Goal: Information Seeking & Learning: Learn about a topic

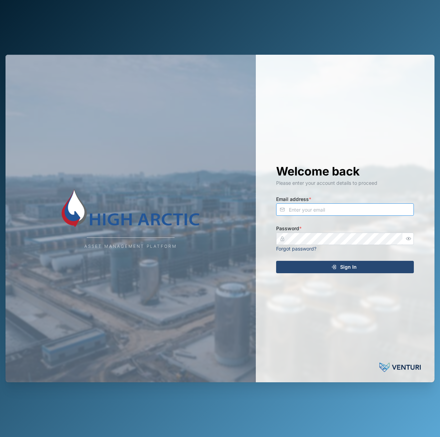
click at [393, 207] on input "Email address *" at bounding box center [345, 210] width 138 height 12
type input "declan.delahunty@venturi.io"
click at [407, 237] on button "button" at bounding box center [408, 239] width 9 height 9
click at [238, 235] on div "Asset Management Platform Welcome back Please enter your account details to pro…" at bounding box center [220, 219] width 429 height 328
click at [276, 261] on button "Sign In" at bounding box center [345, 267] width 138 height 12
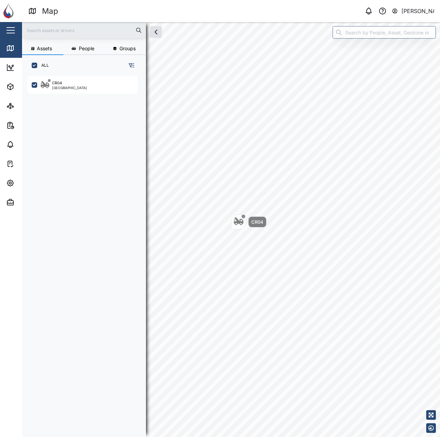
scroll to position [353, 108]
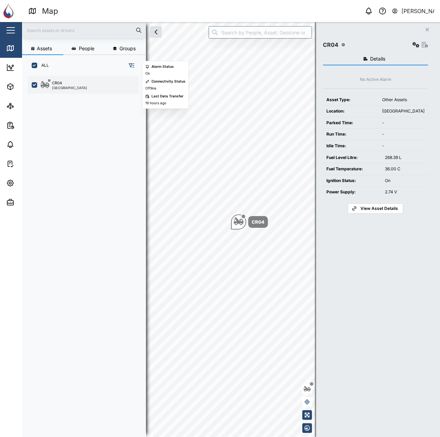
click at [72, 81] on div "CR04" at bounding box center [69, 83] width 35 height 6
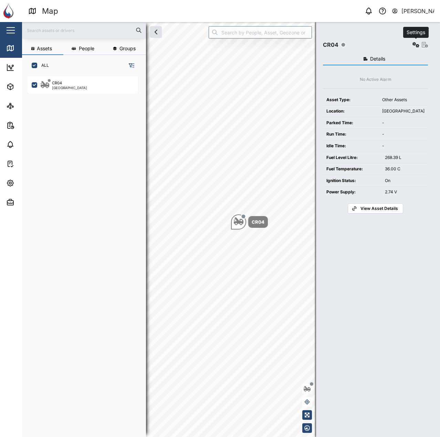
click at [415, 46] on icon "button" at bounding box center [416, 45] width 7 height 6
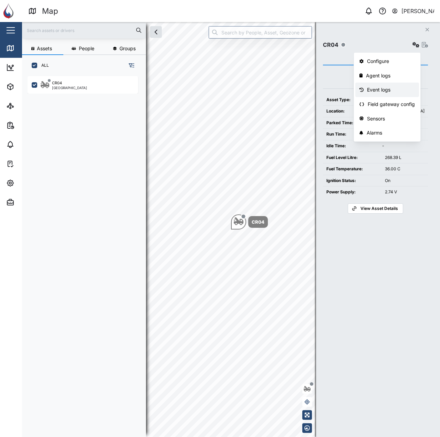
click at [390, 92] on div "Event logs" at bounding box center [391, 90] width 48 height 8
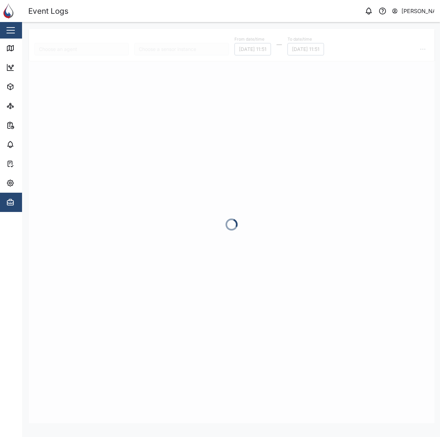
type input "CR04"
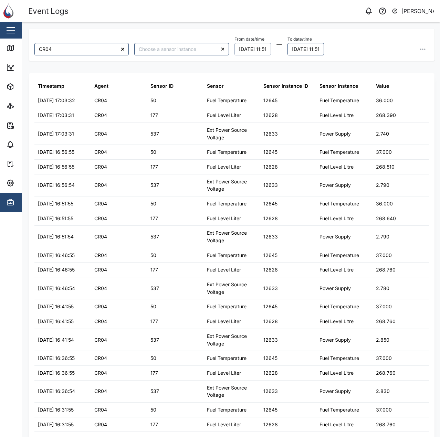
click at [252, 53] on button "13/08/2025 11:51" at bounding box center [253, 49] width 37 height 12
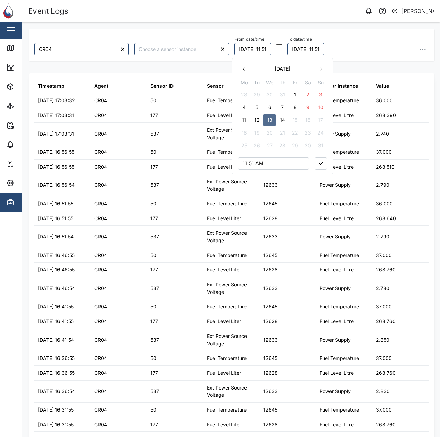
click at [293, 95] on button "1" at bounding box center [295, 95] width 12 height 12
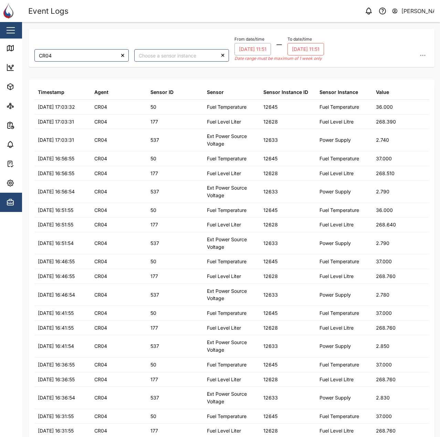
click at [314, 57] on div "Date range must be maximum of 1 week only" at bounding box center [280, 58] width 90 height 7
click at [321, 49] on button "14/08/2025 11:51" at bounding box center [306, 49] width 37 height 12
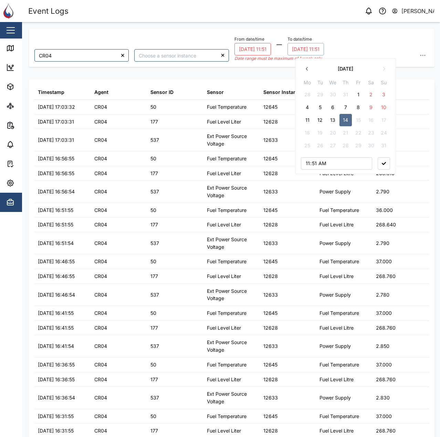
click at [254, 47] on button "01/08/2025 11:51" at bounding box center [253, 49] width 37 height 12
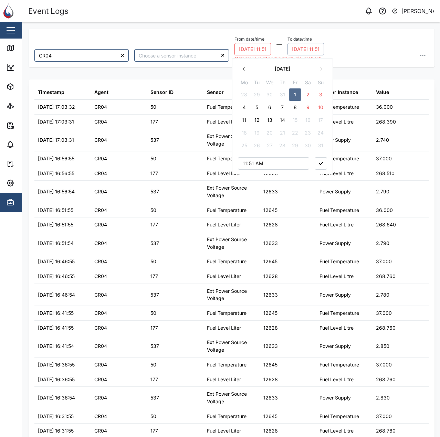
click at [316, 46] on button "14/08/2025 11:51" at bounding box center [306, 49] width 37 height 12
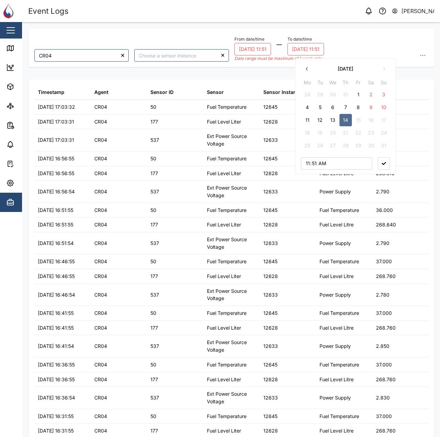
click at [353, 102] on button "8" at bounding box center [358, 107] width 12 height 12
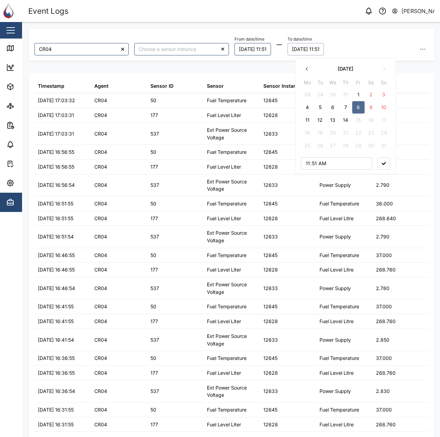
drag, startPoint x: 393, startPoint y: 49, endPoint x: 402, endPoint y: 48, distance: 9.0
click at [393, 48] on div "From date/time 01/08/2025 11:51 To date/time 08/08/2025 11:51 August 2025 Mo Tu…" at bounding box center [332, 44] width 195 height 21
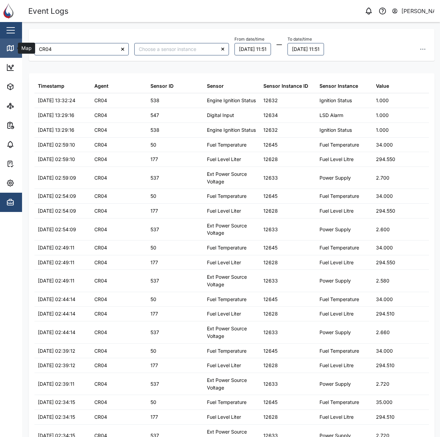
drag, startPoint x: 2, startPoint y: 48, endPoint x: 15, endPoint y: 47, distance: 13.1
click at [2, 48] on link "Map" at bounding box center [45, 48] width 90 height 19
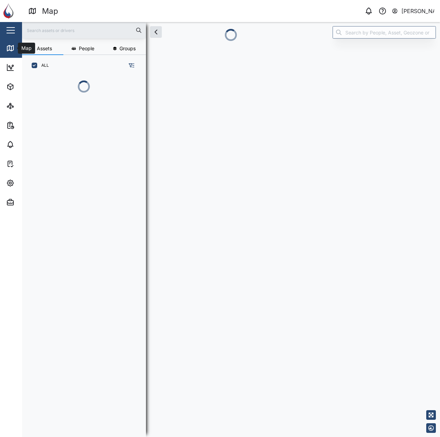
scroll to position [353, 108]
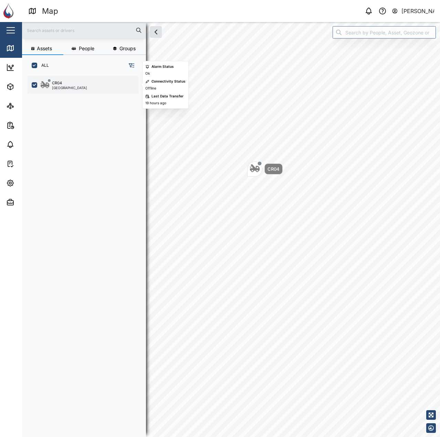
click at [81, 85] on div "CR04 Port Moresby" at bounding box center [87, 84] width 93 height 9
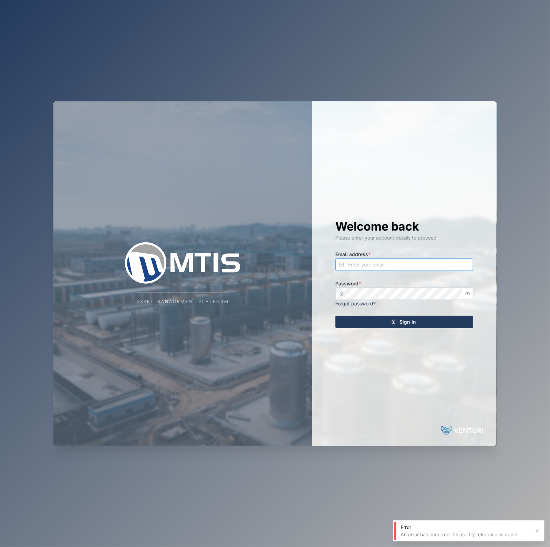
click at [422, 269] on input "Email address *" at bounding box center [405, 264] width 138 height 12
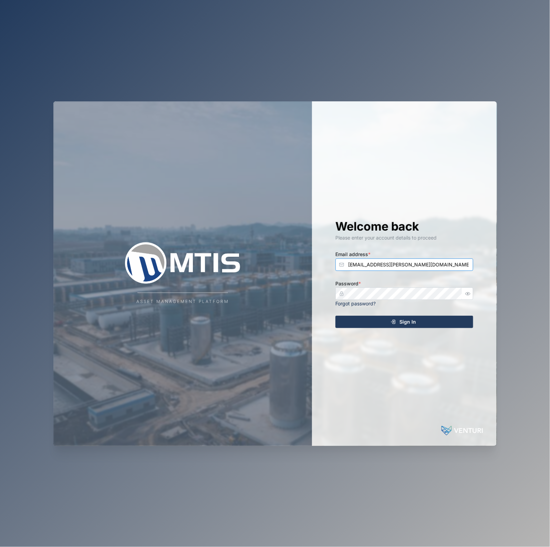
type input "[EMAIL_ADDRESS][PERSON_NAME][DOMAIN_NAME]"
click at [336, 316] on button "Sign In" at bounding box center [405, 322] width 138 height 12
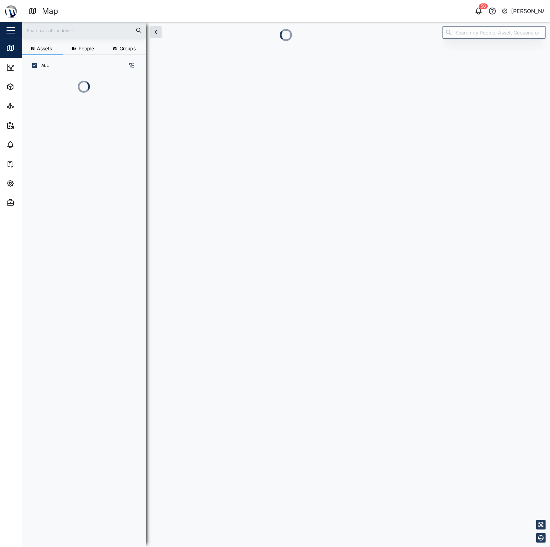
scroll to position [461, 107]
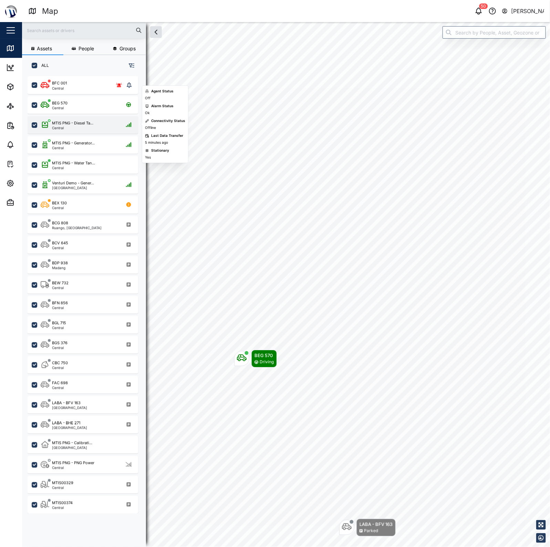
click at [83, 122] on div "MTIS PNG - Diesel Ta..." at bounding box center [72, 123] width 41 height 6
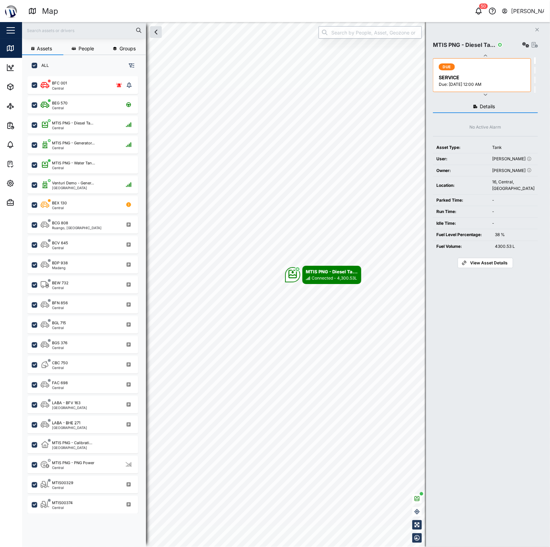
click at [400, 33] on input "search" at bounding box center [370, 32] width 103 height 12
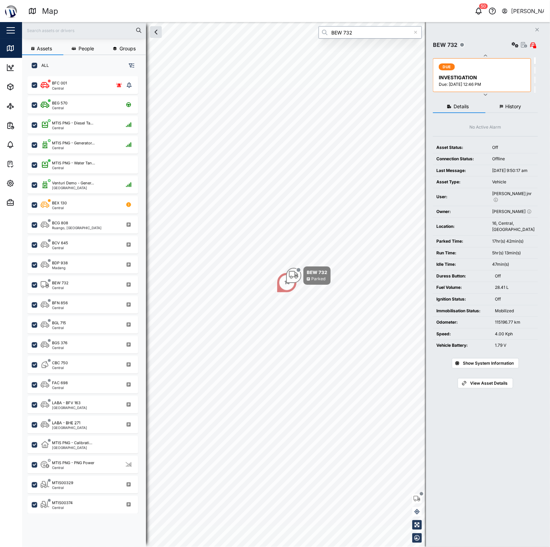
type input "BEW 732"
click at [523, 41] on div "View Asset" at bounding box center [525, 45] width 28 height 10
click at [523, 46] on icon "button" at bounding box center [524, 45] width 6 height 6
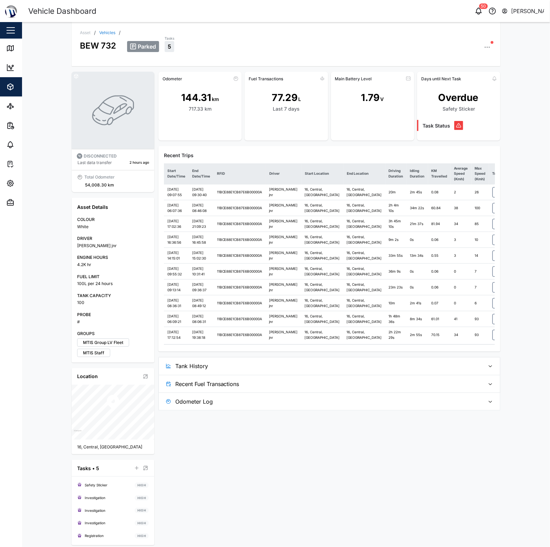
click at [188, 157] on div "Recent Trips" at bounding box center [329, 156] width 331 height 8
click at [317, 374] on span "Tank History" at bounding box center [327, 365] width 305 height 17
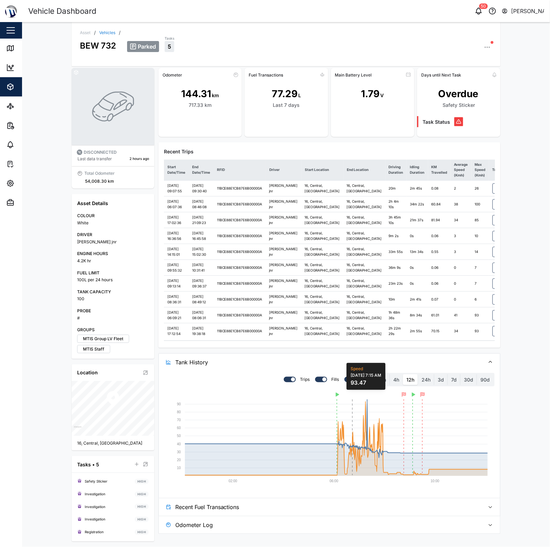
scroll to position [61, 0]
click at [390, 385] on label "4h" at bounding box center [396, 379] width 13 height 11
click at [390, 374] on hours "4h" at bounding box center [390, 374] width 0 height 0
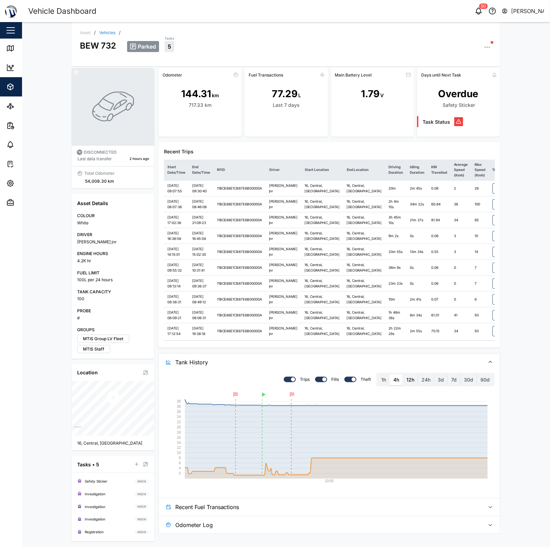
click at [405, 385] on label "12h" at bounding box center [410, 379] width 15 height 11
click at [403, 374] on hours "12h" at bounding box center [403, 374] width 0 height 0
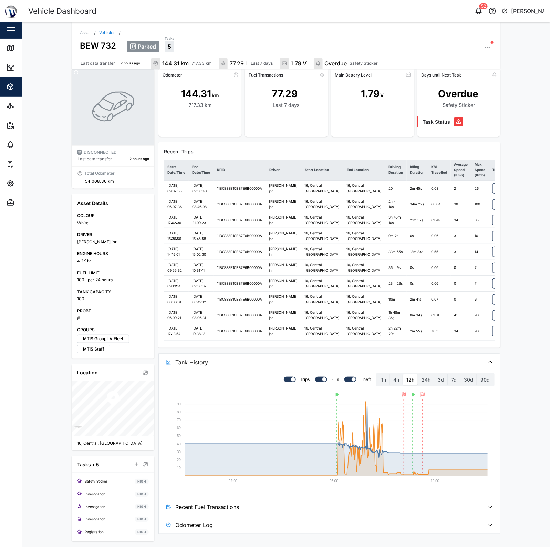
scroll to position [0, 0]
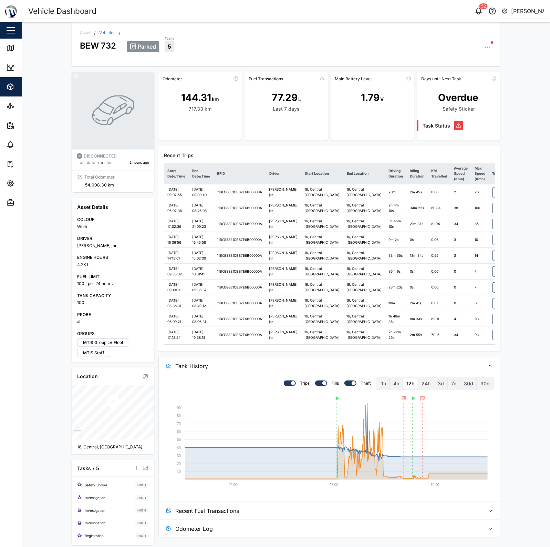
click at [485, 47] on icon "button" at bounding box center [487, 47] width 7 height 7
click at [490, 45] on div "Asset / Vehicles / BEW 732 Parked Tasks 5 Asset Settings Configuration C Event …" at bounding box center [286, 44] width 429 height 44
drag, startPoint x: 278, startPoint y: 96, endPoint x: 284, endPoint y: 102, distance: 7.8
click at [283, 102] on div "77.29" at bounding box center [285, 97] width 26 height 15
click at [287, 105] on div "Last 7 days" at bounding box center [286, 109] width 27 height 8
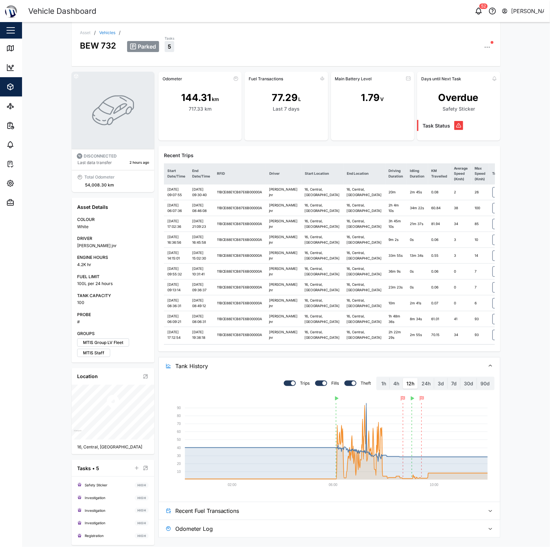
click at [291, 118] on div "77.29 L Last 7 days" at bounding box center [286, 103] width 83 height 38
click at [11, 44] on icon at bounding box center [10, 48] width 8 height 8
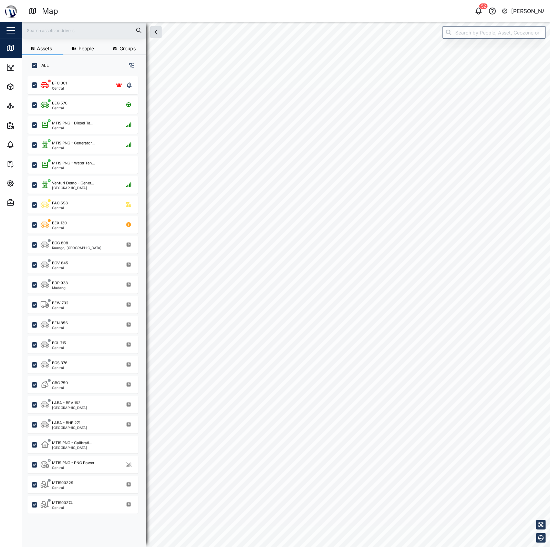
scroll to position [461, 107]
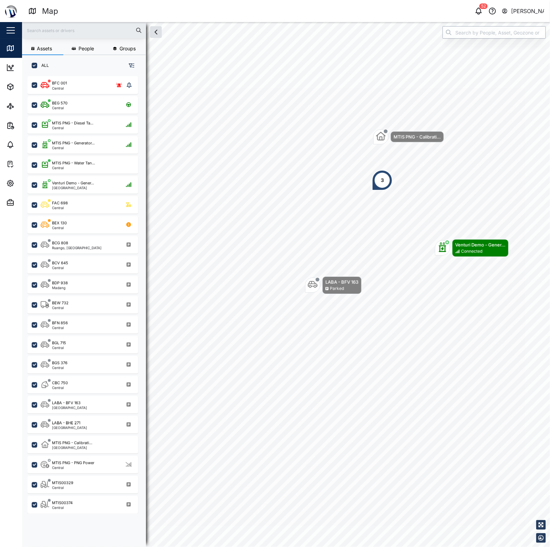
click at [460, 38] on input "search" at bounding box center [494, 32] width 103 height 12
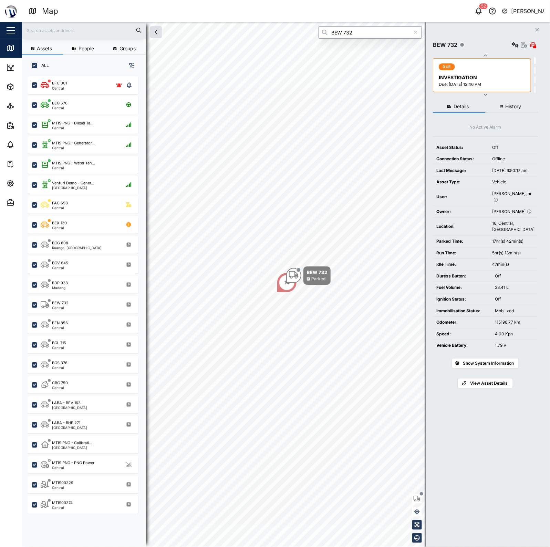
type input "BEW 732"
click at [500, 367] on span "Show System Information" at bounding box center [488, 363] width 51 height 10
click at [505, 362] on span "Hide System Information" at bounding box center [488, 363] width 49 height 10
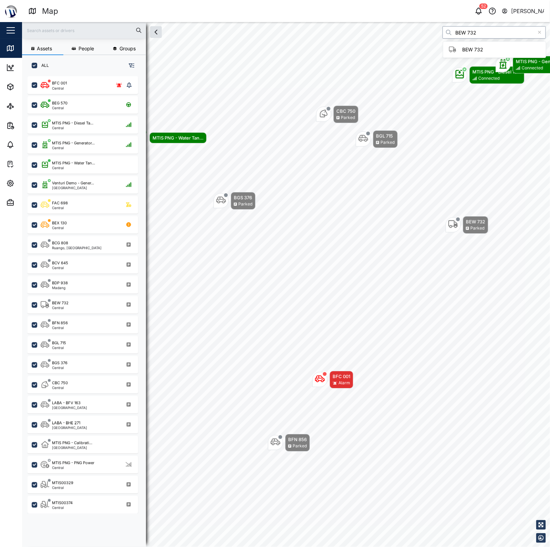
click at [481, 37] on input "BEW 732" at bounding box center [494, 32] width 103 height 12
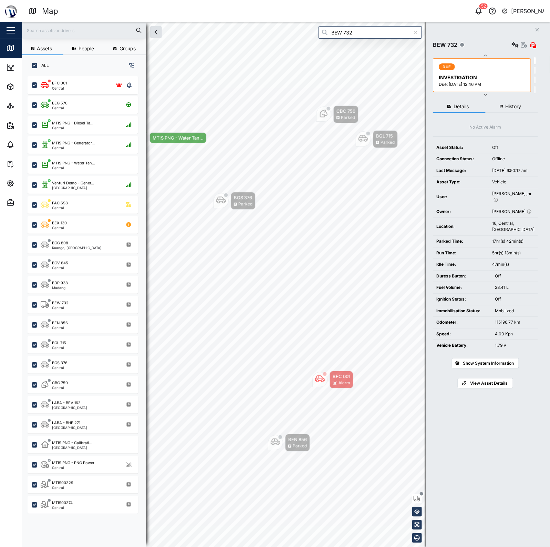
click at [522, 41] on div "Settings View Asset" at bounding box center [525, 45] width 28 height 10
click at [522, 47] on icon "button" at bounding box center [524, 45] width 6 height 6
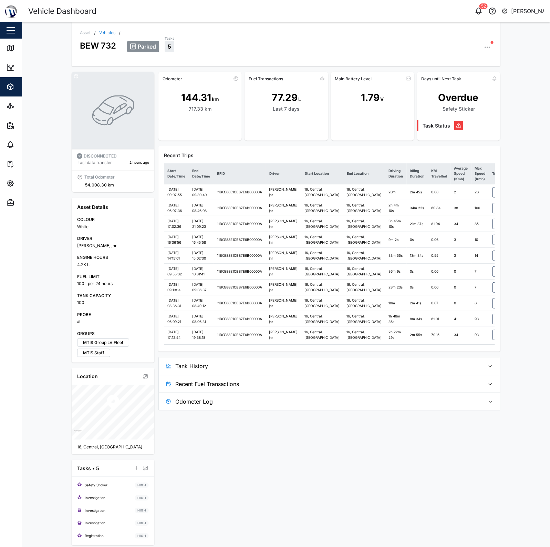
scroll to position [3, 0]
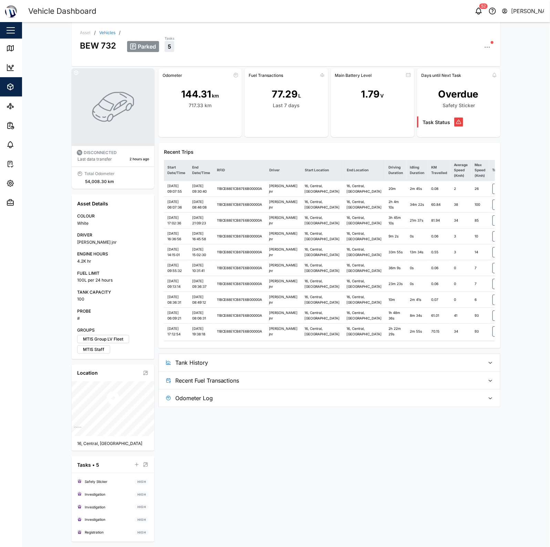
click at [331, 371] on span "Tank History" at bounding box center [327, 362] width 305 height 17
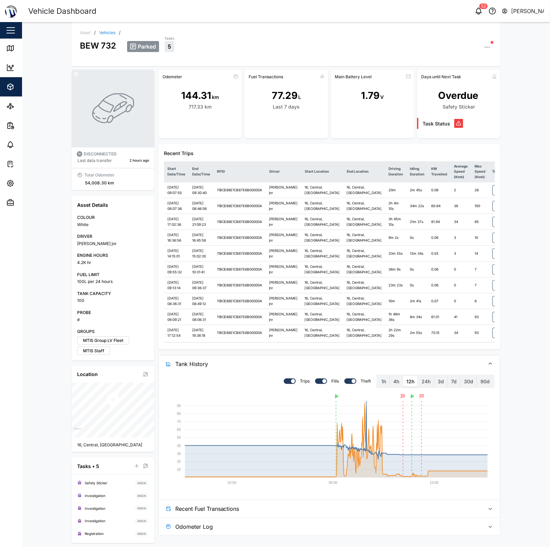
scroll to position [0, 0]
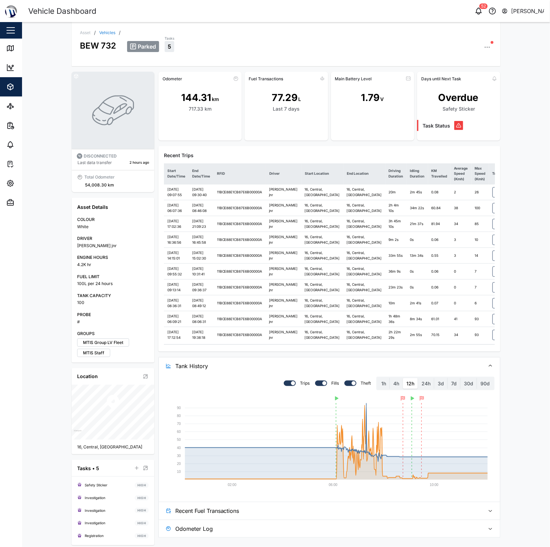
click at [485, 48] on icon "button" at bounding box center [487, 47] width 7 height 7
drag, startPoint x: 455, startPoint y: 156, endPoint x: 290, endPoint y: 144, distance: 164.8
click at [291, 144] on div "Asset / Vehicles / BEW 732 Parked Tasks 5 Asset Settings Configuration C Event …" at bounding box center [286, 286] width 440 height 528
click at [290, 144] on div "Odometer 144.31 km 717.33 km Fuel Transactions 77.29 L Last 7 days Main Battery…" at bounding box center [329, 305] width 342 height 466
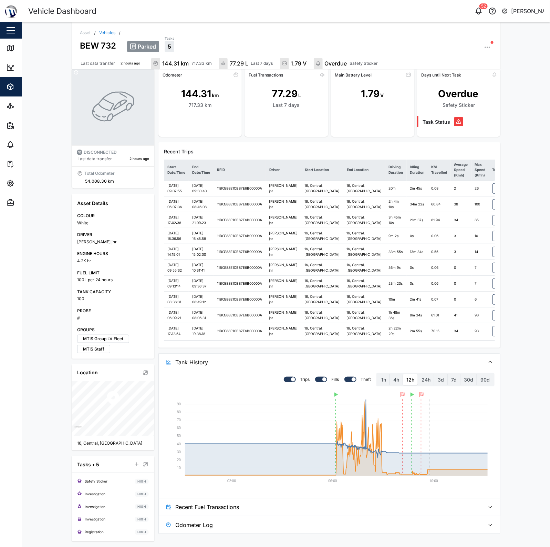
scroll to position [106, 0]
click at [424, 385] on label "24h" at bounding box center [426, 379] width 16 height 11
click at [418, 374] on hours "24h" at bounding box center [418, 374] width 0 height 0
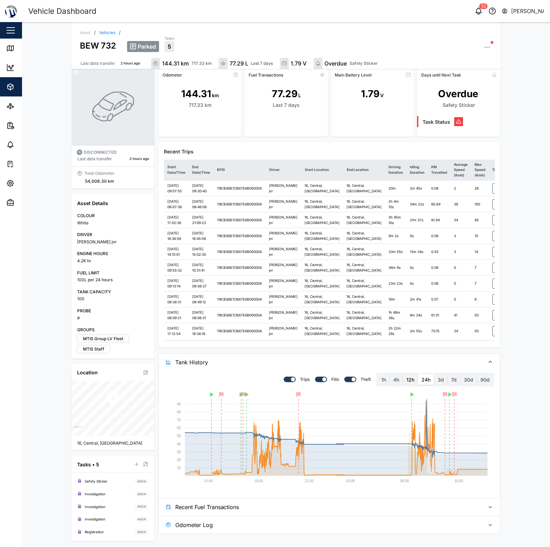
click at [411, 385] on label "12h" at bounding box center [410, 379] width 15 height 11
click at [403, 374] on hours "12h" at bounding box center [403, 374] width 0 height 0
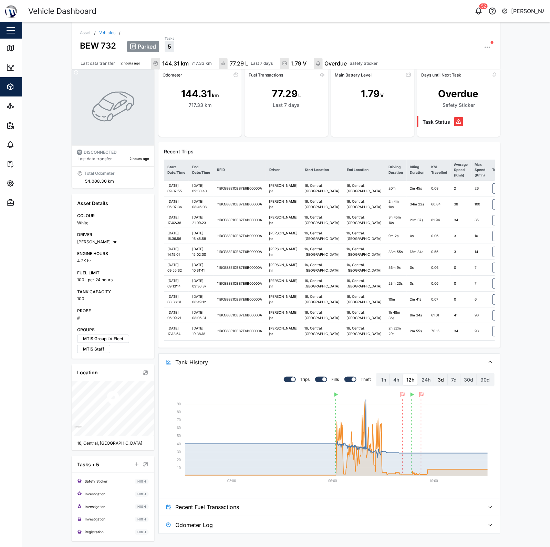
click at [434, 385] on label "3d" at bounding box center [440, 379] width 13 height 11
click at [434, 374] on days "3d" at bounding box center [434, 374] width 0 height 0
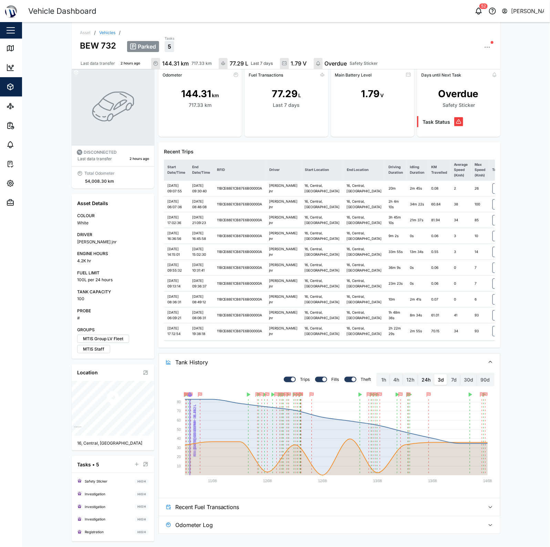
click at [423, 385] on label "24h" at bounding box center [426, 379] width 16 height 11
click at [418, 374] on hours "24h" at bounding box center [418, 374] width 0 height 0
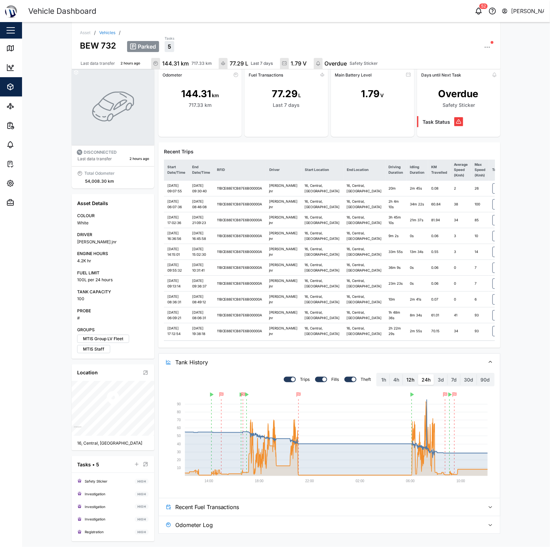
click at [409, 385] on label "12h" at bounding box center [410, 379] width 15 height 11
click at [403, 374] on hours "12h" at bounding box center [403, 374] width 0 height 0
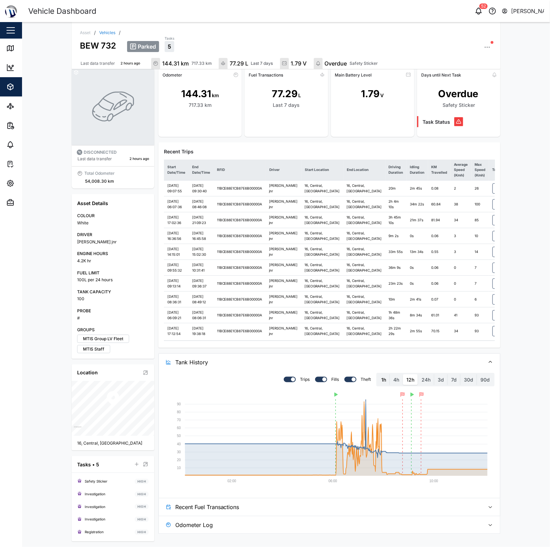
click at [386, 385] on label "1h" at bounding box center [384, 379] width 12 height 11
click at [378, 374] on hour "1h" at bounding box center [378, 374] width 0 height 0
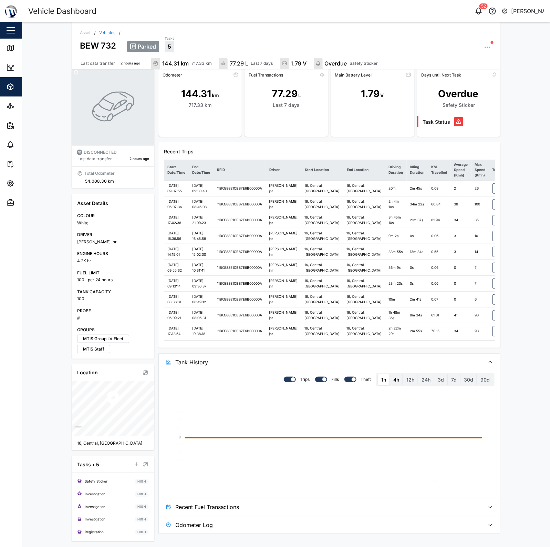
click at [391, 385] on label "4h" at bounding box center [396, 379] width 13 height 11
click at [390, 374] on hours "4h" at bounding box center [390, 374] width 0 height 0
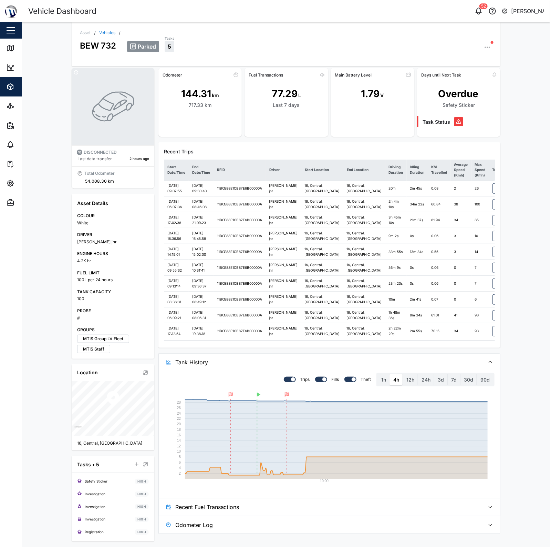
scroll to position [0, 0]
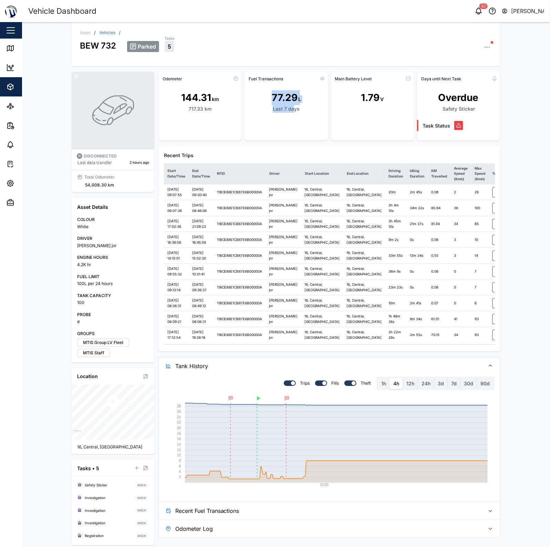
drag, startPoint x: 266, startPoint y: 95, endPoint x: 292, endPoint y: 119, distance: 35.3
click at [290, 118] on div "77.29 L Last 7 days" at bounding box center [286, 103] width 83 height 38
click at [292, 119] on div "77.29 L Last 7 days" at bounding box center [286, 103] width 83 height 38
click at [206, 116] on div "144.31 km 717.33 km" at bounding box center [199, 103] width 83 height 38
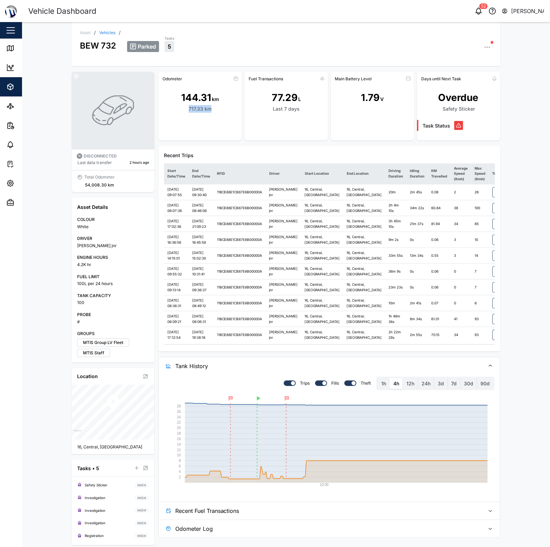
click at [206, 116] on div "144.31 km 717.33 km" at bounding box center [199, 103] width 83 height 38
click at [209, 129] on div at bounding box center [199, 131] width 83 height 19
click at [234, 78] on icon at bounding box center [236, 79] width 6 height 6
click at [209, 91] on div "144.31 km" at bounding box center [200, 97] width 38 height 15
click at [165, 50] on div "5" at bounding box center [170, 46] width 10 height 11
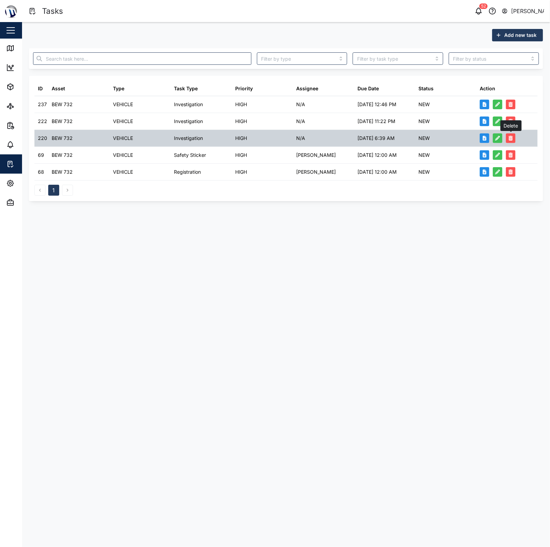
click at [512, 140] on icon "button" at bounding box center [511, 138] width 4 height 5
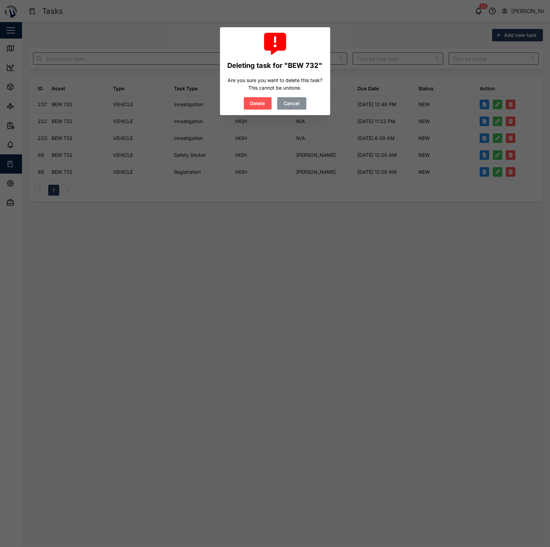
click at [261, 104] on span "Delete" at bounding box center [257, 103] width 15 height 12
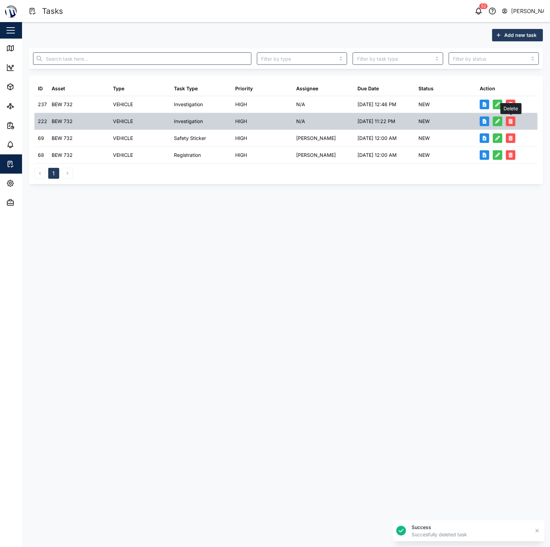
click at [514, 120] on button "button" at bounding box center [511, 121] width 10 height 10
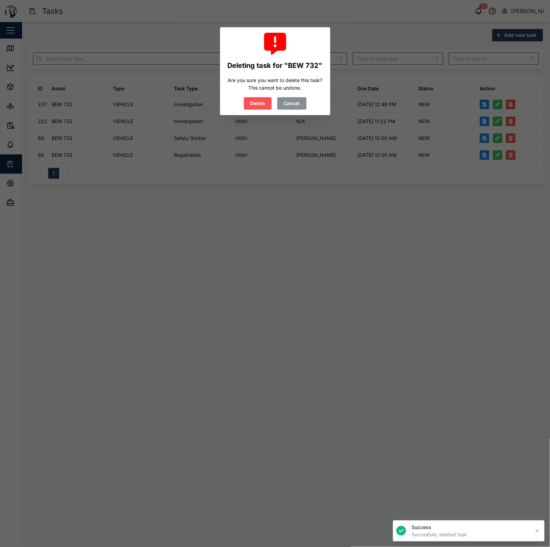
click at [259, 106] on span "Delete" at bounding box center [257, 103] width 15 height 12
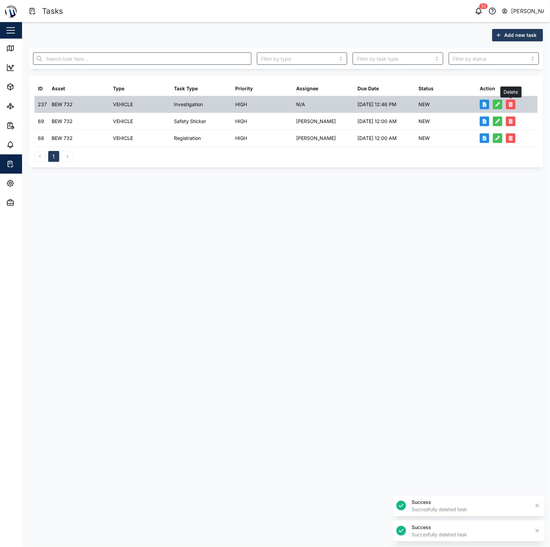
click at [507, 104] on button "button" at bounding box center [511, 105] width 10 height 10
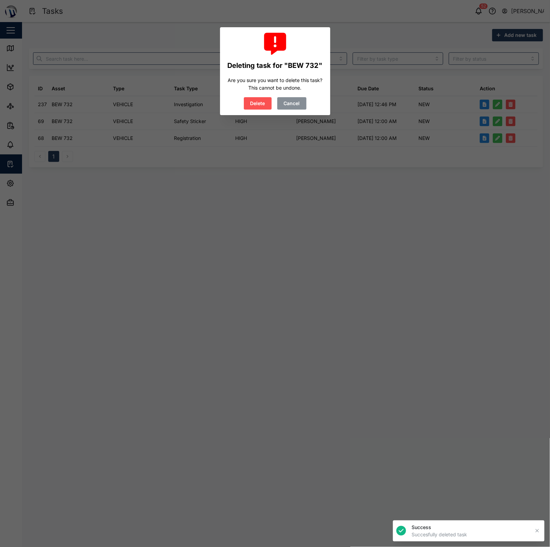
click at [270, 106] on button "Delete" at bounding box center [258, 103] width 28 height 12
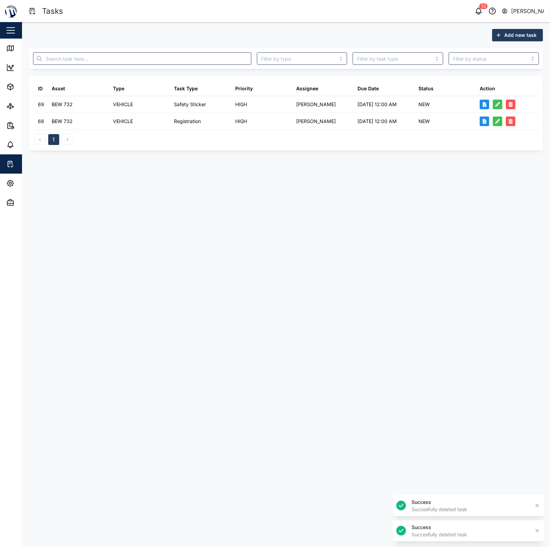
drag, startPoint x: 216, startPoint y: 154, endPoint x: 188, endPoint y: 155, distance: 28.0
click at [208, 154] on div "Add new task ID Asset Type Task Type Priority Assignee Due Date Status Action 6…" at bounding box center [286, 89] width 528 height 135
click at [515, 34] on span "Add new task" at bounding box center [520, 35] width 32 height 12
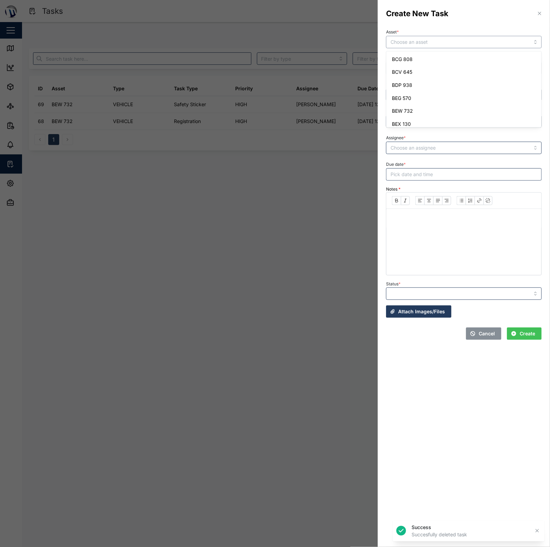
click at [428, 40] on input "Asset *" at bounding box center [464, 42] width 156 height 12
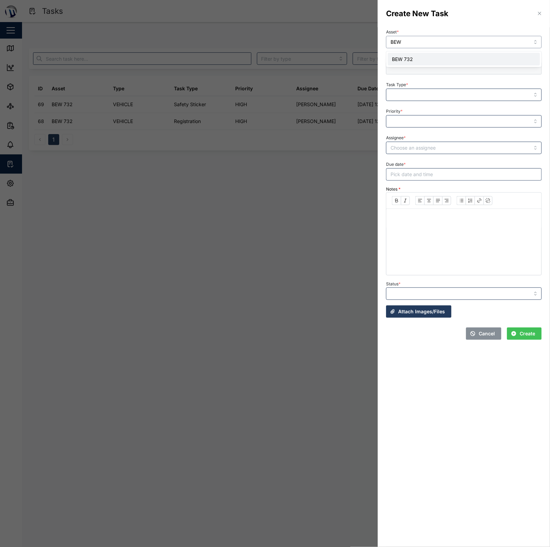
type input "BEW 732"
type input "VEHICLE"
type input "BEW 732"
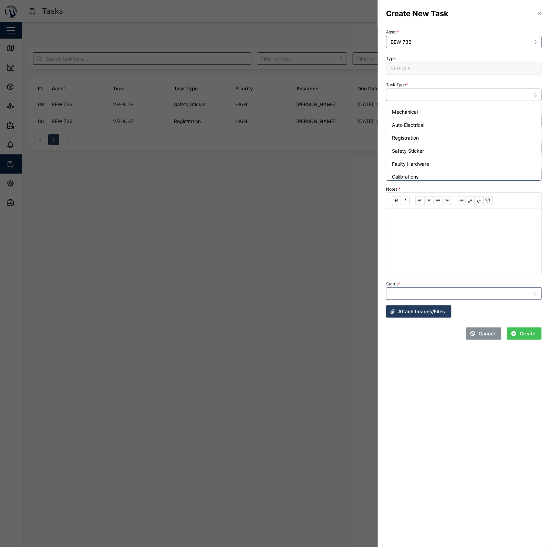
click at [427, 91] on input "Task Type *" at bounding box center [464, 95] width 156 height 12
type input "Mechanical"
click at [440, 119] on input "Priority *" at bounding box center [464, 121] width 156 height 12
type input "HIGH"
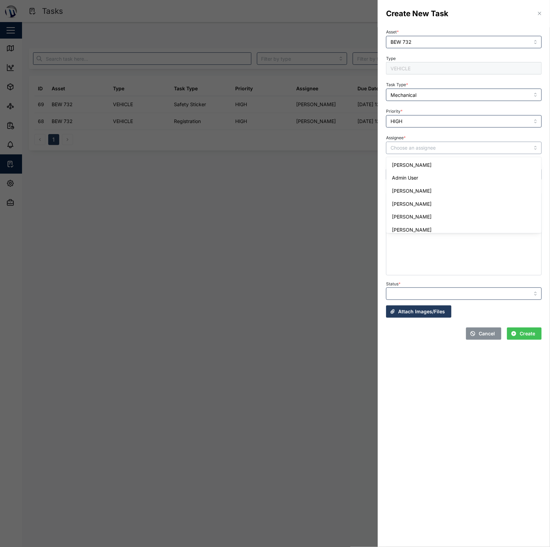
click at [436, 144] on input "Assignee *" at bounding box center [464, 148] width 156 height 12
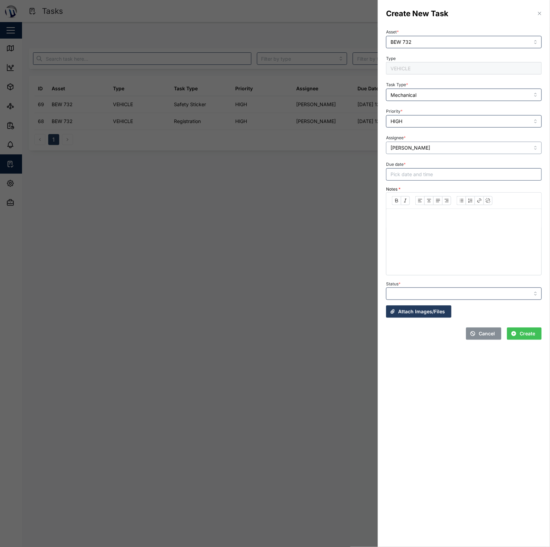
type input "[PERSON_NAME]"
click at [443, 172] on button "Pick date and time" at bounding box center [464, 174] width 156 height 12
click at [471, 270] on button "31" at bounding box center [474, 271] width 12 height 12
type input "00:00"
click at [475, 162] on div "Due date * 31/08/2025 12:00 AM August 2025 Mo Tu We Th Fr Sa Su 28 29 30 31 1 2…" at bounding box center [464, 169] width 156 height 21
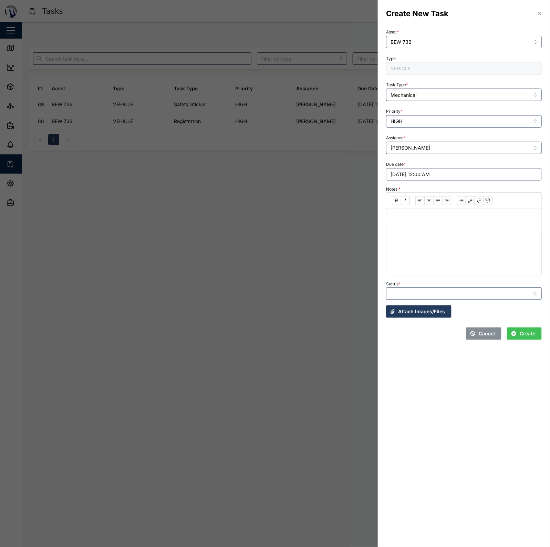
click at [443, 174] on button "31/08/2025 12:00 AM" at bounding box center [464, 174] width 156 height 12
click at [438, 245] on button "14" at bounding box center [436, 245] width 12 height 12
click at [459, 165] on div "Due date * 14/08/2025 12:00 AM August 2025 Mo Tu We Th Fr Sa Su 28 29 30 31 1 2…" at bounding box center [464, 169] width 156 height 21
click at [435, 229] on div at bounding box center [464, 233] width 156 height 83
click at [441, 218] on p at bounding box center [464, 218] width 144 height 9
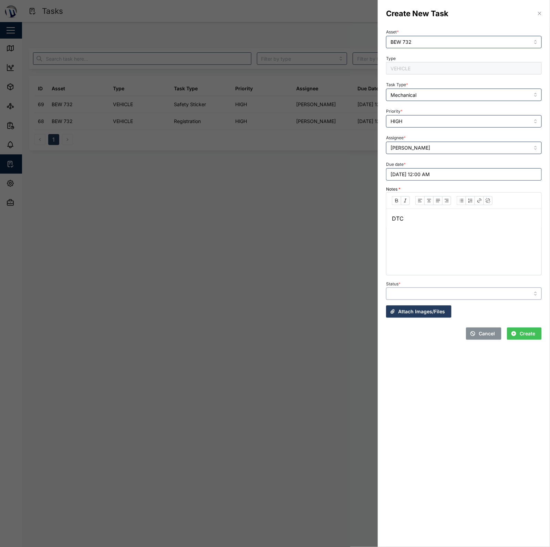
click at [456, 292] on input "Status *" at bounding box center [464, 293] width 156 height 12
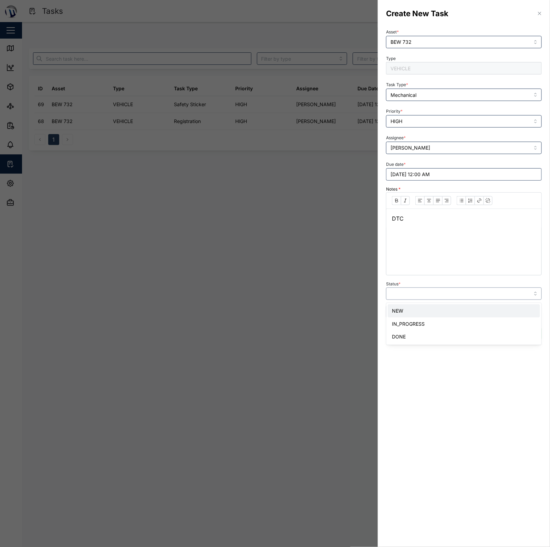
type input "NEW"
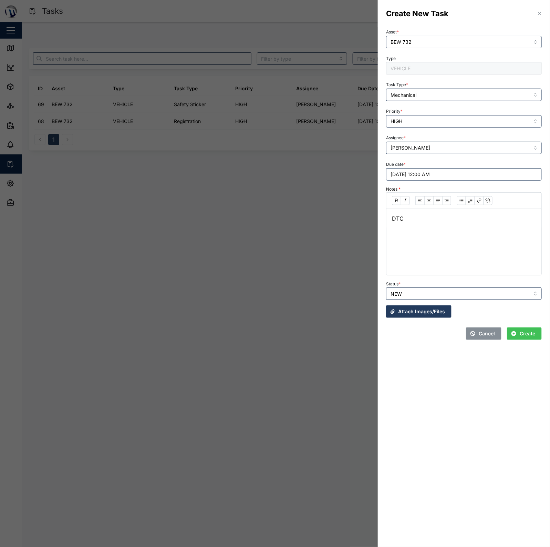
click at [502, 303] on div "Attach Images/Files" at bounding box center [463, 311] width 161 height 18
click at [528, 331] on span "Create" at bounding box center [528, 334] width 16 height 12
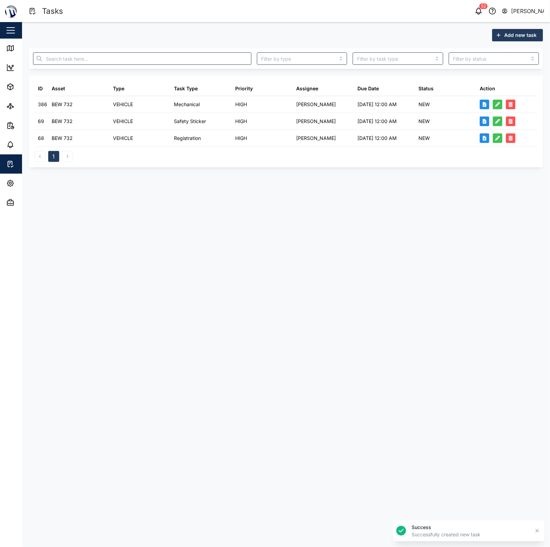
click at [381, 238] on main "Add new task ID Asset Type Task Type Priority Assignee Due Date Status Action 3…" at bounding box center [286, 284] width 528 height 525
click at [7, 176] on span "Settings" at bounding box center [37, 183] width 63 height 19
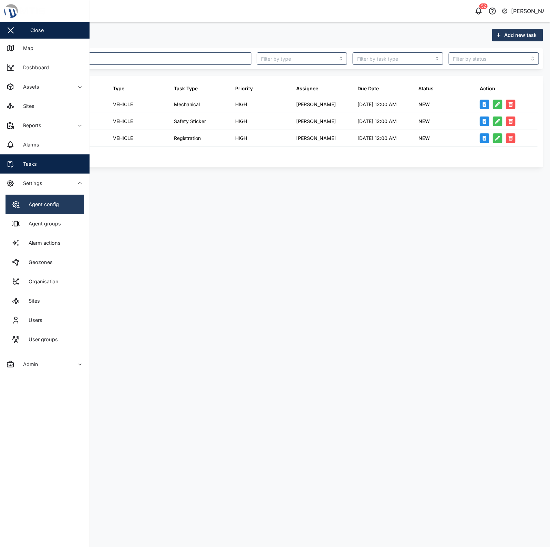
click at [38, 199] on link "Agent config" at bounding box center [45, 204] width 79 height 19
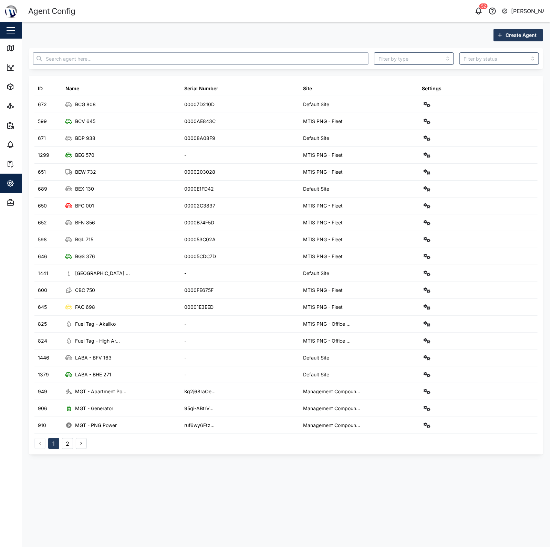
click at [141, 59] on input "text" at bounding box center [201, 58] width 336 height 12
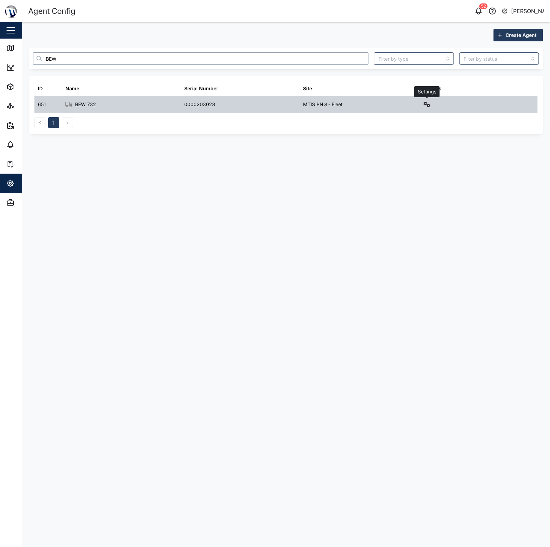
type input "BEW"
click at [425, 102] on icon "button" at bounding box center [427, 105] width 7 height 6
click at [248, 111] on div "0000203028" at bounding box center [240, 104] width 119 height 17
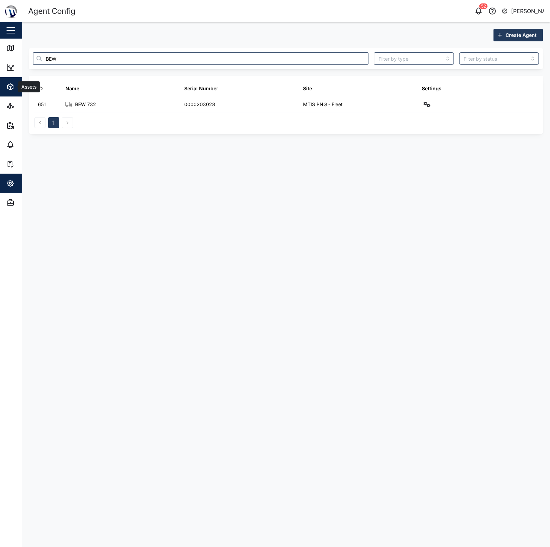
click at [9, 85] on icon "button" at bounding box center [9, 86] width 3 height 2
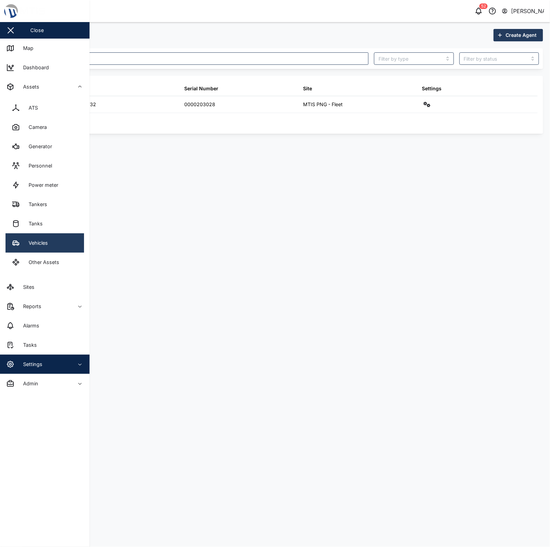
click at [72, 242] on link "Vehicles" at bounding box center [45, 242] width 79 height 19
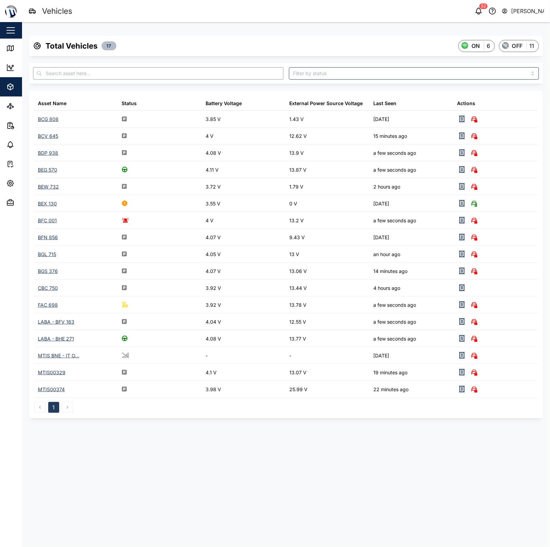
click at [177, 70] on input "text" at bounding box center [158, 73] width 250 height 12
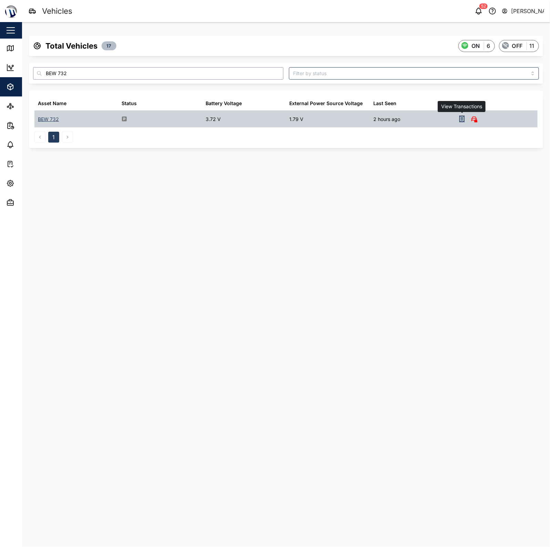
type input "BEW 732"
click at [463, 117] on icon "button" at bounding box center [462, 118] width 5 height 7
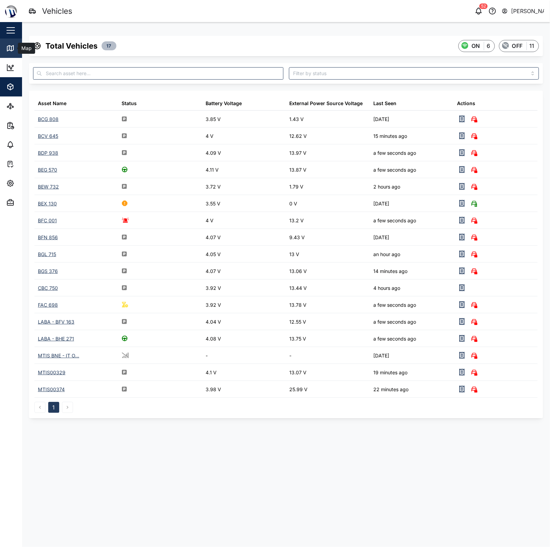
click at [9, 54] on link "Map" at bounding box center [45, 48] width 90 height 19
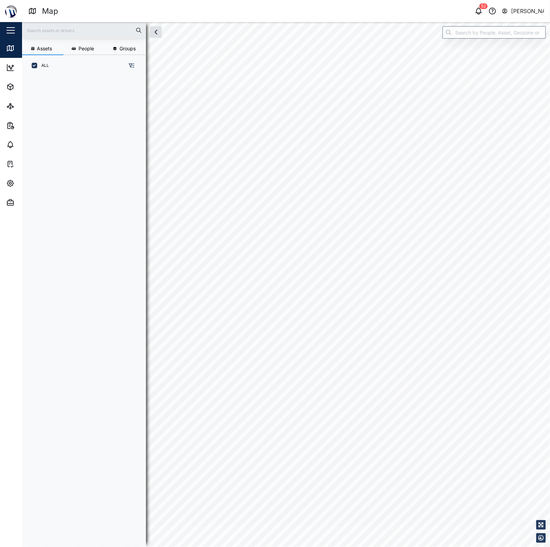
scroll to position [461, 107]
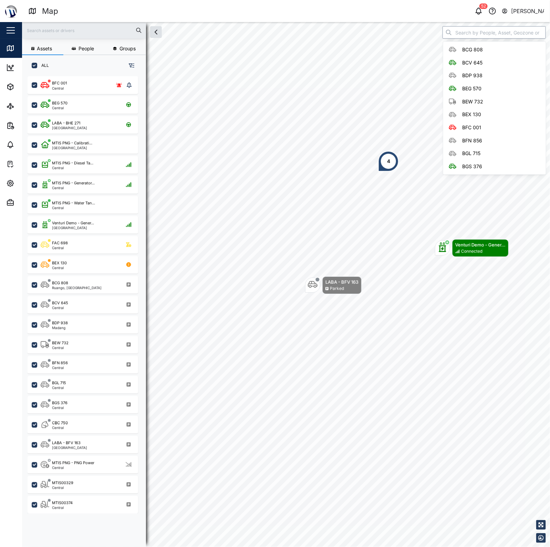
click at [486, 28] on input "search" at bounding box center [494, 32] width 103 height 12
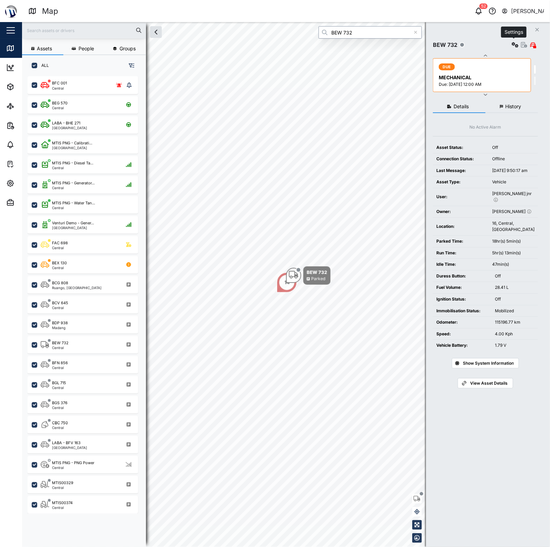
type input "BEW 732"
click at [522, 44] on icon "button" at bounding box center [524, 45] width 6 height 6
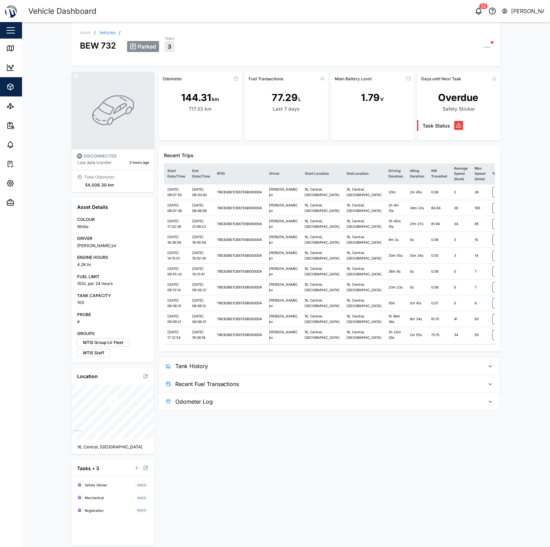
click at [472, 216] on td "100" at bounding box center [481, 208] width 18 height 16
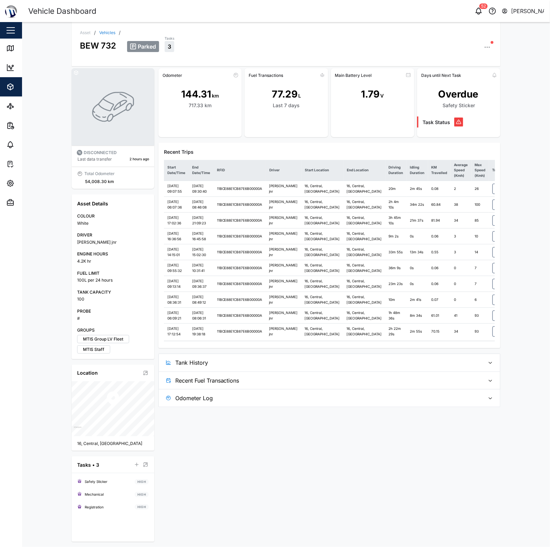
click at [515, 193] on div "Asset / Vehicles / BEW 732 Parked Tasks 3 DISCONNECTED Last data transfer 2 hou…" at bounding box center [286, 284] width 528 height 525
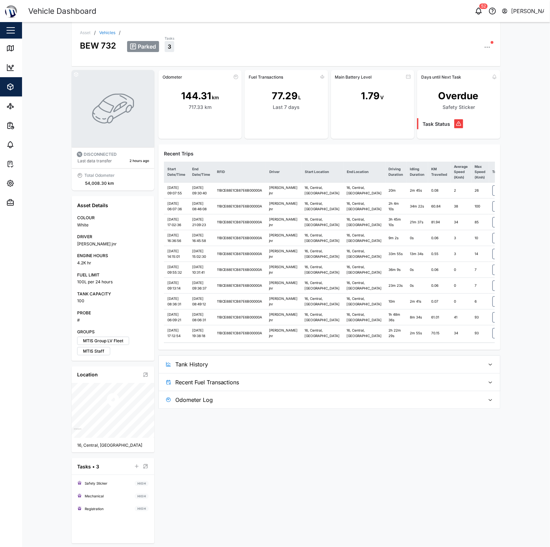
scroll to position [0, 0]
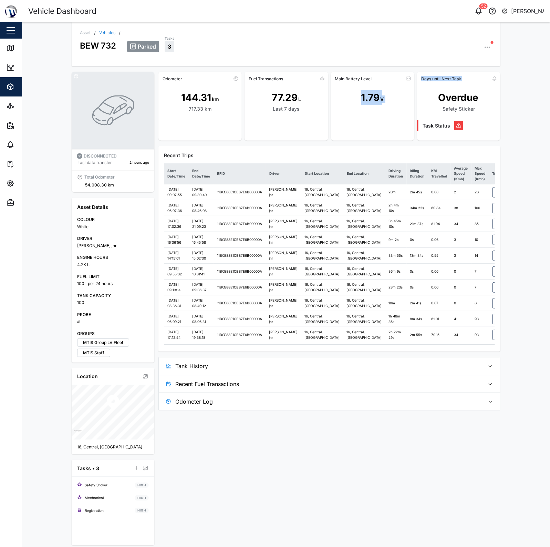
drag, startPoint x: 356, startPoint y: 97, endPoint x: 413, endPoint y: 92, distance: 57.5
click at [413, 92] on div "Odometer 144.31 km 717.33 km Fuel Transactions 77.29 L Last 7 days Main Battery…" at bounding box center [329, 106] width 342 height 69
drag, startPoint x: 400, startPoint y: 77, endPoint x: 408, endPoint y: 76, distance: 8.3
click at [400, 76] on div "Main Battery Level" at bounding box center [372, 78] width 83 height 11
drag, startPoint x: 408, startPoint y: 76, endPoint x: 405, endPoint y: 79, distance: 4.2
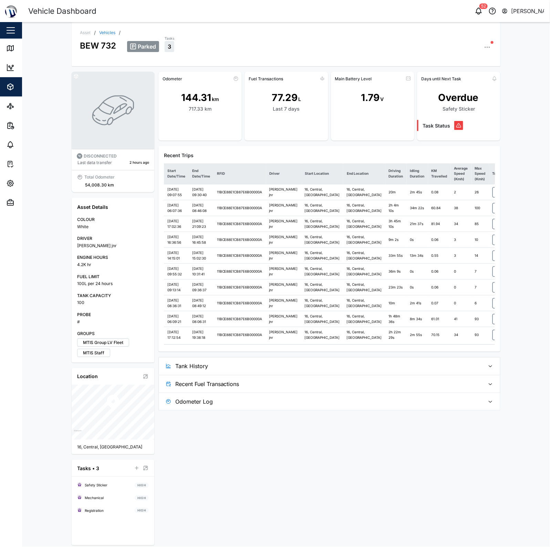
click at [405, 79] on div at bounding box center [408, 78] width 9 height 11
click at [406, 79] on icon at bounding box center [409, 79] width 6 height 6
click at [373, 118] on div "1.79 V" at bounding box center [372, 103] width 83 height 38
click at [17, 88] on div "Assets" at bounding box center [37, 87] width 63 height 8
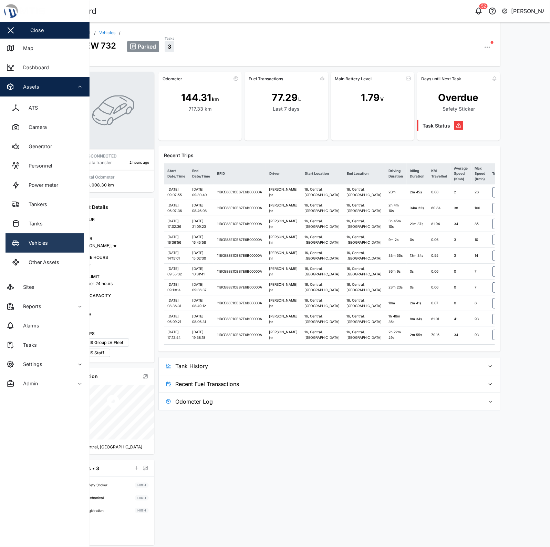
click at [64, 241] on link "Vehicles" at bounding box center [45, 242] width 79 height 19
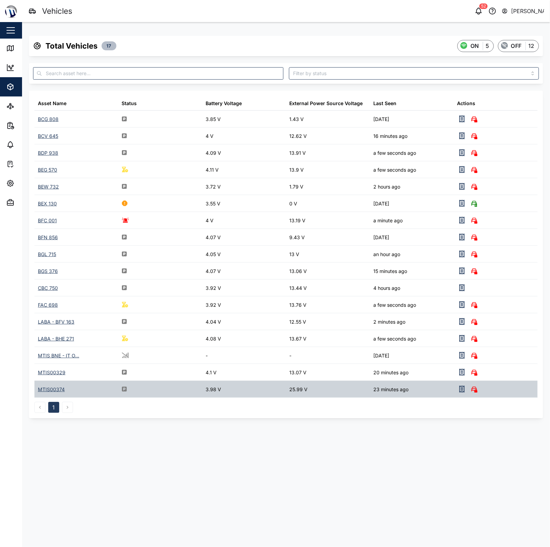
click at [49, 390] on div "MTIS00374" at bounding box center [51, 389] width 27 height 8
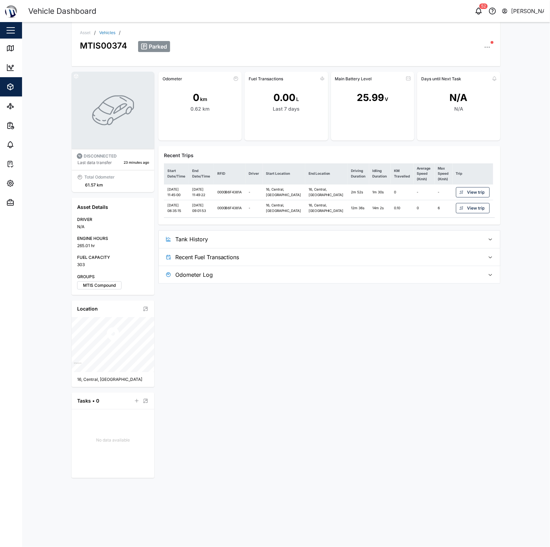
click at [311, 248] on span "Tank History" at bounding box center [327, 238] width 305 height 17
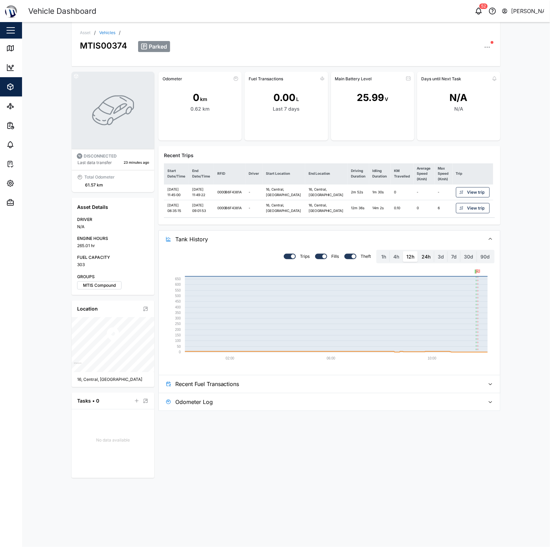
click at [431, 262] on label "24h" at bounding box center [426, 256] width 16 height 11
click at [418, 251] on hours "24h" at bounding box center [418, 251] width 0 height 0
click at [415, 262] on label "12h" at bounding box center [410, 256] width 15 height 11
click at [403, 251] on hours "12h" at bounding box center [403, 251] width 0 height 0
click at [295, 199] on td "16, Central, Papua New Guinea" at bounding box center [284, 192] width 42 height 16
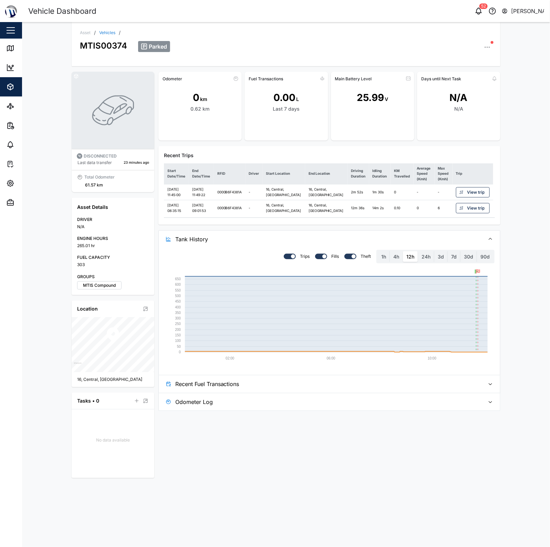
click at [115, 33] on link "Vehicles" at bounding box center [107, 33] width 16 height 4
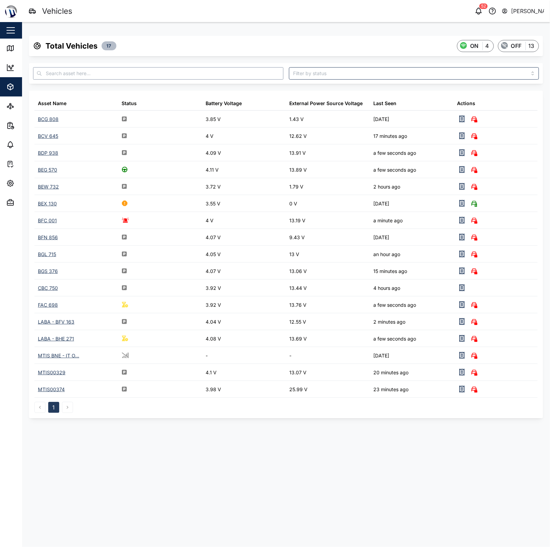
click at [130, 74] on input "text" at bounding box center [158, 73] width 250 height 12
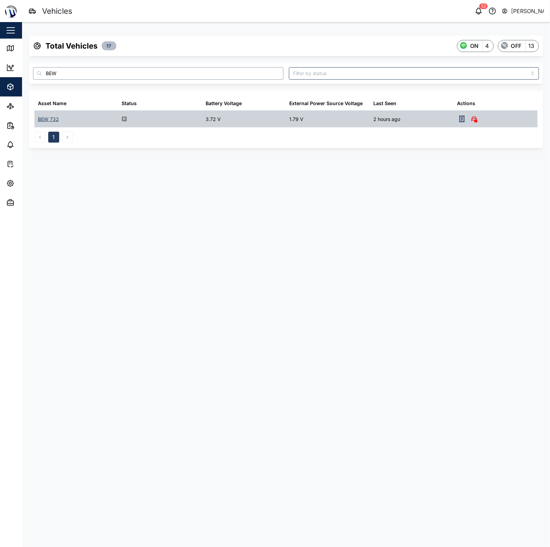
type input "BEW"
click at [48, 117] on div "BEW 732" at bounding box center [48, 119] width 21 height 8
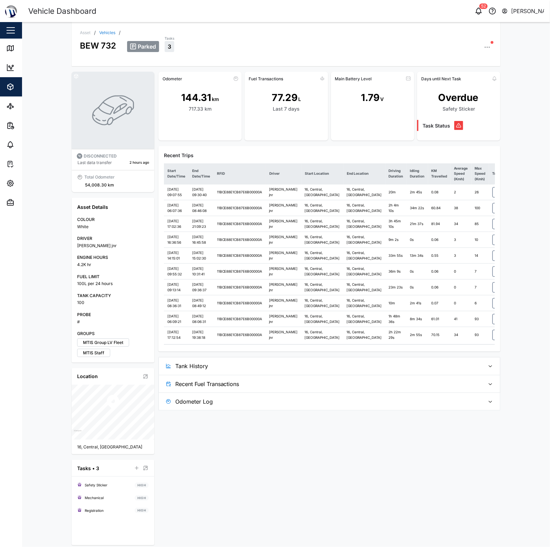
click at [435, 374] on span "Tank History" at bounding box center [327, 365] width 305 height 17
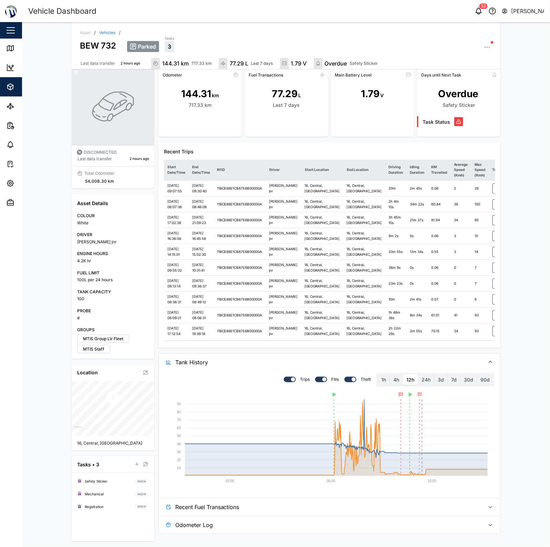
scroll to position [106, 0]
click at [361, 435] on rect at bounding box center [336, 437] width 303 height 76
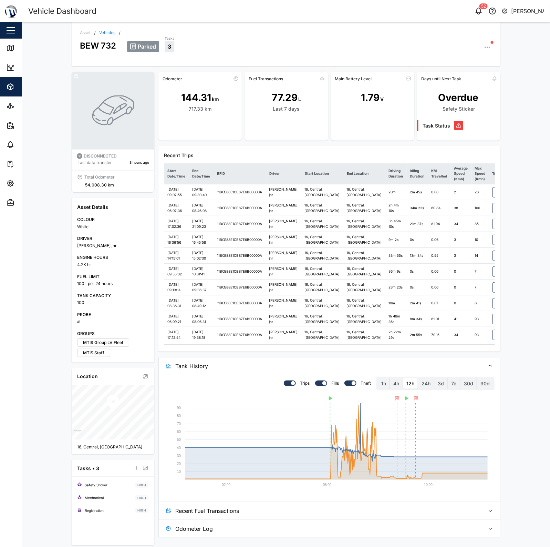
click at [488, 48] on icon "button" at bounding box center [487, 47] width 7 height 7
click at [456, 151] on div "Missing Sensors 1" at bounding box center [460, 154] width 51 height 7
click at [401, 135] on div at bounding box center [372, 131] width 83 height 19
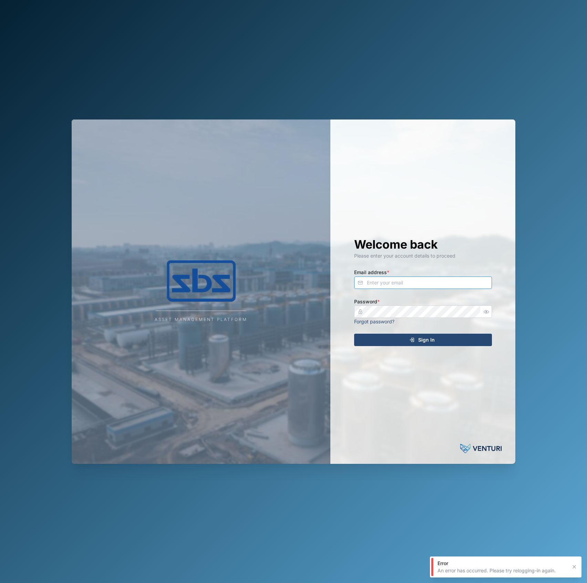
click at [408, 285] on input "Email address *" at bounding box center [423, 283] width 138 height 12
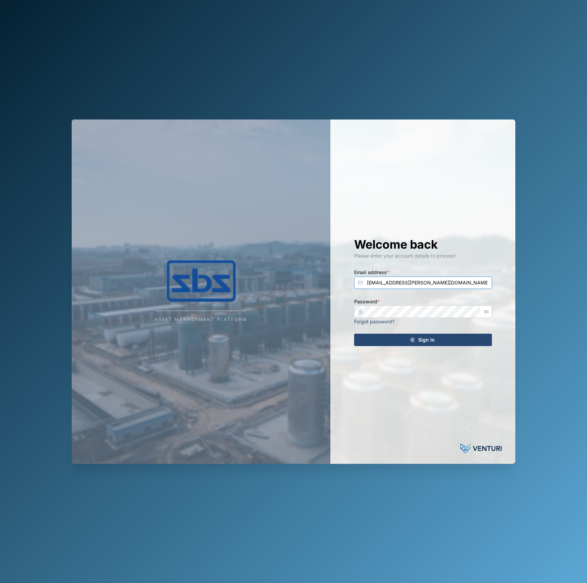
type input "[EMAIL_ADDRESS][PERSON_NAME][DOMAIN_NAME]"
click at [354, 334] on button "Sign In" at bounding box center [423, 340] width 138 height 12
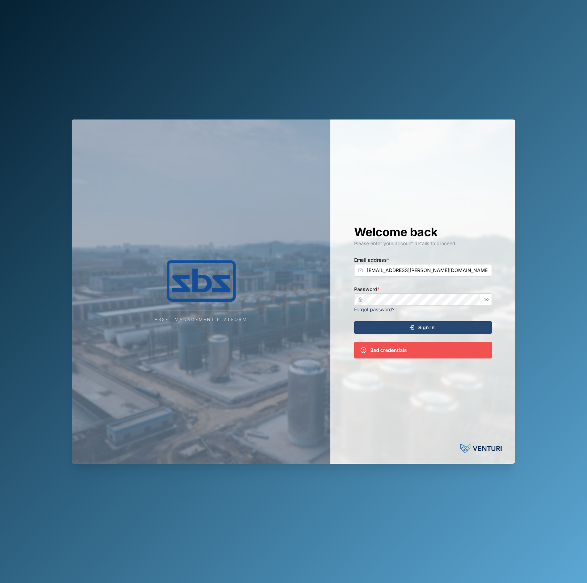
drag, startPoint x: 497, startPoint y: 298, endPoint x: 488, endPoint y: 300, distance: 8.5
click at [496, 298] on div "Welcome back Please enter your account details to proceed Email address * decla…" at bounding box center [422, 292] width 165 height 344
click at [488, 300] on icon "button" at bounding box center [486, 299] width 5 height 5
click at [354, 321] on button "Sign In" at bounding box center [423, 327] width 138 height 12
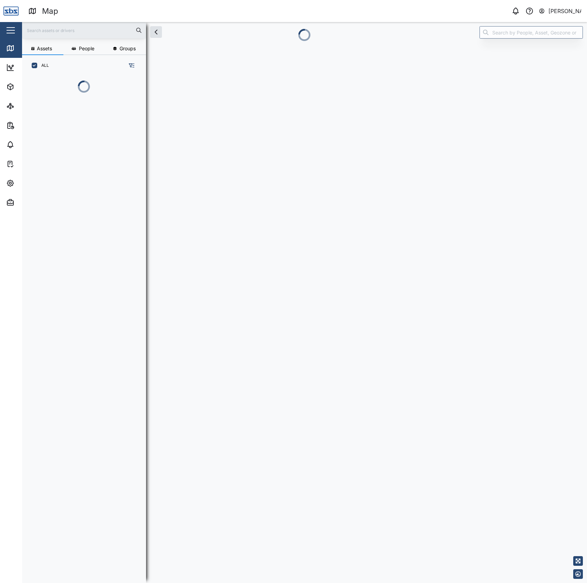
scroll to position [497, 106]
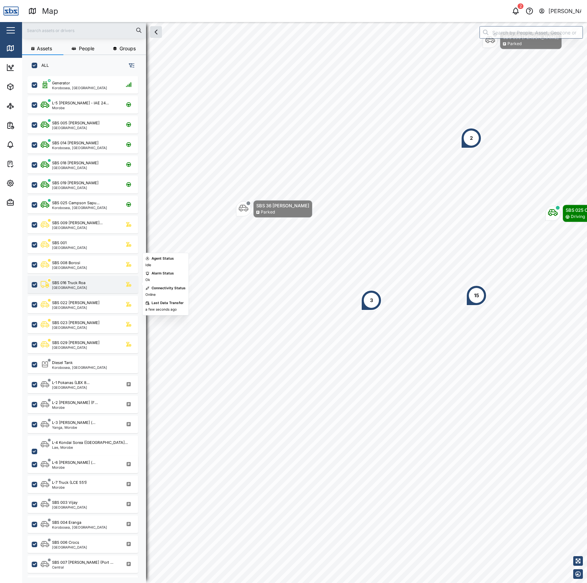
click at [68, 276] on div "SBS 016 Truck Roa Port Moresby" at bounding box center [83, 285] width 111 height 18
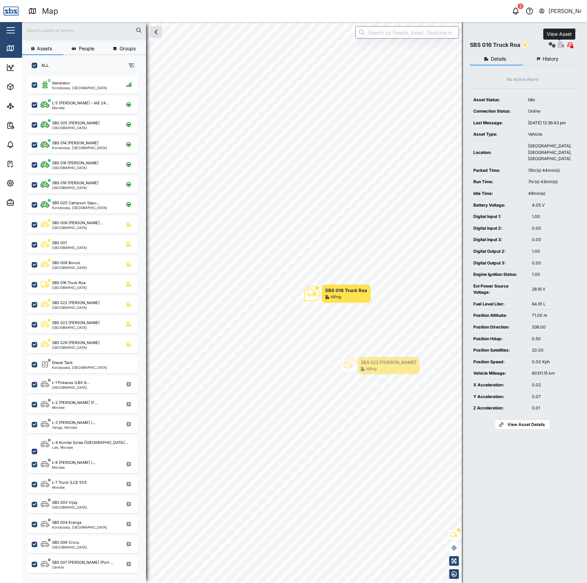
click at [558, 44] on icon "button" at bounding box center [561, 45] width 6 height 6
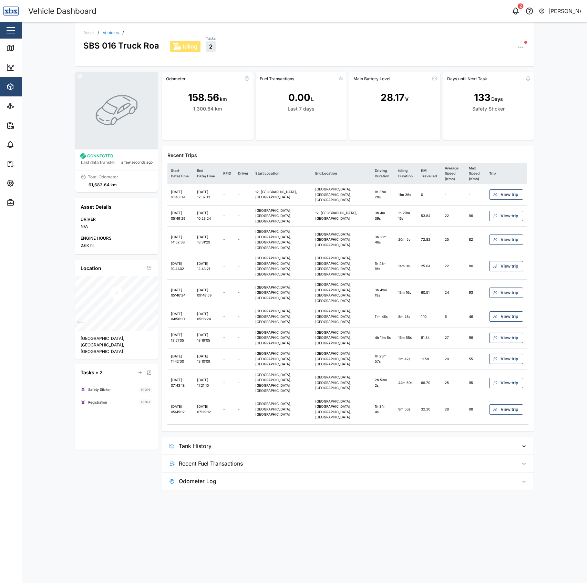
click at [382, 437] on span "Tank History" at bounding box center [346, 445] width 334 height 17
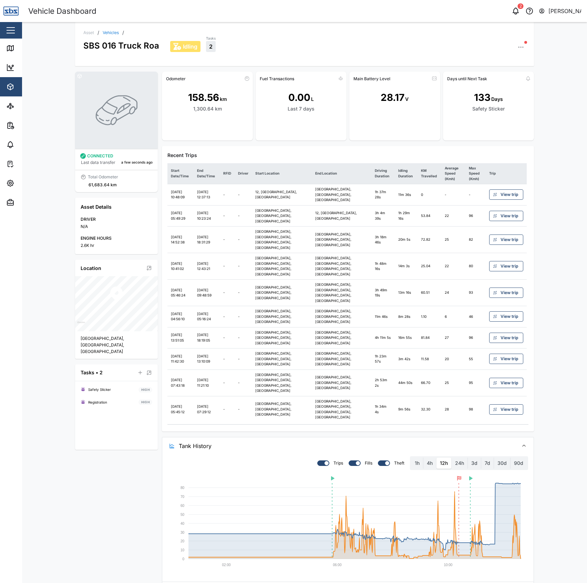
click at [354, 461] on div at bounding box center [352, 463] width 7 height 5
click at [349, 461] on input "checkbox" at bounding box center [349, 461] width 0 height 0
click at [354, 461] on div at bounding box center [356, 463] width 7 height 5
click at [349, 461] on input "checkbox" at bounding box center [349, 461] width 0 height 0
click at [434, 458] on label "4h" at bounding box center [429, 463] width 13 height 11
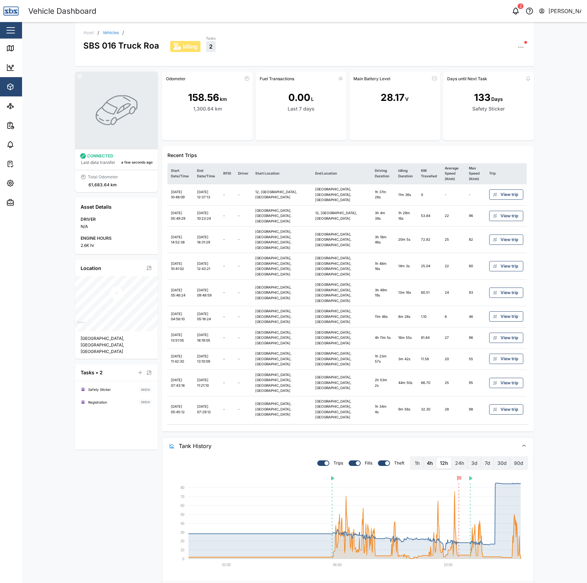
click at [423, 458] on hours "4h" at bounding box center [423, 458] width 0 height 0
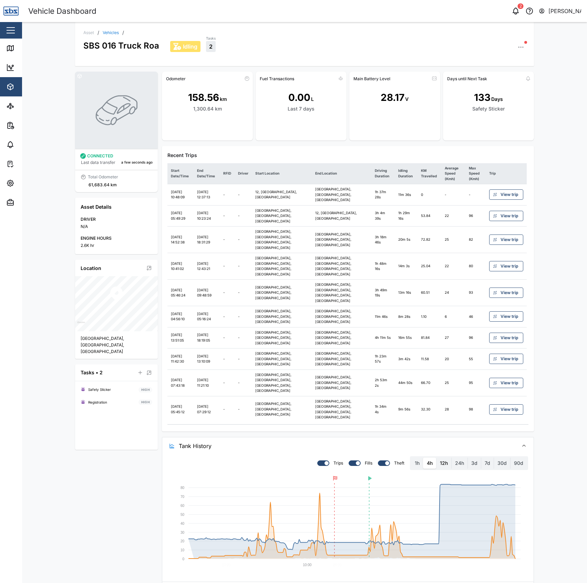
click at [446, 458] on label "12h" at bounding box center [443, 463] width 15 height 11
click at [436, 458] on hours "12h" at bounding box center [436, 458] width 0 height 0
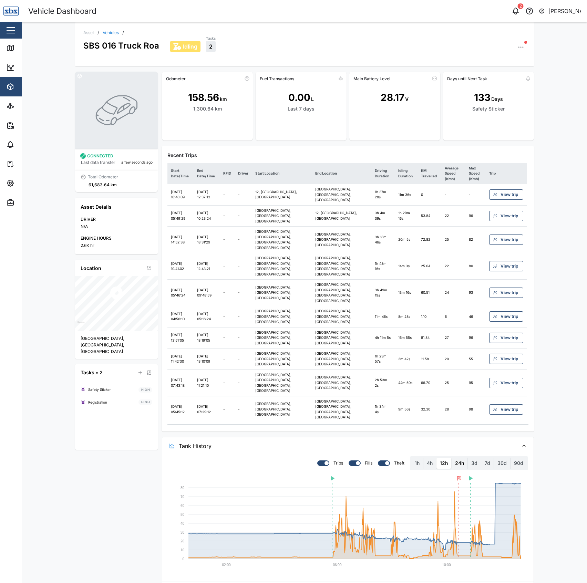
click at [465, 458] on label "24h" at bounding box center [460, 463] width 16 height 11
click at [452, 458] on hours "24h" at bounding box center [452, 458] width 0 height 0
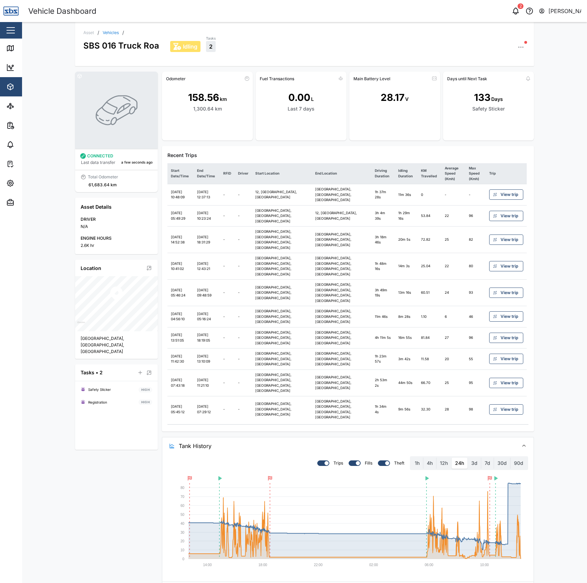
click at [452, 458] on label "24h" at bounding box center [460, 463] width 16 height 11
click at [452, 458] on hours "24h" at bounding box center [452, 458] width 0 height 0
click at [443, 458] on label "12h" at bounding box center [443, 463] width 15 height 11
click at [436, 458] on hours "12h" at bounding box center [436, 458] width 0 height 0
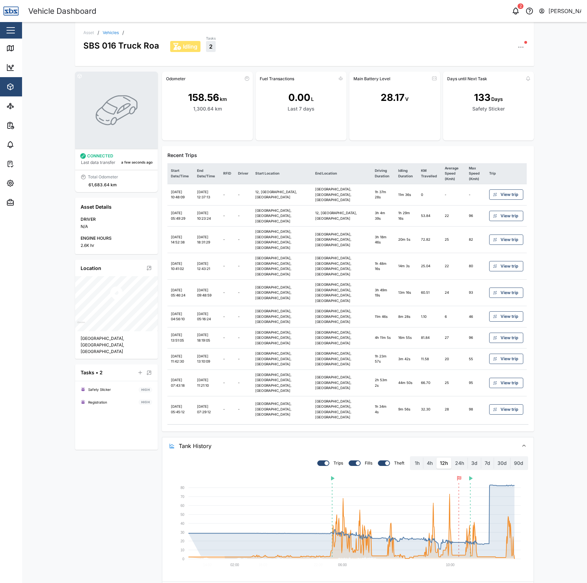
click at [361, 461] on label "Fills" at bounding box center [367, 464] width 12 height 6
click at [349, 461] on input "checkbox" at bounding box center [349, 461] width 0 height 0
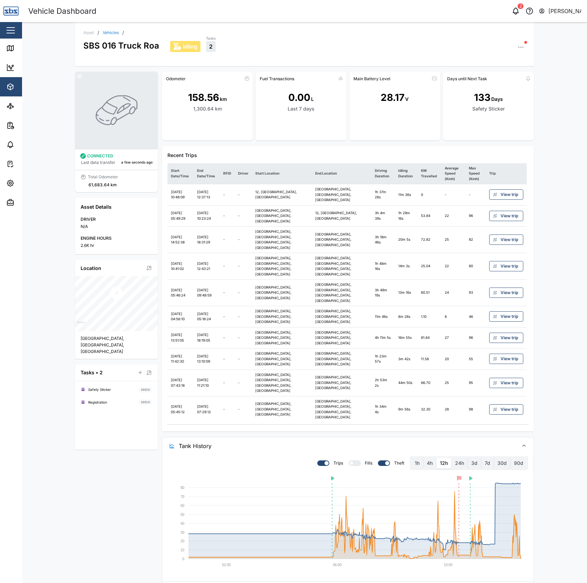
click at [578, 404] on div "Asset / Vehicles / SBS 016 Truck Roa Idling Tasks 2 CONNECTED Last data transfe…" at bounding box center [304, 302] width 565 height 561
click at [561, 359] on div "Asset / Vehicles / SBS 016 Truck Roa Driving Tasks 2 CONNECTED Last data transf…" at bounding box center [304, 302] width 565 height 561
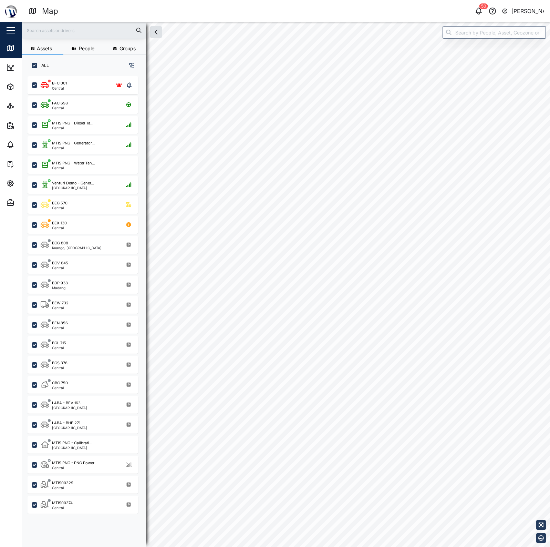
checkbox input "true"
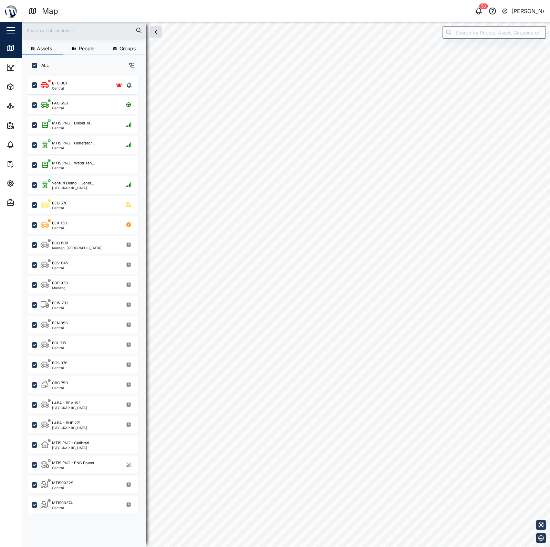
checkbox input "true"
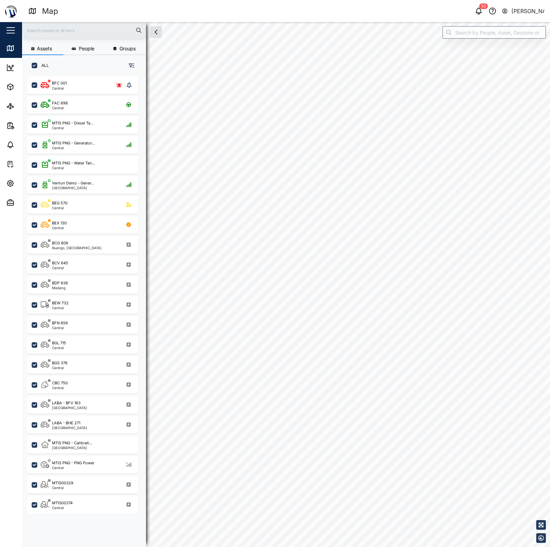
checkbox input "true"
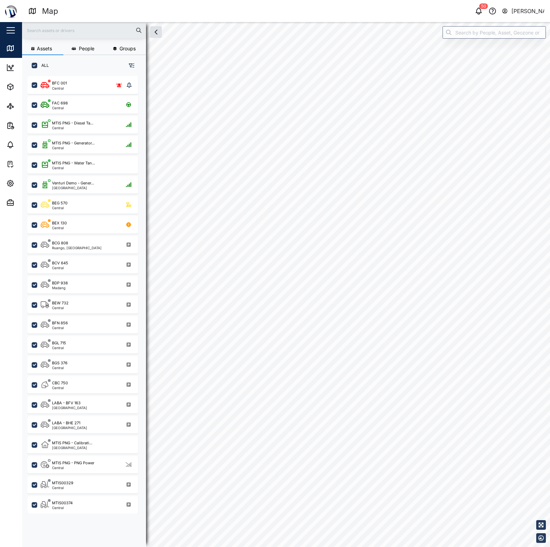
checkbox input "true"
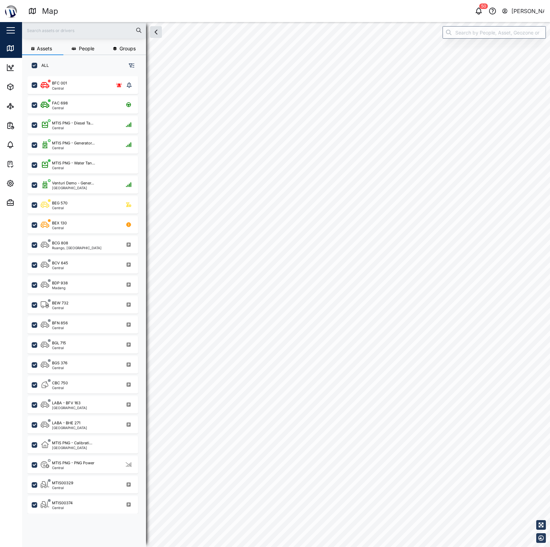
checkbox input "true"
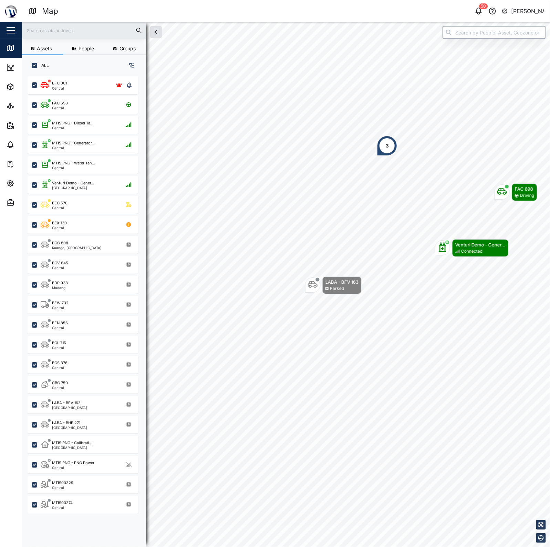
drag, startPoint x: 512, startPoint y: 26, endPoint x: 505, endPoint y: 37, distance: 12.8
click at [508, 33] on input "search" at bounding box center [494, 32] width 103 height 12
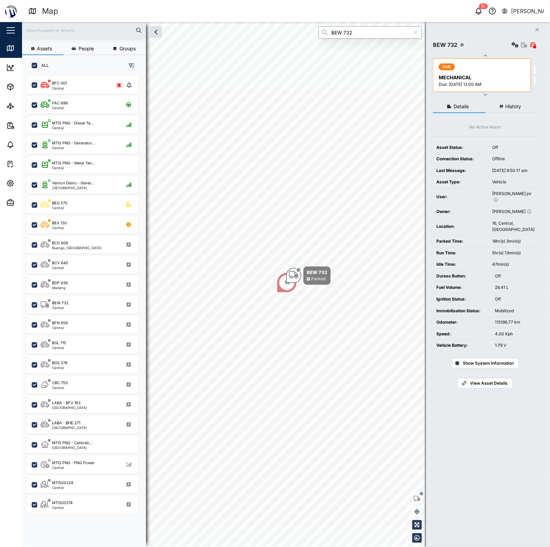
type input "BEW 732"
click at [522, 45] on icon "button" at bounding box center [524, 45] width 6 height 6
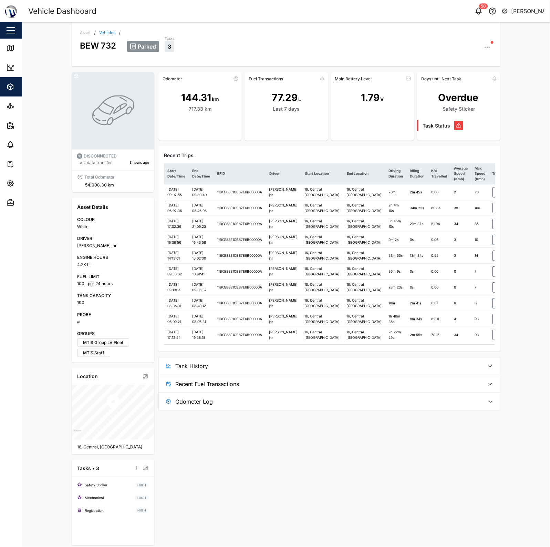
scroll to position [3, 0]
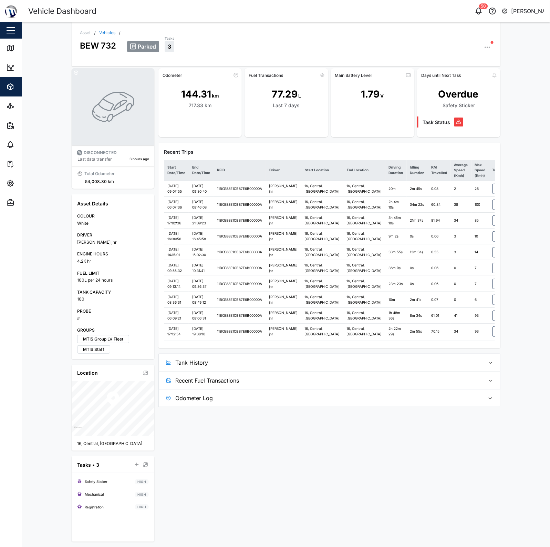
click at [367, 371] on span "Tank History" at bounding box center [327, 362] width 305 height 17
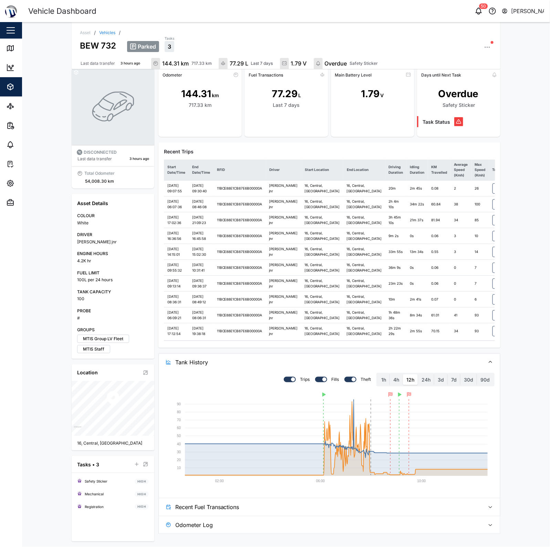
scroll to position [106, 0]
click at [392, 385] on label "4h" at bounding box center [396, 379] width 13 height 11
click at [390, 374] on hours "4h" at bounding box center [390, 374] width 0 height 0
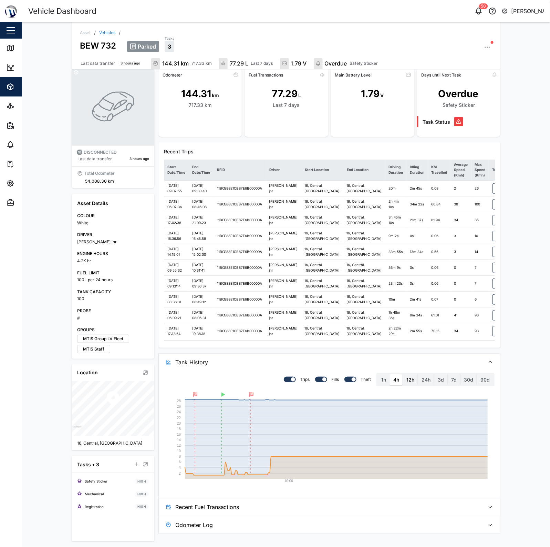
click at [405, 385] on label "12h" at bounding box center [410, 379] width 15 height 11
click at [403, 374] on hours "12h" at bounding box center [403, 374] width 0 height 0
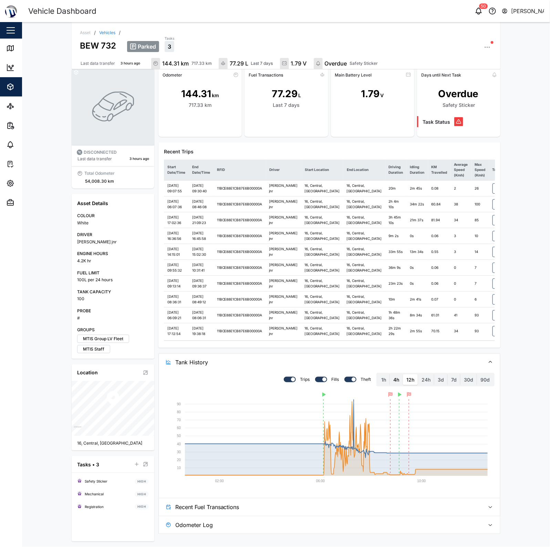
click at [396, 385] on label "4h" at bounding box center [396, 379] width 13 height 11
click at [390, 374] on hours "4h" at bounding box center [390, 374] width 0 height 0
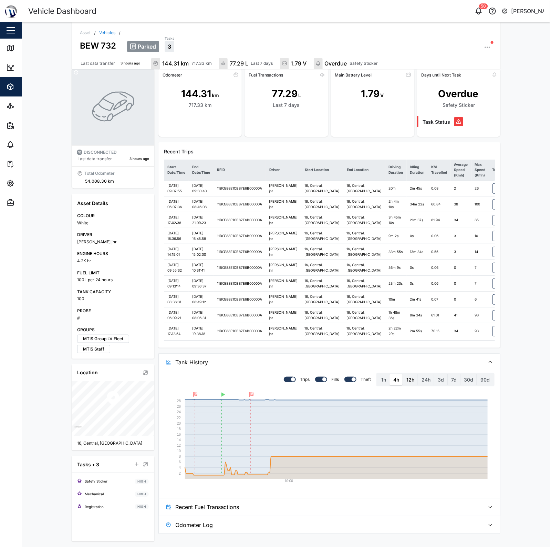
click at [409, 385] on label "12h" at bounding box center [410, 379] width 15 height 11
click at [403, 374] on hours "12h" at bounding box center [403, 374] width 0 height 0
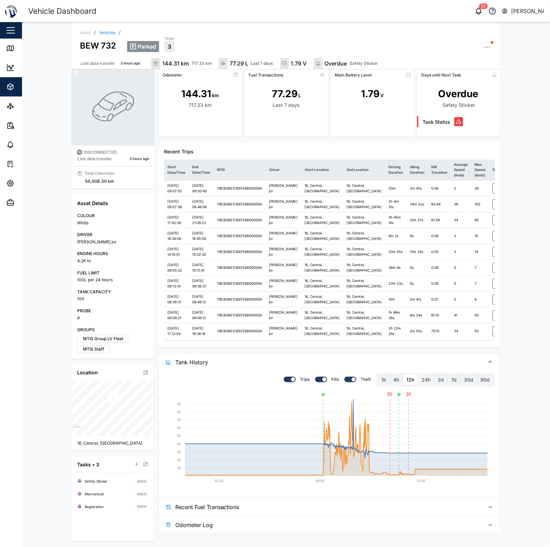
click at [396, 515] on span "Recent Fuel Transactions" at bounding box center [327, 506] width 305 height 17
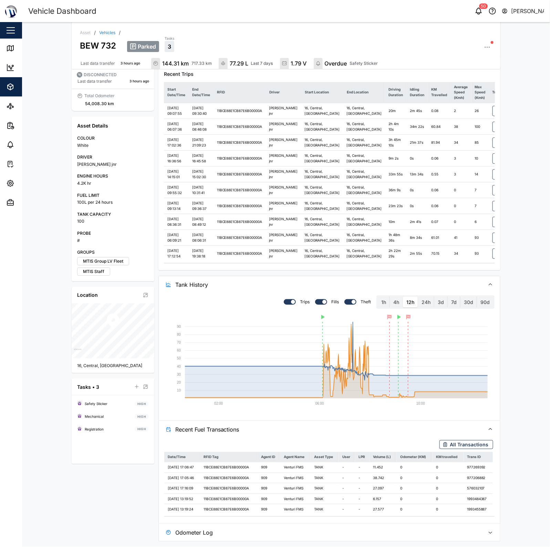
scroll to position [0, 0]
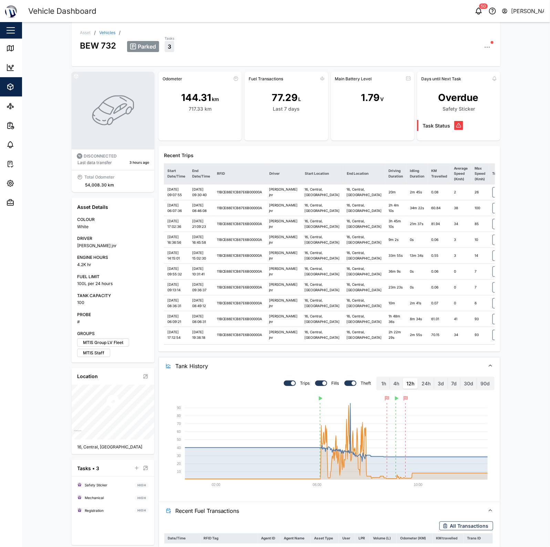
click at [112, 32] on link "Vehicles" at bounding box center [107, 33] width 16 height 4
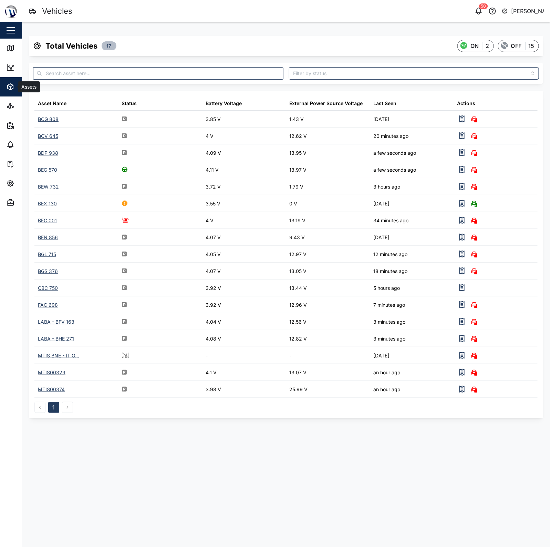
click at [10, 90] on icon "button" at bounding box center [10, 87] width 8 height 8
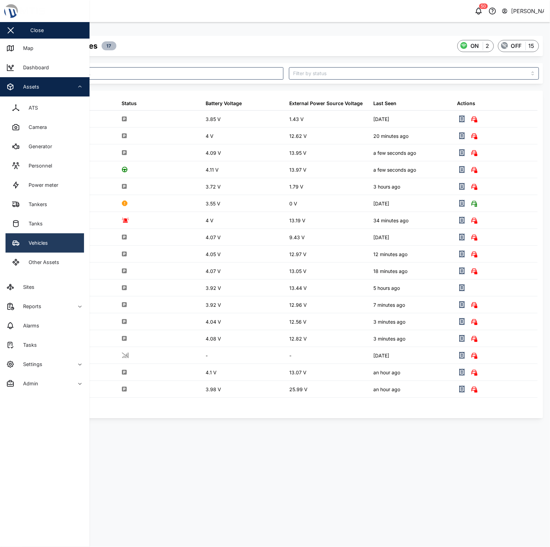
click at [69, 250] on link "Vehicles" at bounding box center [45, 242] width 79 height 19
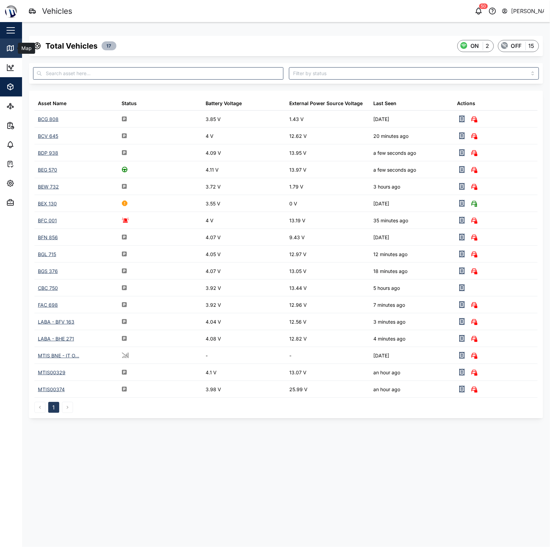
click at [14, 52] on div "Map" at bounding box center [19, 48] width 27 height 8
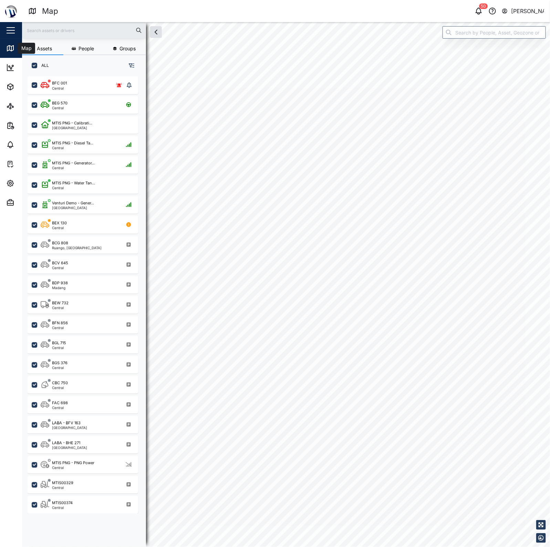
checkbox input "true"
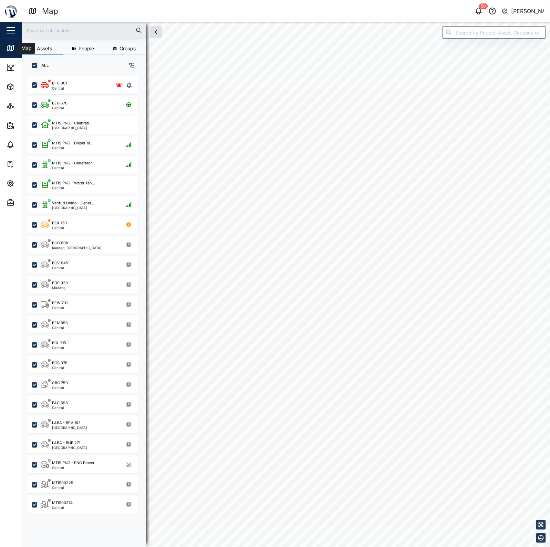
checkbox input "true"
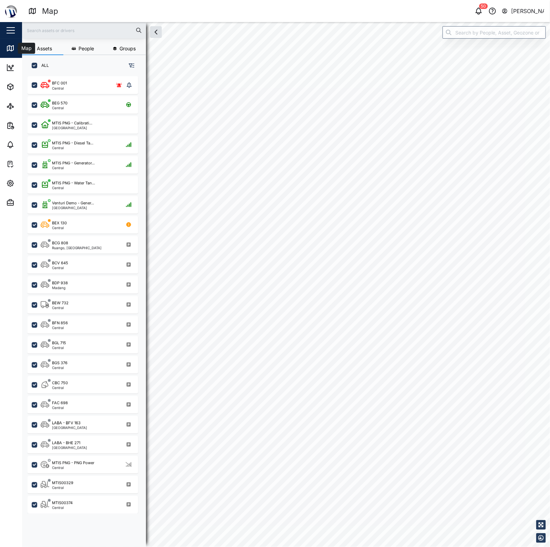
checkbox input "true"
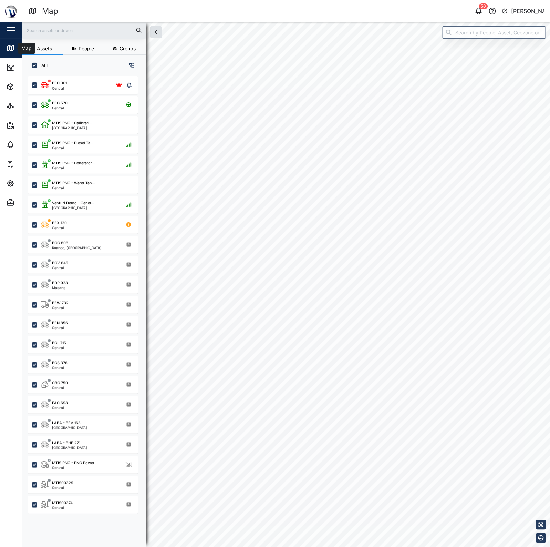
checkbox input "true"
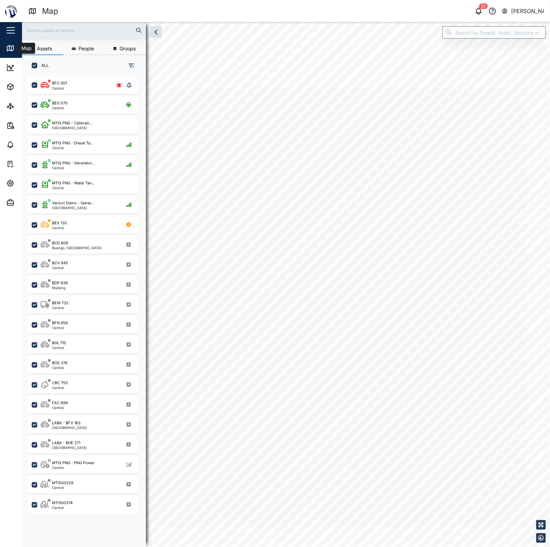
checkbox input "true"
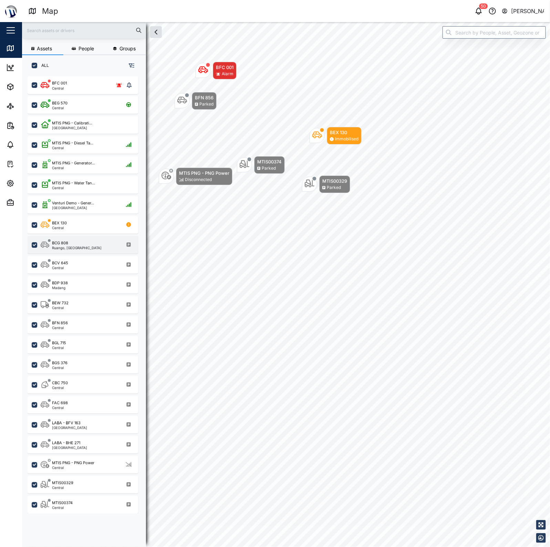
click at [356, 22] on div "BCV 645 Parked BEX 130 Immobilised BFC 001 Alarm BFN 856 Parked MTIS PNG - PNG …" at bounding box center [286, 22] width 528 height 0
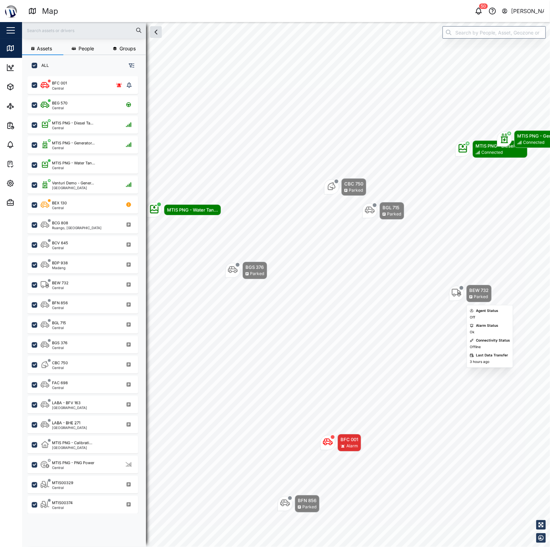
click at [459, 290] on icon "Map marker" at bounding box center [457, 293] width 10 height 8
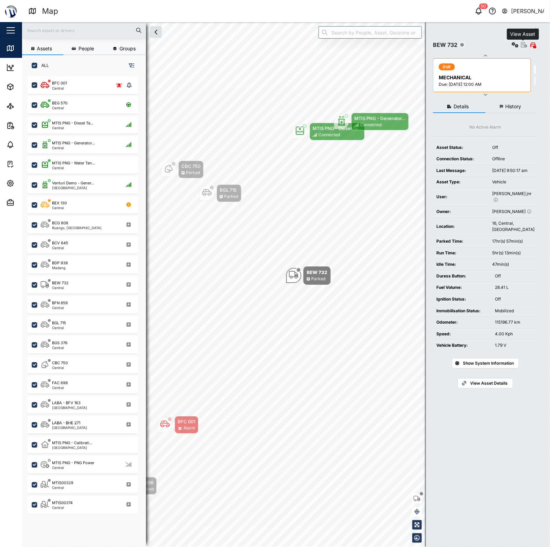
click at [525, 47] on icon "button" at bounding box center [524, 45] width 6 height 6
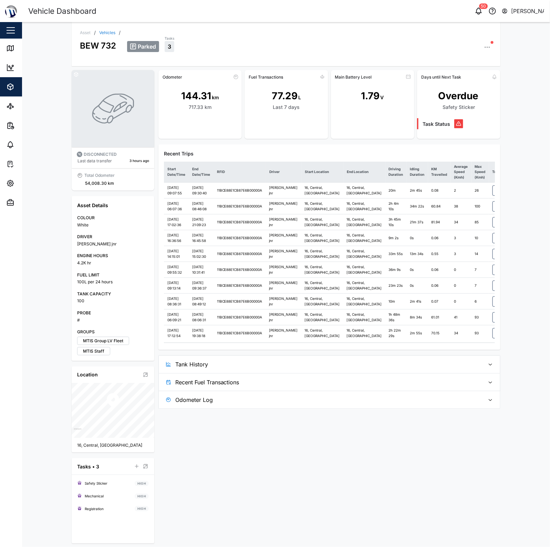
scroll to position [3, 0]
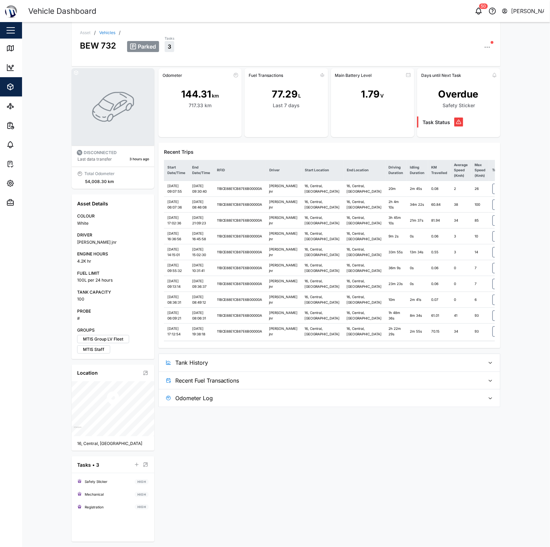
click at [354, 407] on div "Odometer 144.31 km 717.33 km Fuel Transactions 77.29 L Last 7 days Main Battery…" at bounding box center [329, 237] width 342 height 339
click at [353, 371] on span "Tank History" at bounding box center [327, 362] width 305 height 17
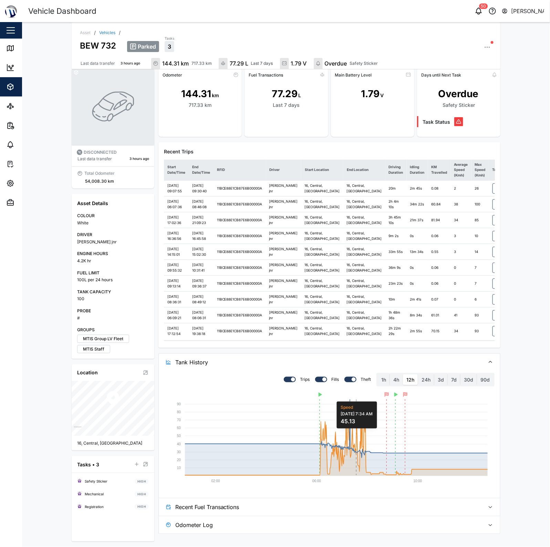
scroll to position [106, 0]
click at [356, 367] on span "Tank History" at bounding box center [327, 361] width 305 height 17
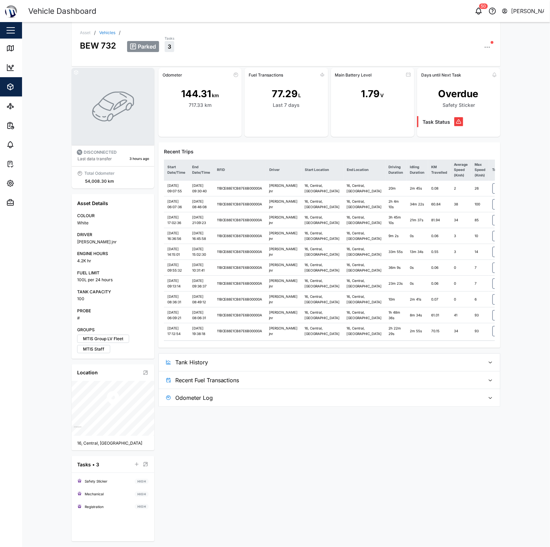
scroll to position [3, 0]
click at [350, 389] on span "Recent Fuel Transactions" at bounding box center [327, 380] width 305 height 17
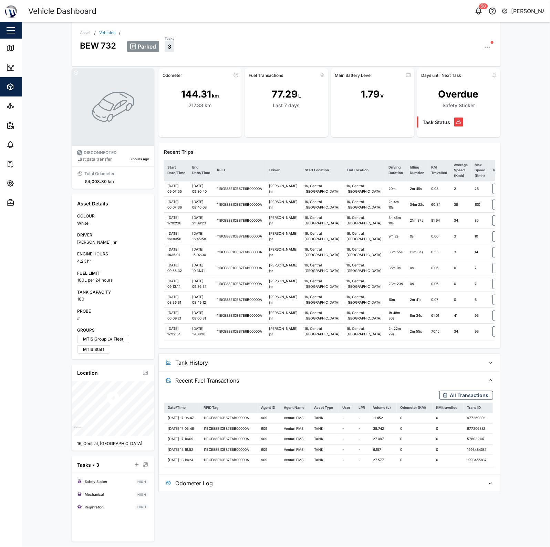
click at [350, 389] on span "Recent Fuel Transactions" at bounding box center [327, 380] width 305 height 17
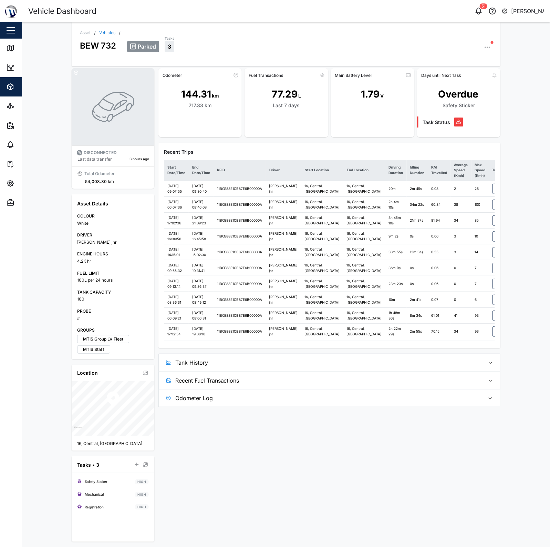
click at [334, 23] on div "Asset / Vehicles / BEW 732 Parked Tasks 3" at bounding box center [286, 44] width 429 height 44
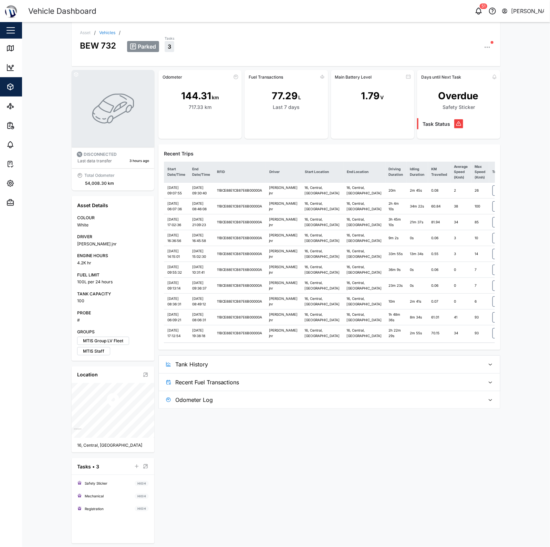
scroll to position [0, 0]
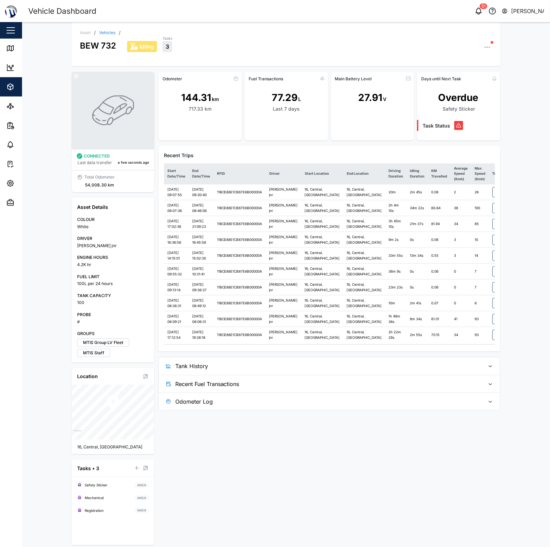
click at [370, 103] on div "27.91" at bounding box center [371, 97] width 24 height 15
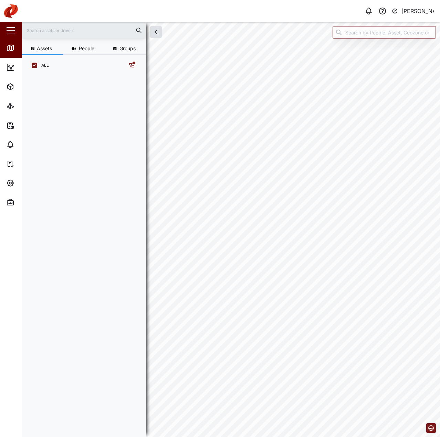
scroll to position [353, 108]
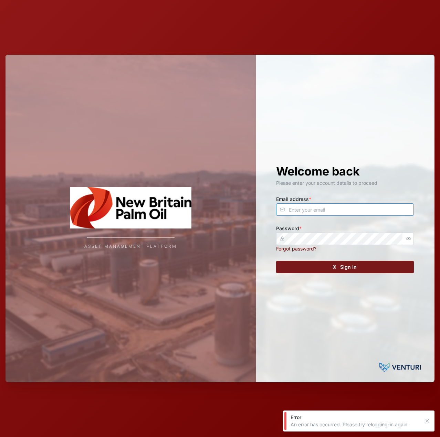
click at [300, 214] on input "Email address *" at bounding box center [345, 210] width 138 height 12
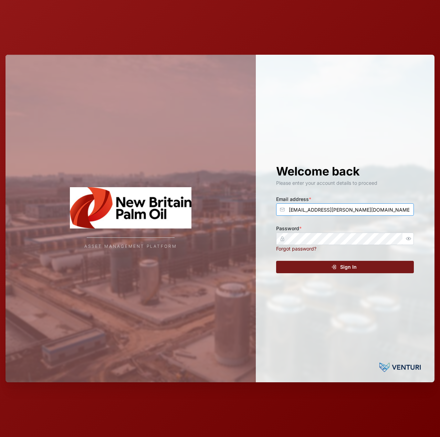
type input "[EMAIL_ADDRESS][PERSON_NAME][DOMAIN_NAME]"
click at [276, 261] on button "Sign In" at bounding box center [345, 267] width 138 height 12
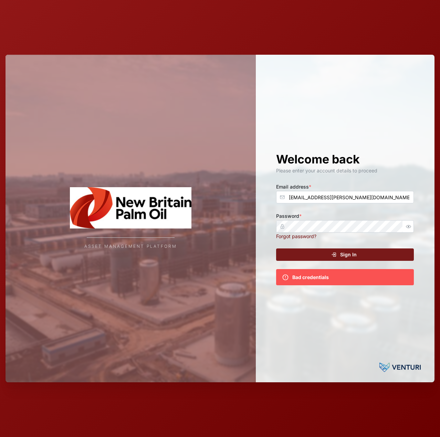
click at [413, 225] on div at bounding box center [408, 226] width 11 height 12
click at [412, 225] on button "button" at bounding box center [408, 226] width 9 height 9
click at [276, 249] on button "Sign In" at bounding box center [345, 255] width 138 height 12
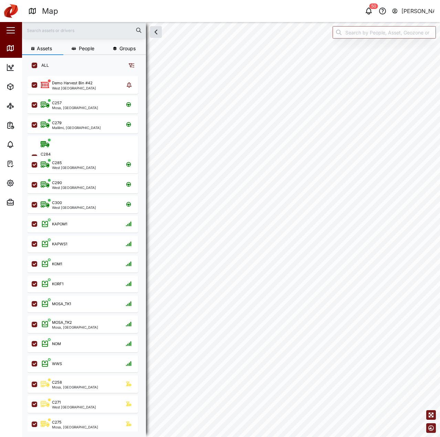
scroll to position [353, 108]
click at [355, 31] on input "search" at bounding box center [384, 32] width 103 height 12
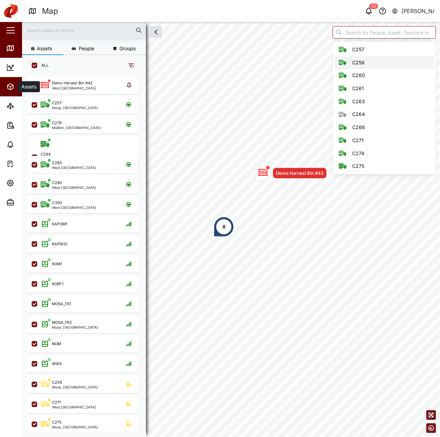
click at [5, 82] on button "Assets" at bounding box center [45, 86] width 90 height 19
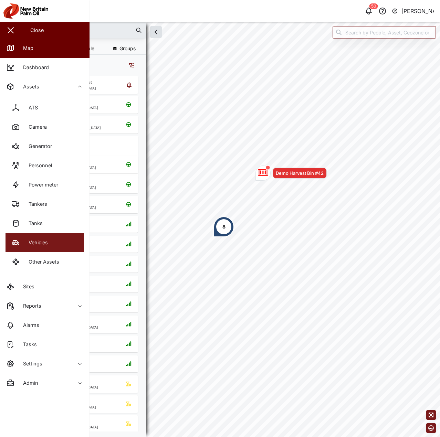
click at [51, 241] on link "Vehicles" at bounding box center [45, 242] width 79 height 19
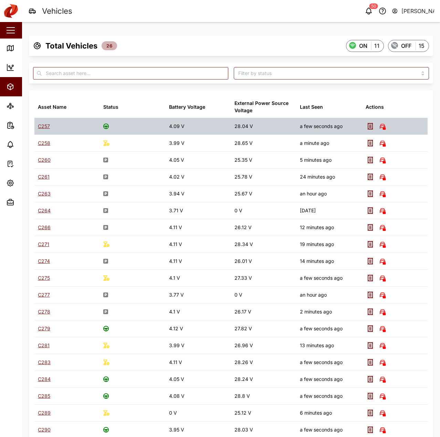
click at [42, 123] on div "C257" at bounding box center [44, 127] width 12 height 8
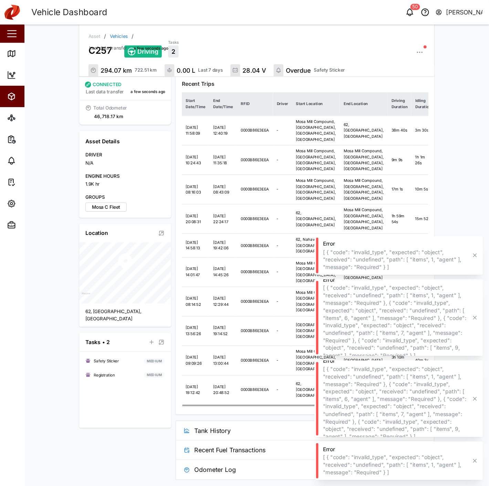
scroll to position [141, 0]
click at [433, 233] on div "Error [ { "code": "invalid_type", "expected": "object", "received": "undefined"…" at bounding box center [359, 230] width 152 height 34
click at [427, 233] on button "button" at bounding box center [428, 230] width 8 height 8
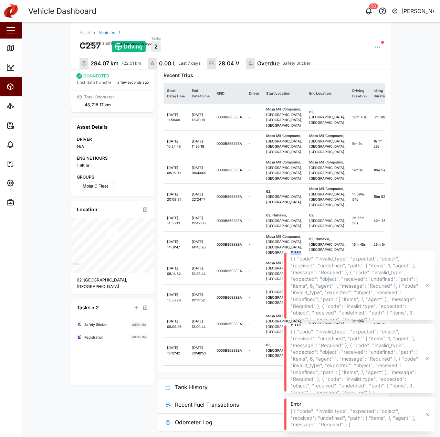
click at [427, 240] on div "Error [ { "code": "invalid_type", "expected": "object", "received": "undefined"…" at bounding box center [359, 336] width 152 height 192
click at [427, 233] on div "Asset / Vehicles / C257 Driving Tasks 2 Last data transfer a few seconds ago 29…" at bounding box center [231, 229] width 418 height 415
drag, startPoint x: 424, startPoint y: 268, endPoint x: 432, endPoint y: 288, distance: 21.2
click at [428, 277] on div "Error [ { "code": "invalid_type", "expected": "object", "received": "undefined"…" at bounding box center [359, 285] width 152 height 69
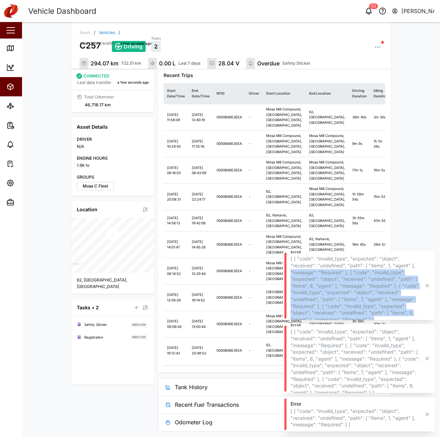
click at [432, 288] on div "Error [ { "code": "invalid_type", "expected": "object", "received": "undefined"…" at bounding box center [359, 285] width 152 height 69
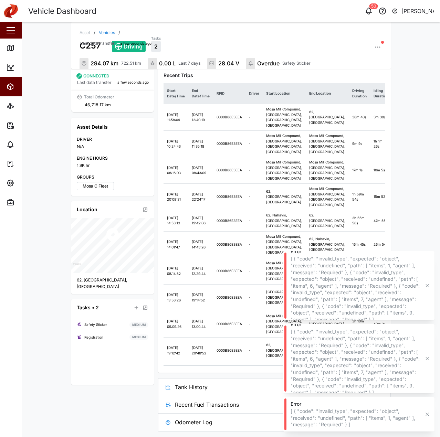
click at [425, 286] on icon "button" at bounding box center [428, 286] width 6 height 6
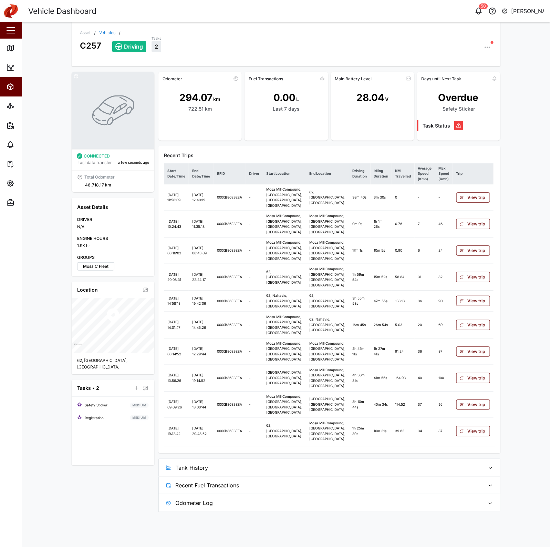
scroll to position [25, 0]
click at [359, 437] on span "Tank History" at bounding box center [327, 467] width 305 height 17
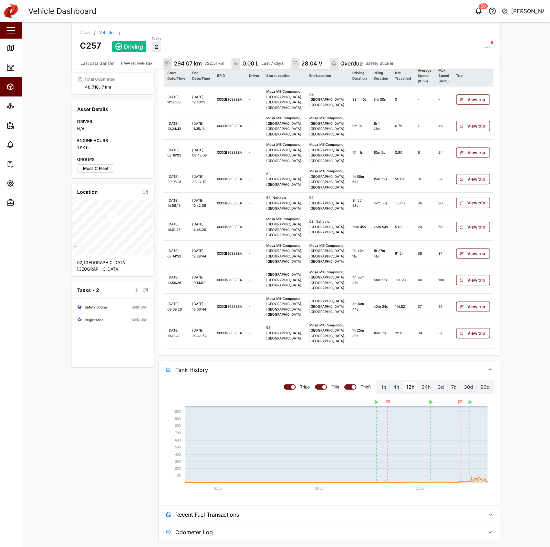
scroll to position [154, 0]
click at [424, 390] on label "24h" at bounding box center [426, 386] width 16 height 11
click at [418, 381] on hours "24h" at bounding box center [418, 381] width 0 height 0
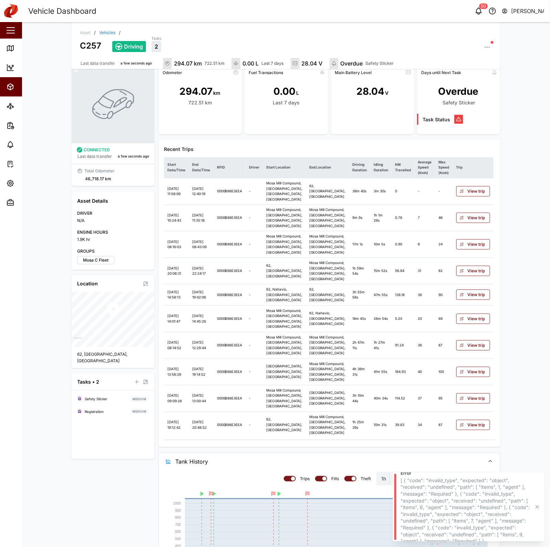
scroll to position [0, 0]
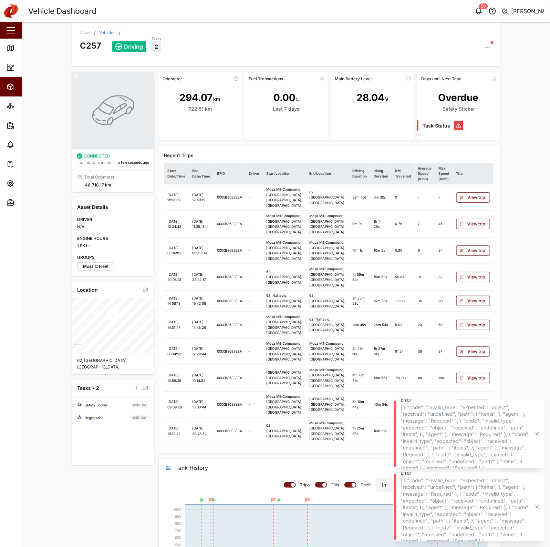
click at [96, 37] on div "C257" at bounding box center [90, 43] width 21 height 17
click at [99, 32] on link "Vehicles" at bounding box center [107, 33] width 16 height 4
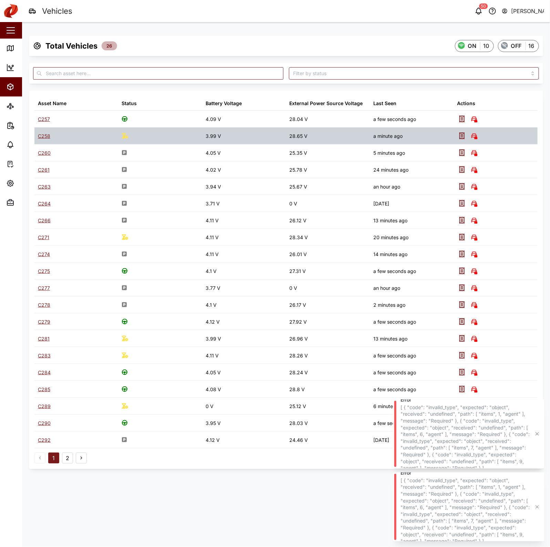
click at [44, 138] on div "C258" at bounding box center [44, 136] width 12 height 8
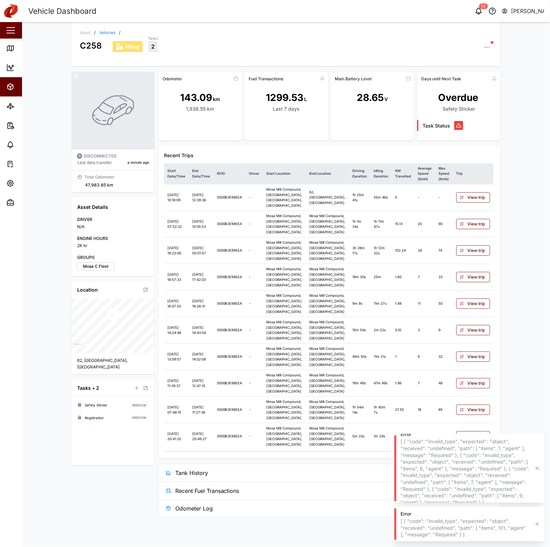
scroll to position [30, 0]
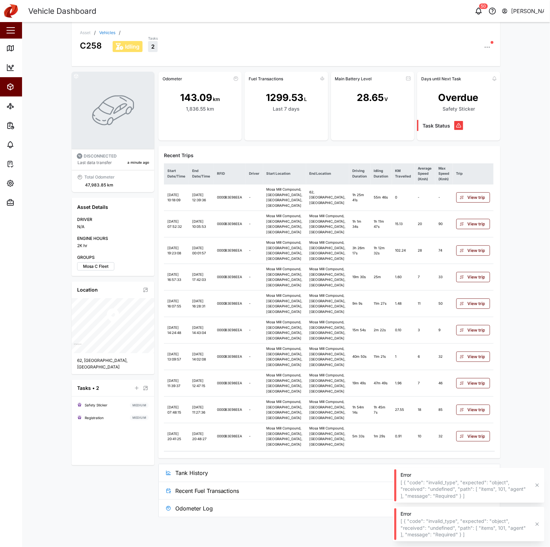
click at [341, 437] on span "Tank History" at bounding box center [327, 472] width 305 height 17
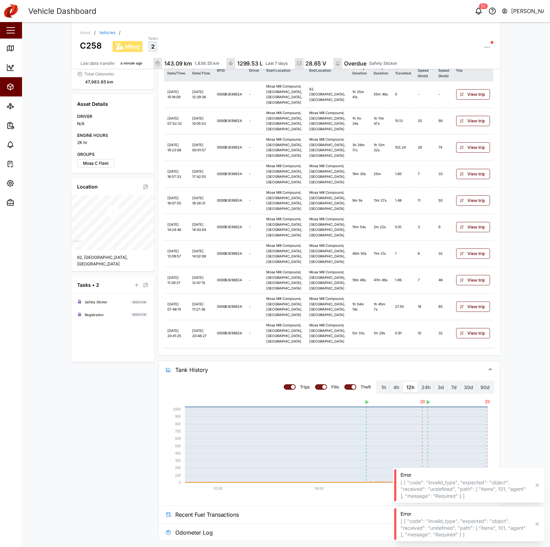
scroll to position [159, 0]
click at [104, 31] on link "Vehicles" at bounding box center [107, 33] width 16 height 4
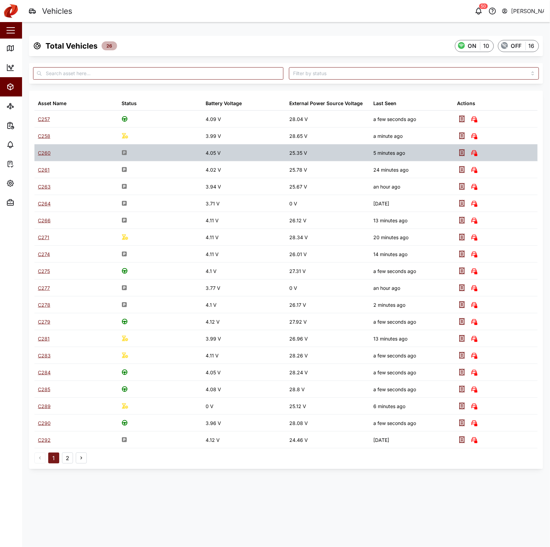
click at [50, 152] on div "C260" at bounding box center [44, 153] width 13 height 8
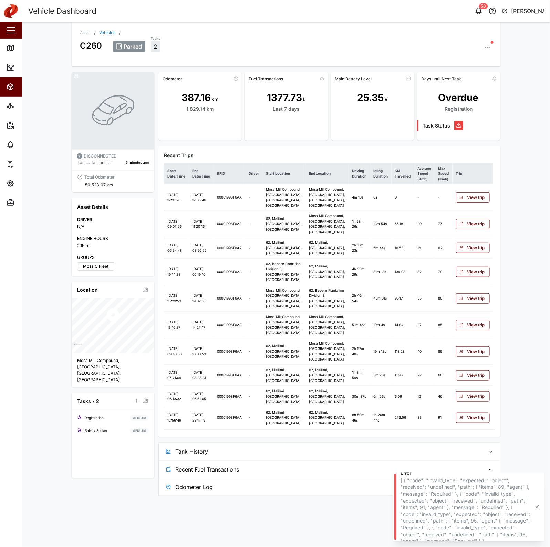
scroll to position [19, 0]
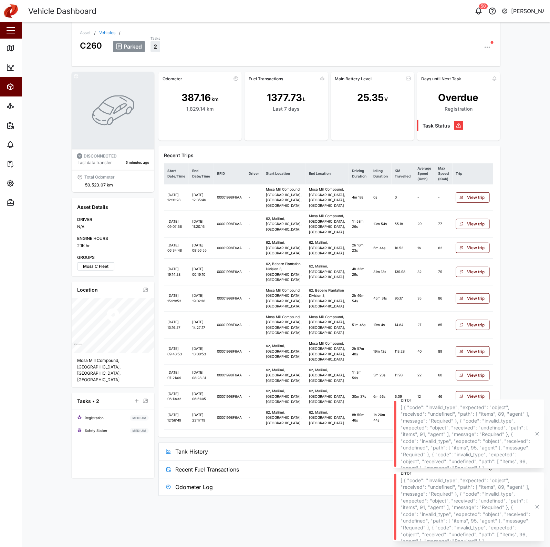
click at [338, 437] on span "Tank History" at bounding box center [327, 451] width 305 height 17
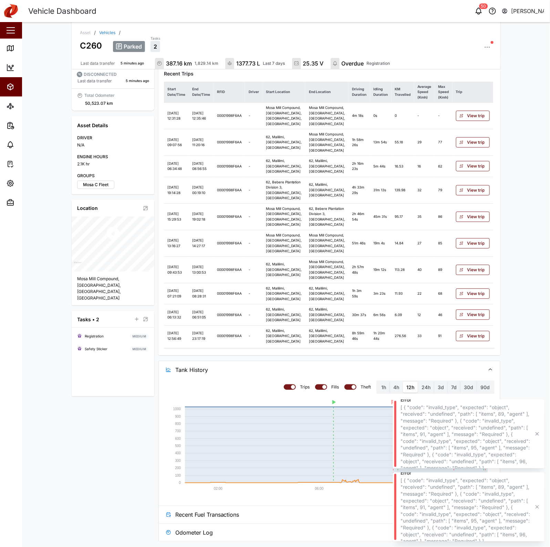
scroll to position [149, 0]
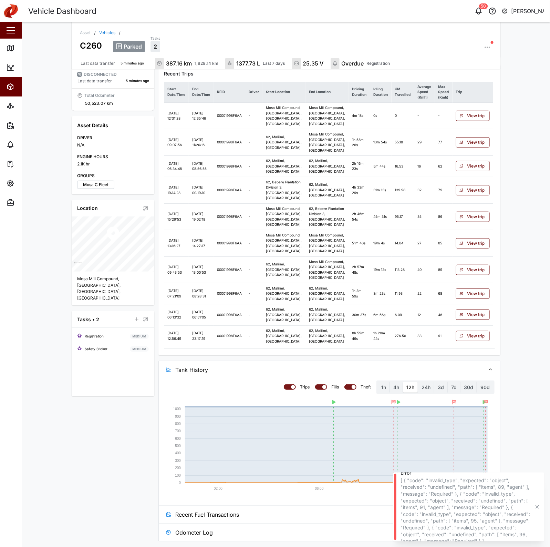
click at [109, 35] on div "C260 Parked Tasks 2" at bounding box center [286, 43] width 413 height 17
click at [108, 29] on div "Asset / Vehicles / C260 Parked Tasks 2 Last data transfer 5 minutes ago 387.16 …" at bounding box center [286, 45] width 429 height 47
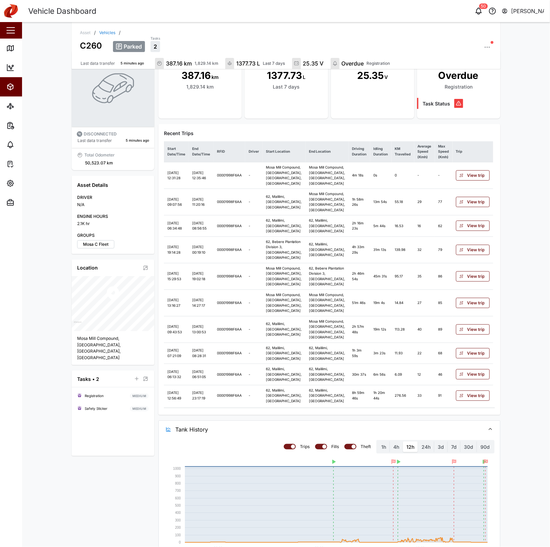
scroll to position [0, 0]
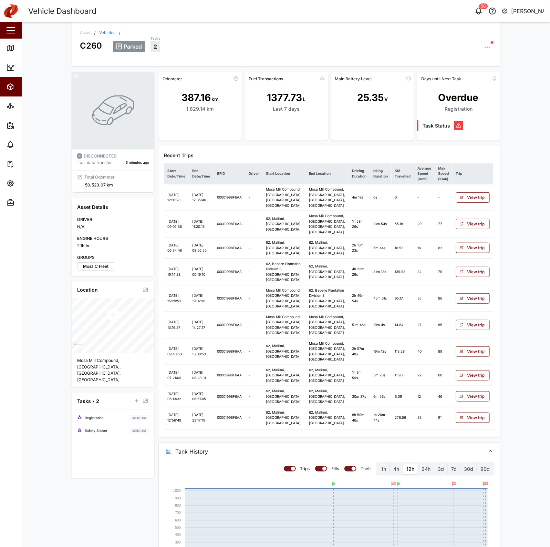
drag, startPoint x: 101, startPoint y: 33, endPoint x: 188, endPoint y: 35, distance: 87.2
click at [101, 33] on link "Vehicles" at bounding box center [107, 33] width 16 height 4
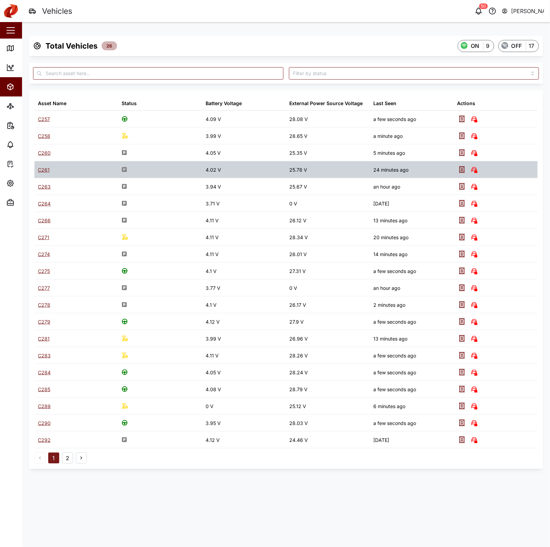
click at [46, 173] on div "C261" at bounding box center [44, 170] width 12 height 8
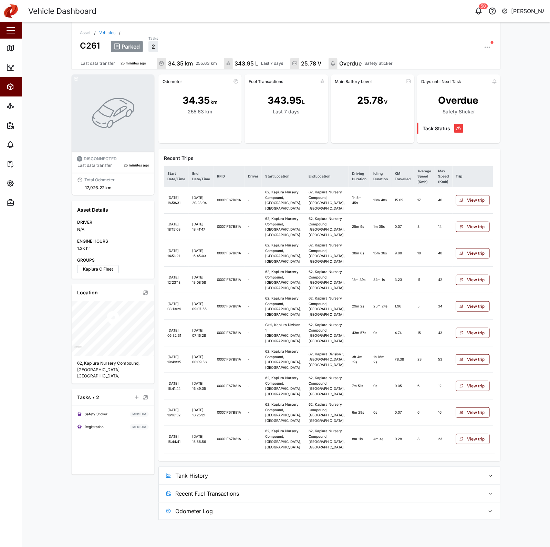
scroll to position [86, 0]
click at [320, 437] on span "Tank History" at bounding box center [327, 475] width 305 height 17
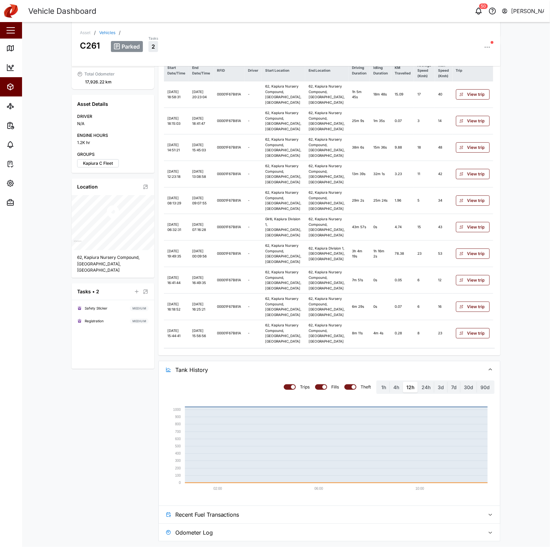
scroll to position [0, 0]
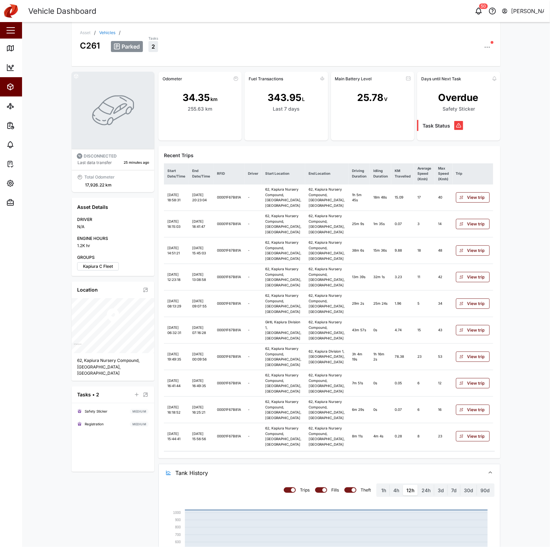
click at [105, 33] on link "Vehicles" at bounding box center [107, 33] width 16 height 4
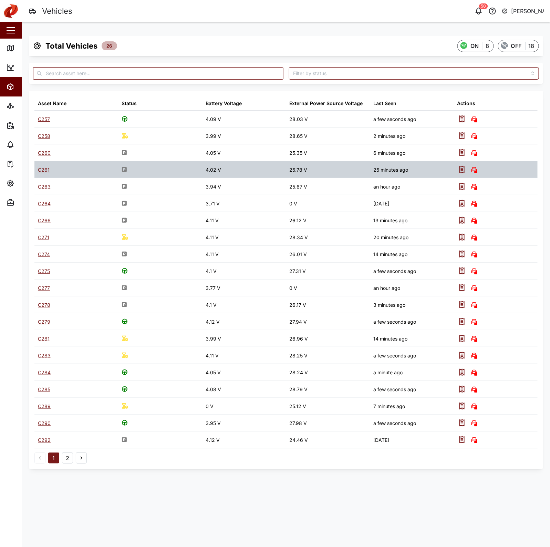
click at [45, 168] on div "C261" at bounding box center [44, 170] width 12 height 8
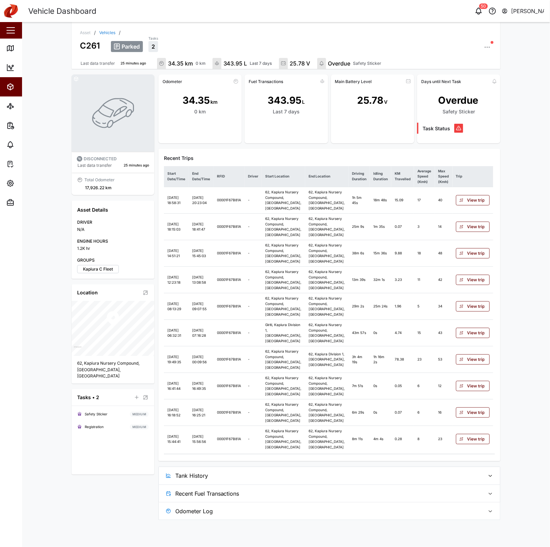
scroll to position [86, 0]
click at [373, 437] on span "Tank History" at bounding box center [327, 475] width 305 height 17
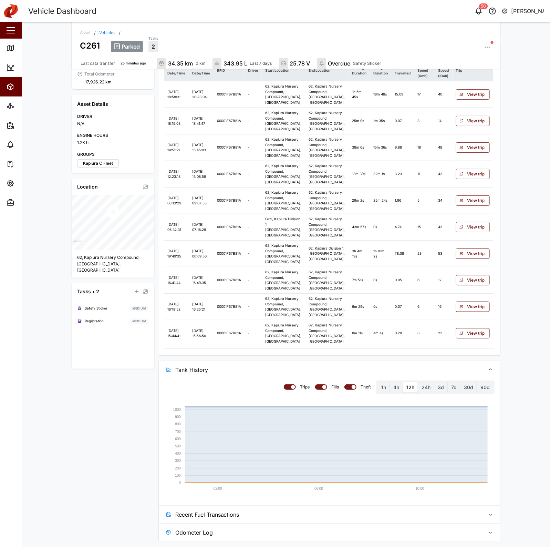
scroll to position [0, 0]
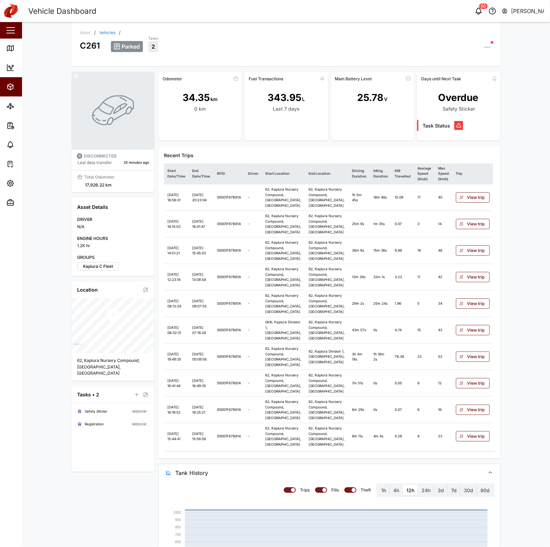
click at [111, 35] on div "Parked Tasks 2" at bounding box center [302, 43] width 382 height 17
click at [107, 32] on link "Vehicles" at bounding box center [107, 33] width 16 height 4
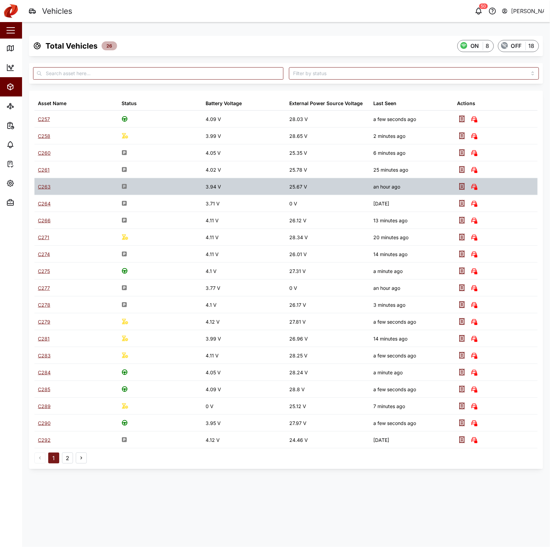
click at [41, 185] on div "C263" at bounding box center [44, 187] width 13 height 8
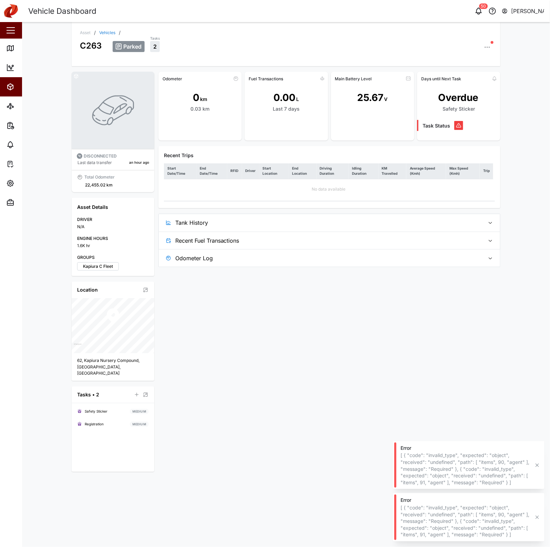
click at [352, 226] on span "Tank History" at bounding box center [327, 222] width 305 height 17
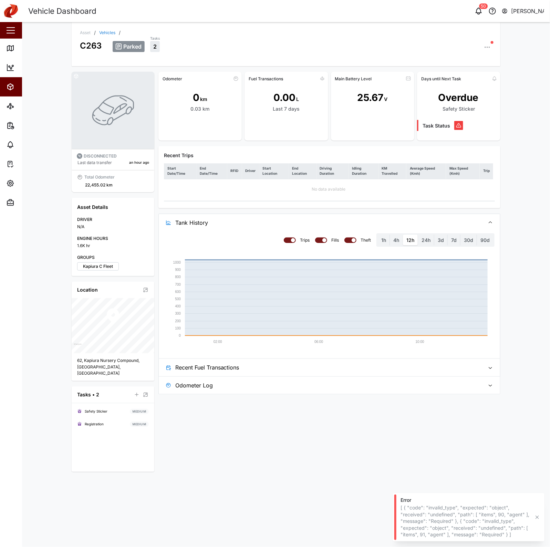
click at [111, 32] on link "Vehicles" at bounding box center [107, 33] width 16 height 4
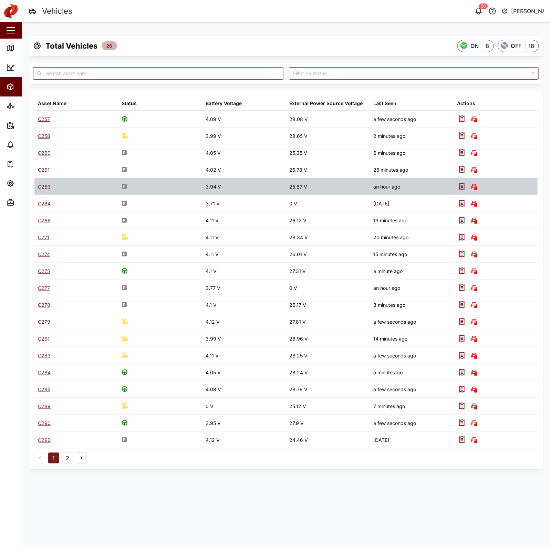
click at [39, 187] on div "C263" at bounding box center [44, 187] width 13 height 8
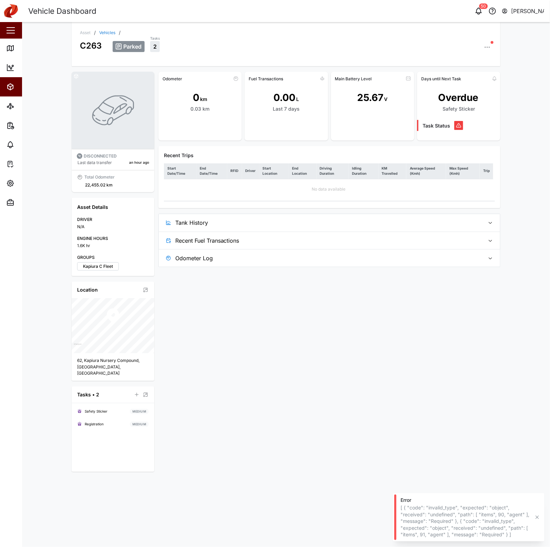
click at [103, 31] on link "Vehicles" at bounding box center [107, 33] width 16 height 4
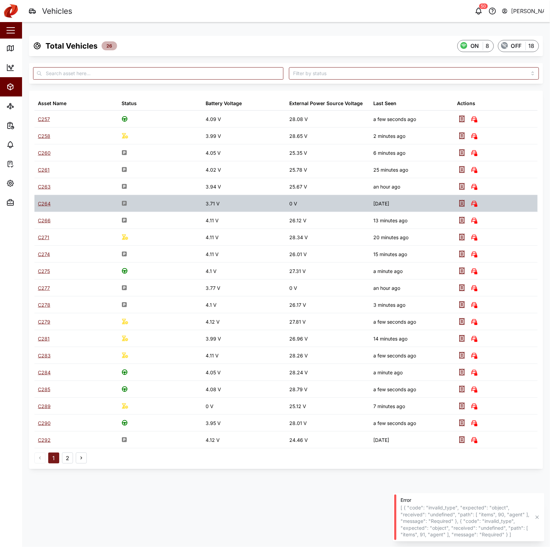
click at [39, 202] on div "C264" at bounding box center [44, 204] width 13 height 8
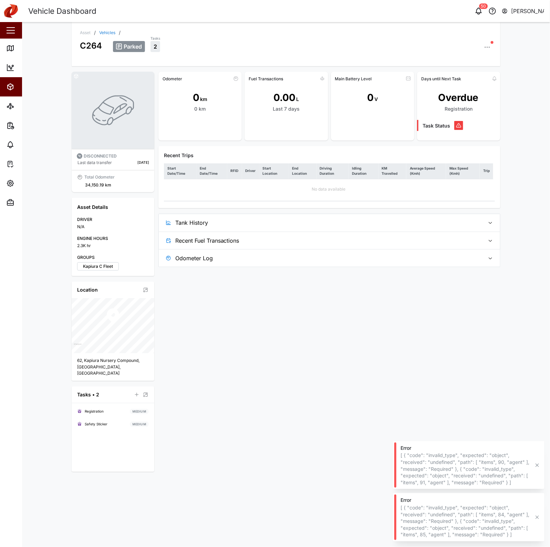
click at [301, 223] on span "Tank History" at bounding box center [327, 222] width 305 height 17
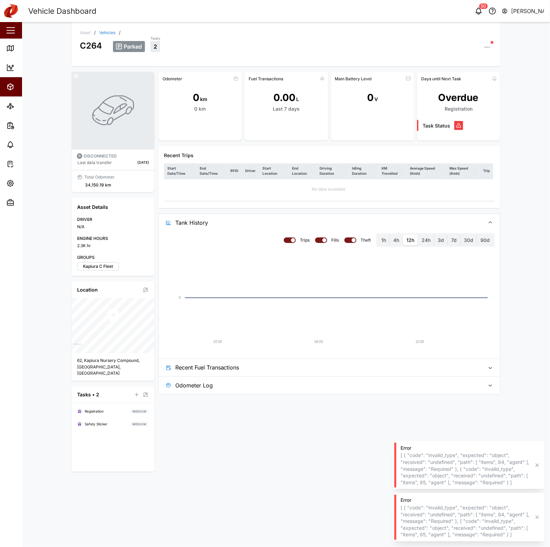
click at [102, 32] on link "Vehicles" at bounding box center [107, 33] width 16 height 4
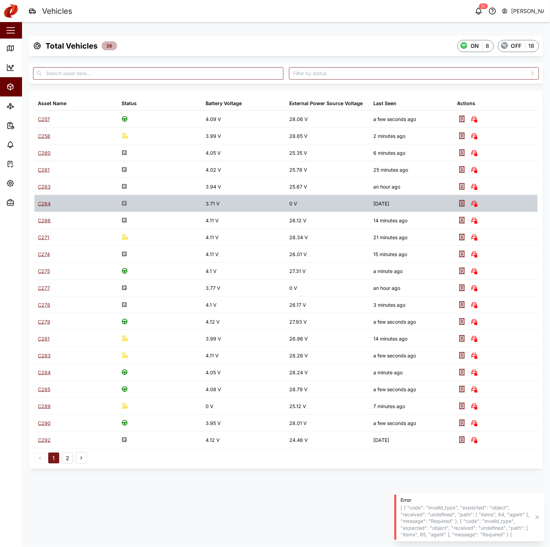
click at [43, 206] on div "C264" at bounding box center [44, 204] width 13 height 8
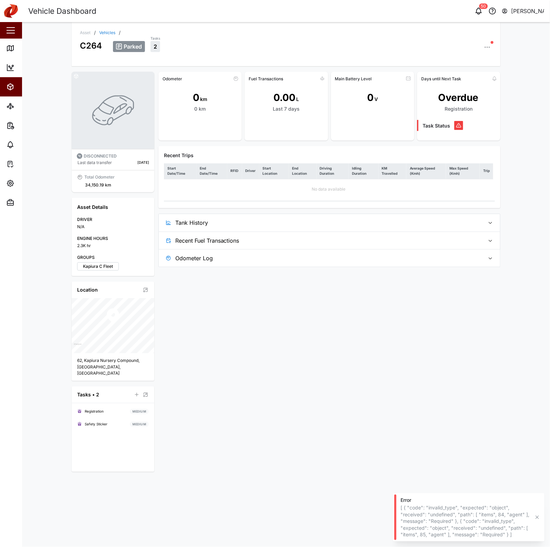
click at [106, 30] on div "Asset / Vehicles / C264 Parked Tasks 2" at bounding box center [286, 44] width 429 height 44
click at [105, 31] on link "Vehicles" at bounding box center [107, 33] width 16 height 4
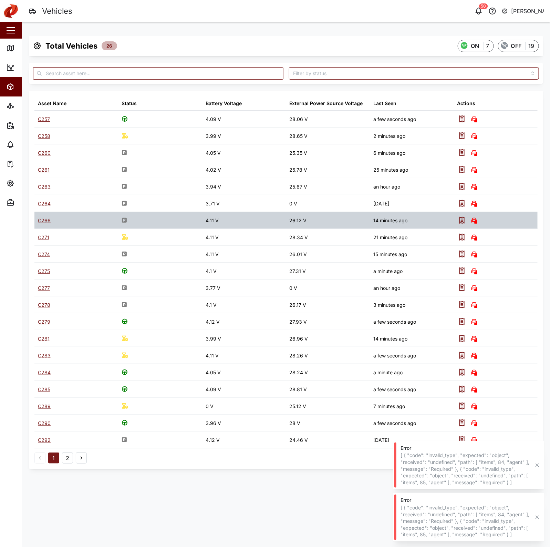
click at [44, 223] on div "C266" at bounding box center [44, 221] width 13 height 8
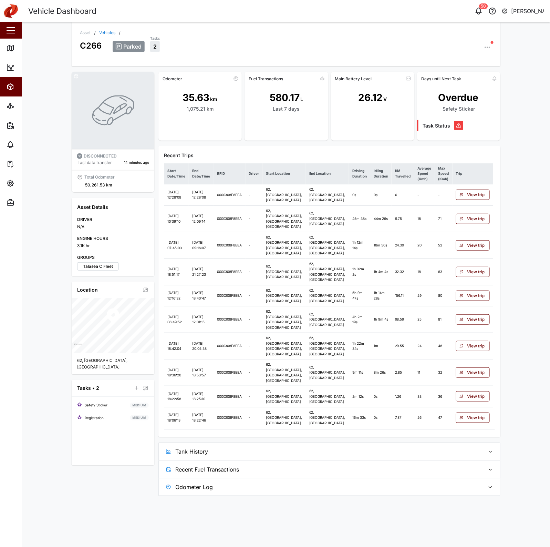
click at [285, 437] on span "Tank History" at bounding box center [327, 451] width 305 height 17
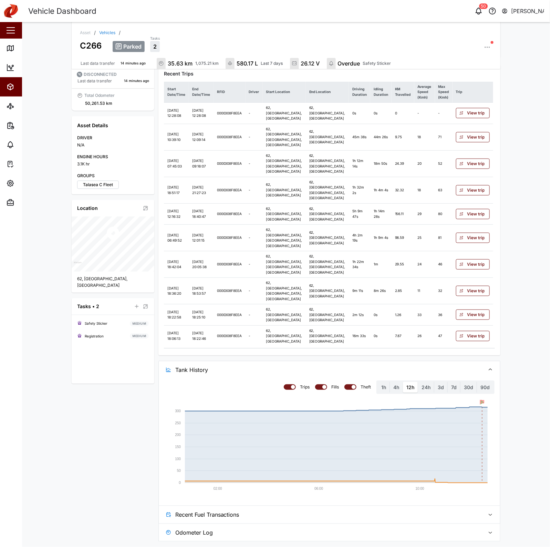
scroll to position [117, 0]
click at [108, 31] on link "Vehicles" at bounding box center [107, 33] width 16 height 4
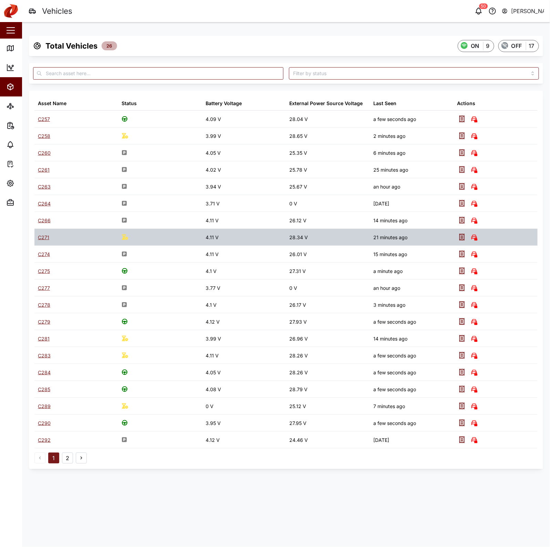
click at [36, 236] on div "C271" at bounding box center [76, 237] width 84 height 17
click at [42, 236] on div "C271" at bounding box center [43, 238] width 11 height 8
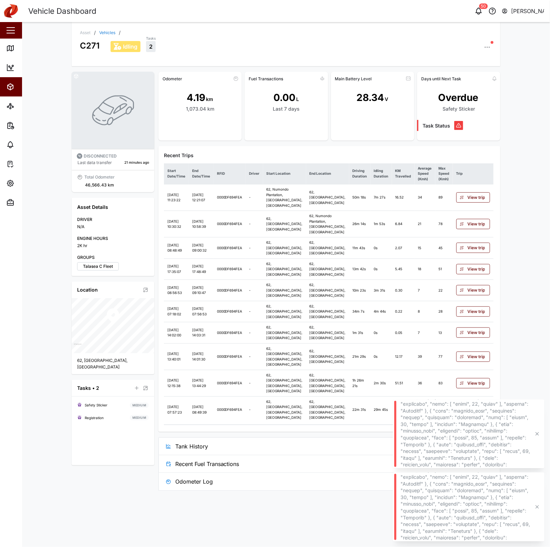
click at [288, 437] on span "Tank History" at bounding box center [327, 445] width 305 height 17
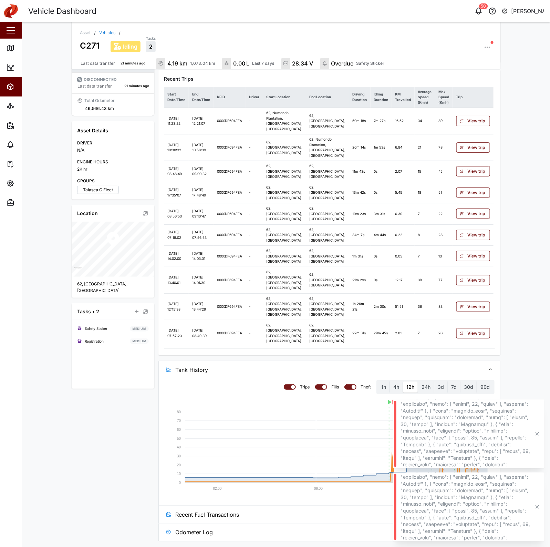
scroll to position [101, 0]
drag, startPoint x: 535, startPoint y: 433, endPoint x: 538, endPoint y: 438, distance: 5.9
click at [440, 433] on icon "button" at bounding box center [538, 434] width 6 height 6
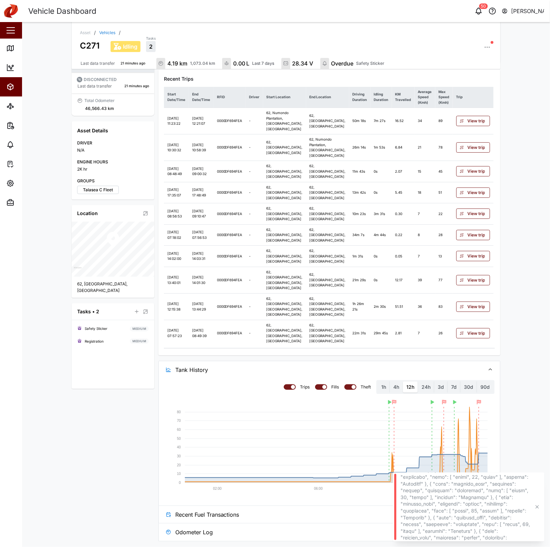
click at [440, 437] on button "button" at bounding box center [538, 507] width 8 height 8
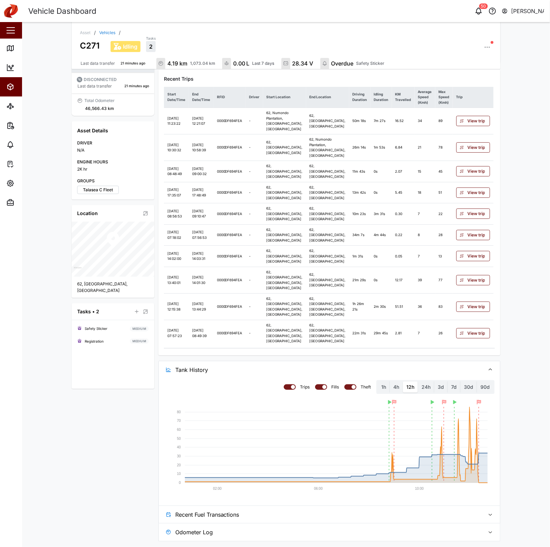
click at [106, 34] on link "Vehicles" at bounding box center [107, 33] width 16 height 4
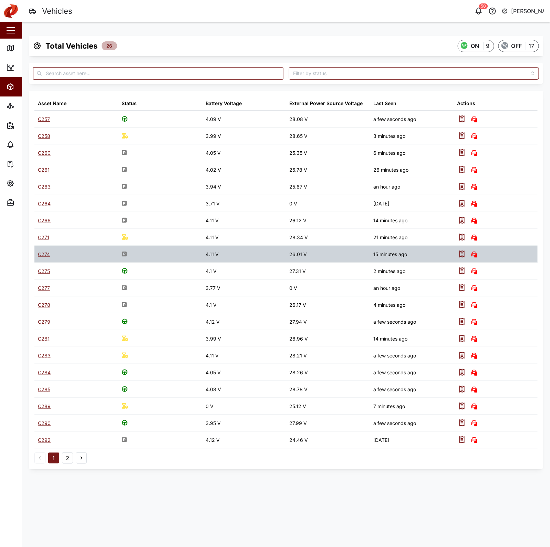
click at [41, 255] on div "C274" at bounding box center [44, 254] width 12 height 8
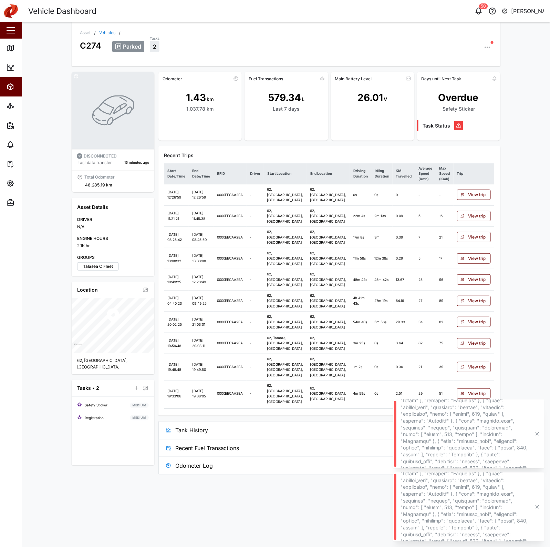
click at [344, 437] on span "Tank History" at bounding box center [327, 429] width 305 height 17
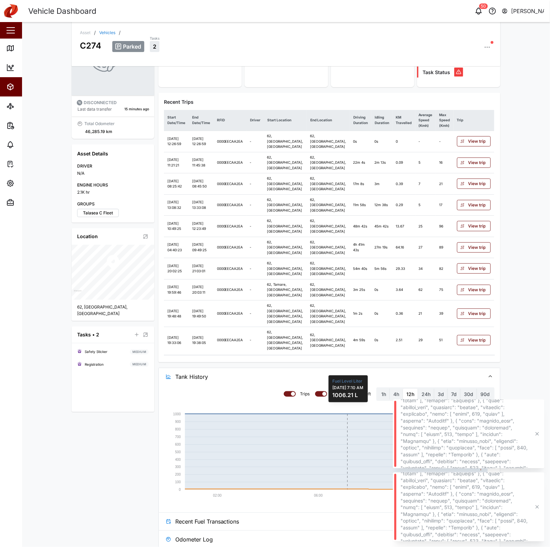
scroll to position [66, 0]
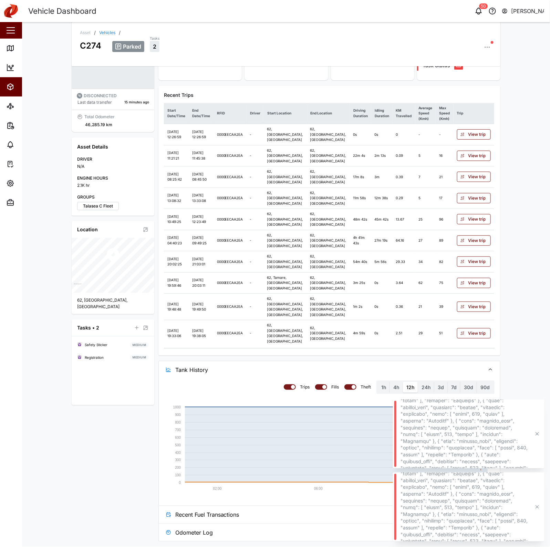
click at [104, 33] on link "Vehicles" at bounding box center [107, 33] width 16 height 4
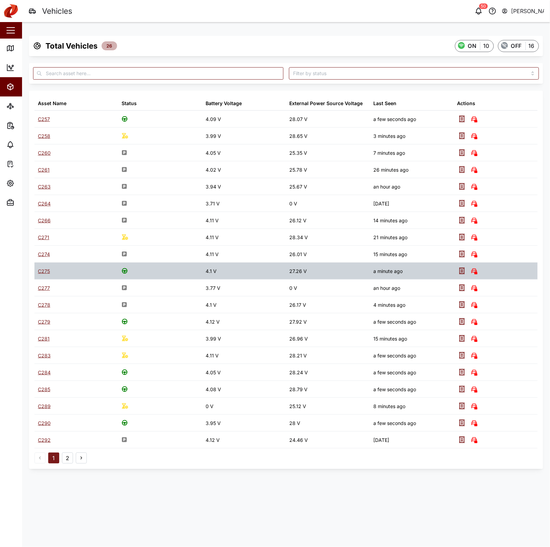
click at [42, 271] on div "C275" at bounding box center [44, 271] width 12 height 8
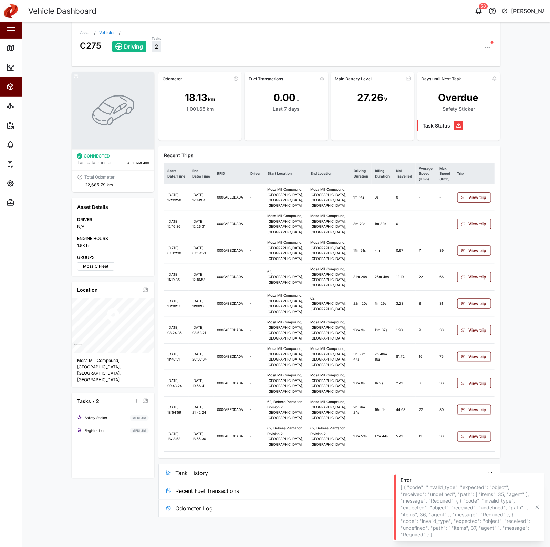
scroll to position [41, 0]
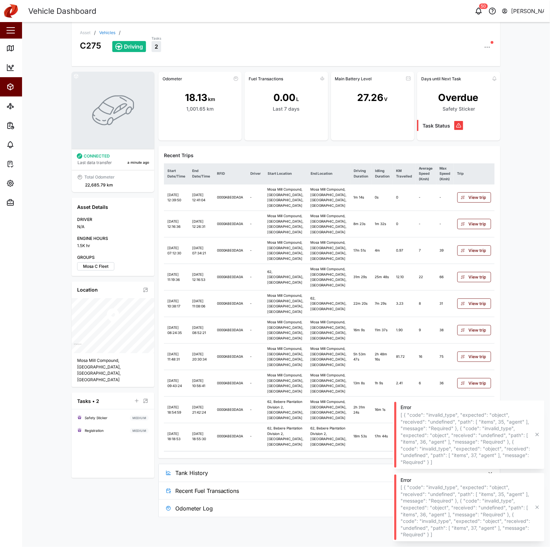
click at [333, 437] on span "Tank History" at bounding box center [327, 472] width 305 height 17
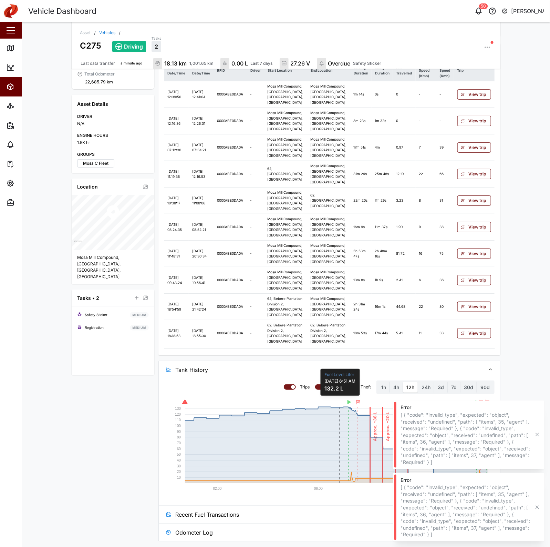
scroll to position [171, 0]
click at [420, 388] on label "24h" at bounding box center [426, 387] width 16 height 11
click at [418, 382] on hours "24h" at bounding box center [418, 382] width 0 height 0
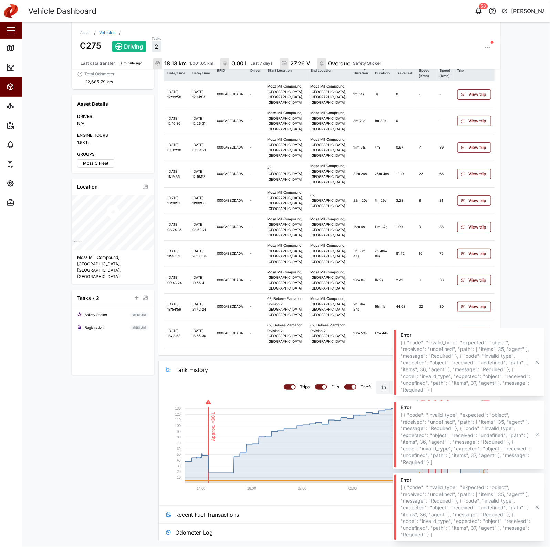
click at [100, 34] on link "Vehicles" at bounding box center [107, 33] width 16 height 4
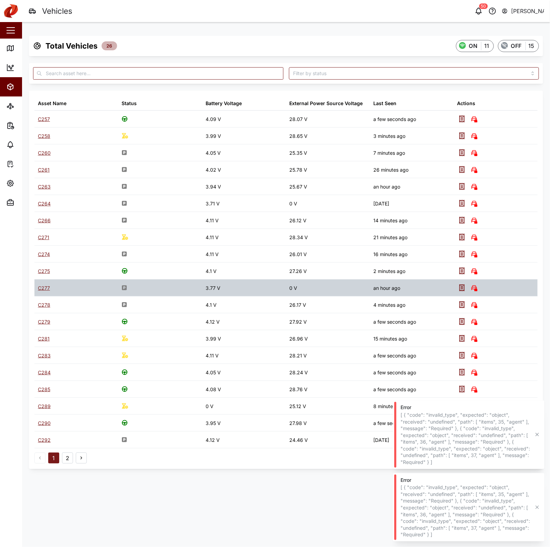
click at [43, 286] on div "C277" at bounding box center [44, 288] width 12 height 8
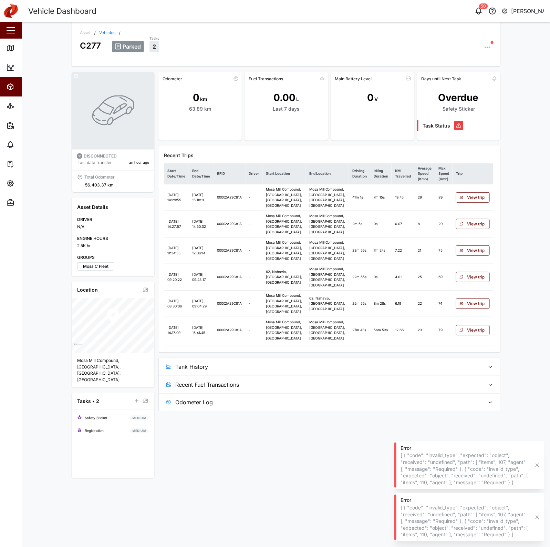
click at [112, 31] on link "Vehicles" at bounding box center [107, 33] width 16 height 4
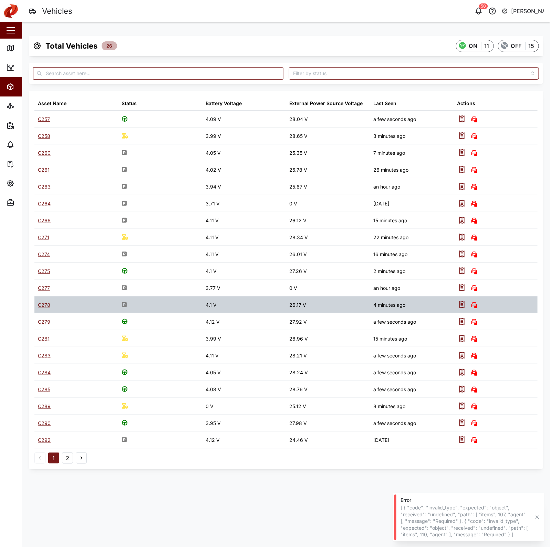
click at [49, 309] on div "C278" at bounding box center [44, 305] width 12 height 8
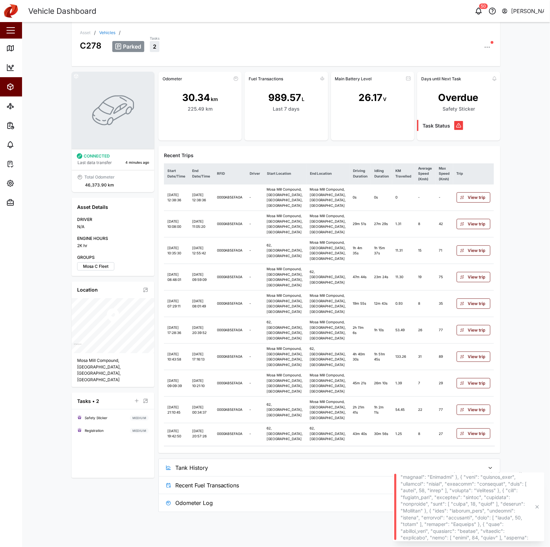
scroll to position [19, 0]
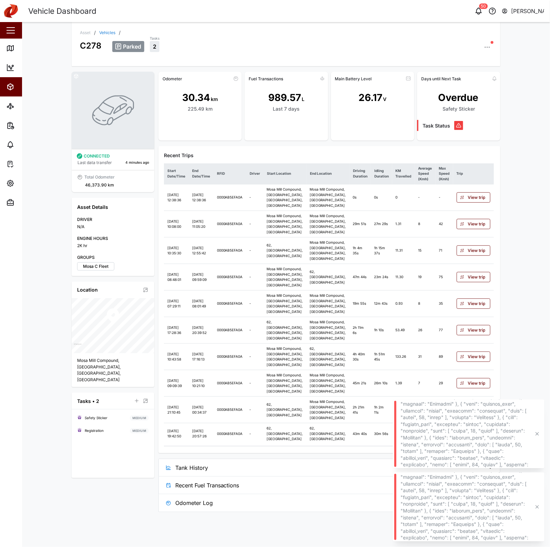
click at [309, 437] on span "Tank History" at bounding box center [327, 467] width 305 height 17
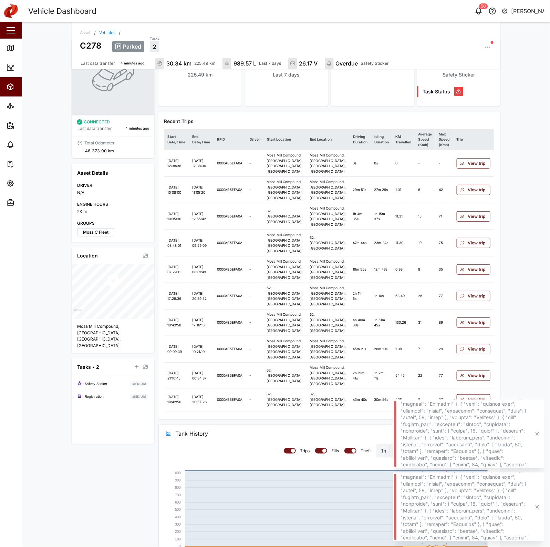
scroll to position [0, 0]
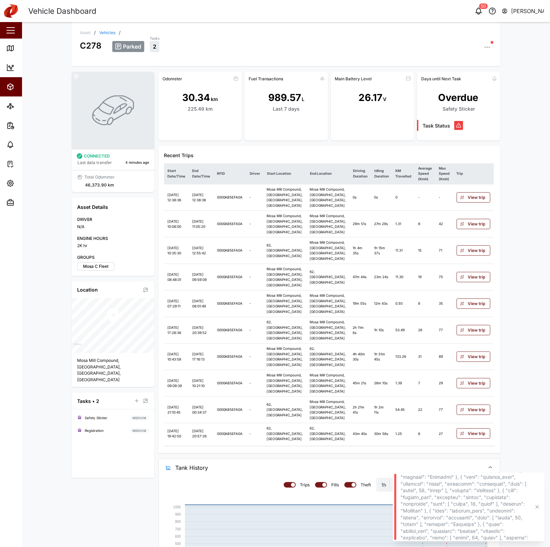
click at [105, 35] on div "C278 Parked Tasks 2" at bounding box center [286, 43] width 413 height 17
click at [106, 31] on link "Vehicles" at bounding box center [107, 33] width 16 height 4
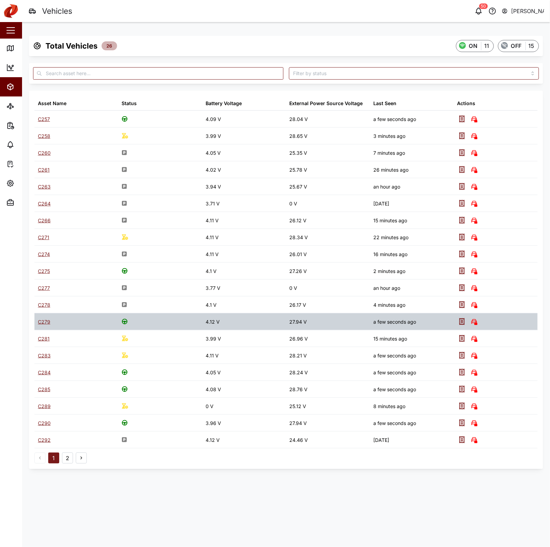
click at [45, 319] on div "C279" at bounding box center [44, 322] width 12 height 8
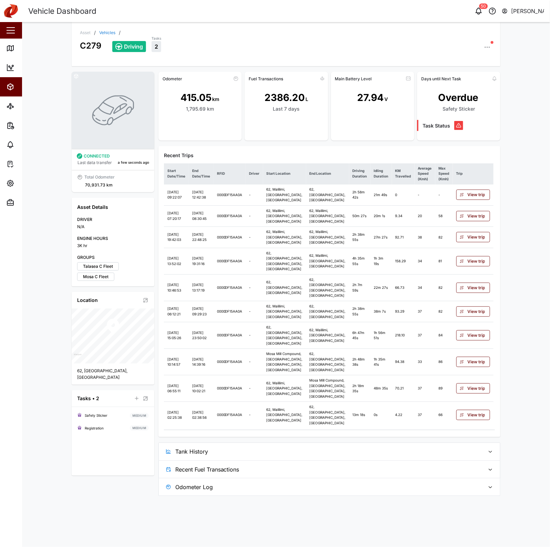
scroll to position [3, 0]
click at [339, 437] on span "Tank History" at bounding box center [327, 451] width 305 height 17
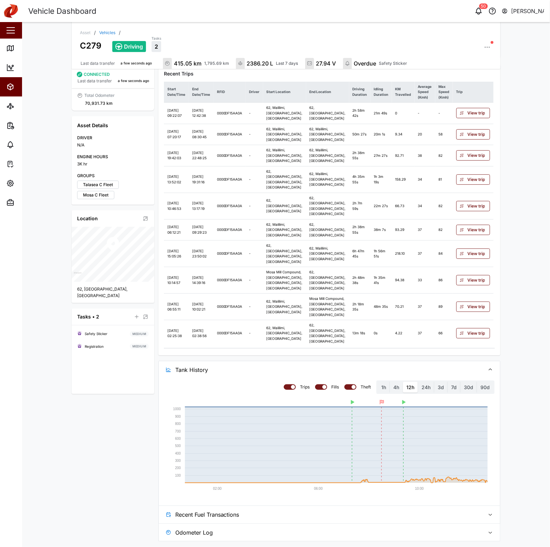
scroll to position [0, 0]
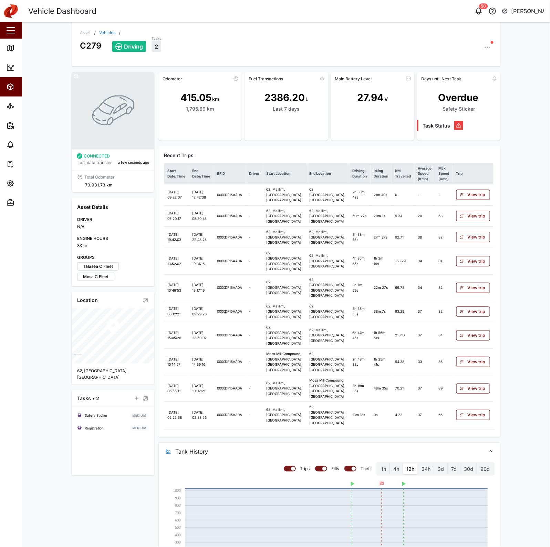
click at [102, 30] on div "Asset / Vehicles / C279 Driving Tasks 2" at bounding box center [286, 44] width 429 height 44
click at [102, 31] on link "Vehicles" at bounding box center [107, 33] width 16 height 4
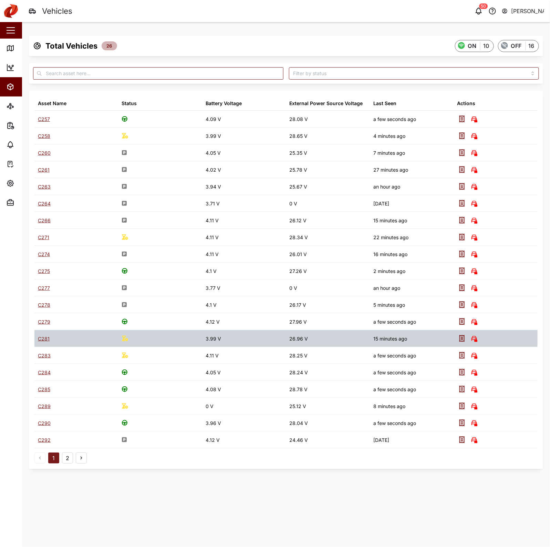
click at [43, 343] on div "C281" at bounding box center [76, 338] width 84 height 17
click at [45, 340] on div "C281" at bounding box center [44, 339] width 12 height 8
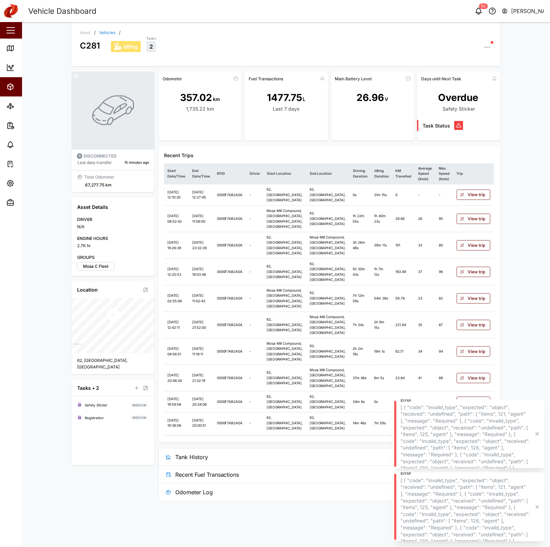
click at [323, 437] on span "Tank History" at bounding box center [327, 456] width 305 height 17
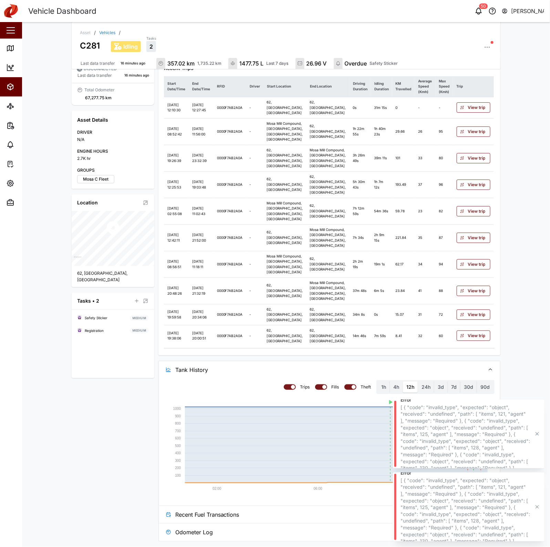
scroll to position [128, 0]
click at [102, 33] on link "Vehicles" at bounding box center [107, 33] width 16 height 4
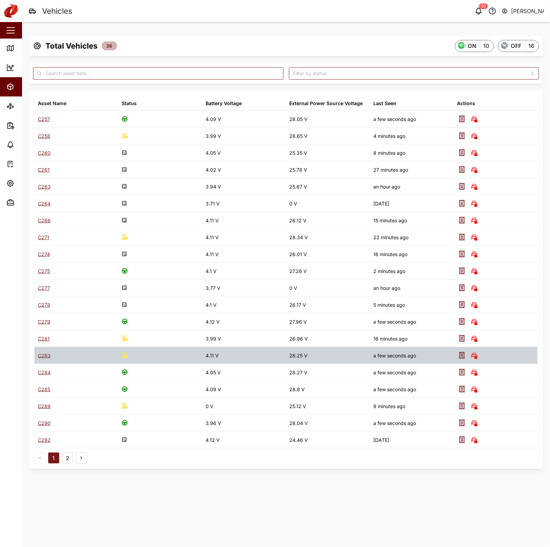
click at [47, 357] on div "C283" at bounding box center [44, 356] width 13 height 8
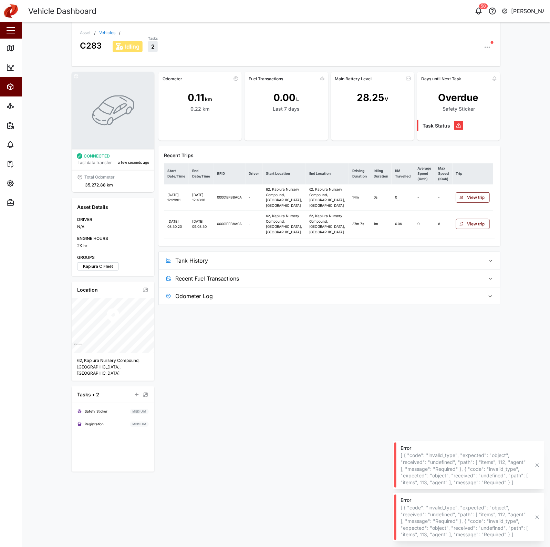
click at [278, 269] on span "Tank History" at bounding box center [327, 260] width 305 height 17
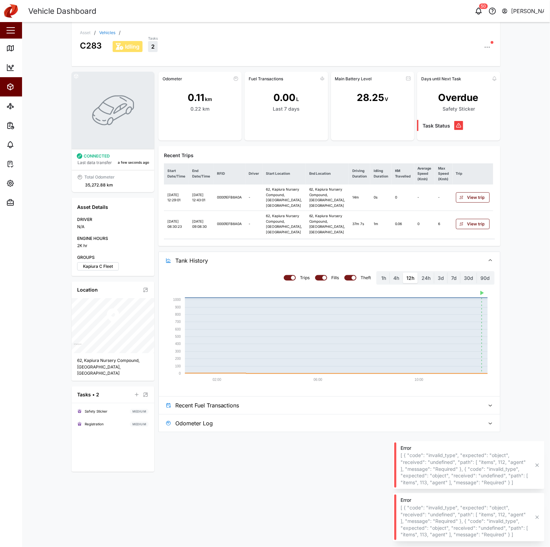
click at [103, 31] on link "Vehicles" at bounding box center [107, 33] width 16 height 4
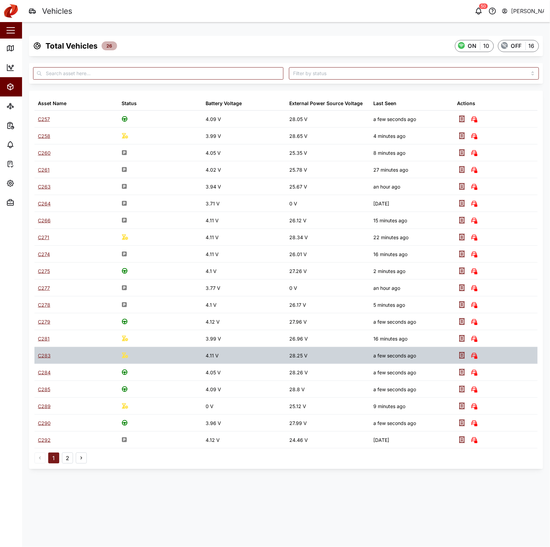
click at [45, 357] on div "C283" at bounding box center [44, 356] width 13 height 8
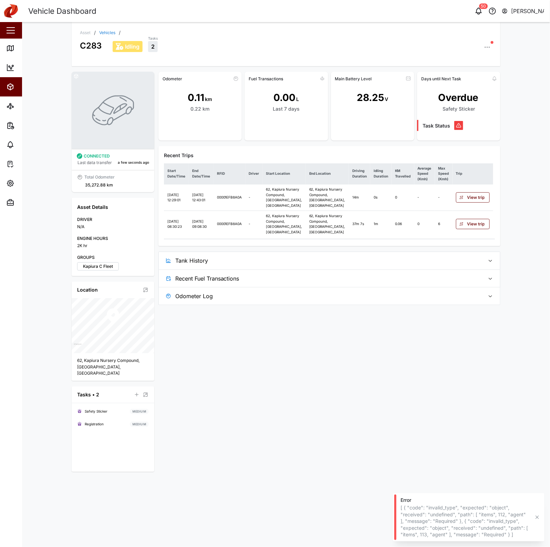
click at [283, 269] on span "Tank History" at bounding box center [327, 260] width 305 height 17
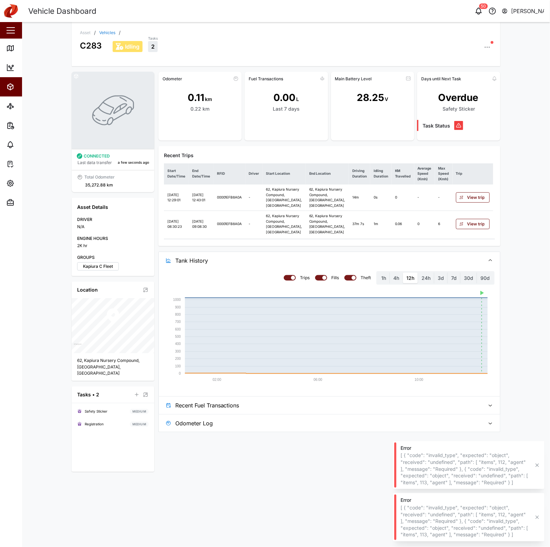
click at [110, 32] on link "Vehicles" at bounding box center [107, 33] width 16 height 4
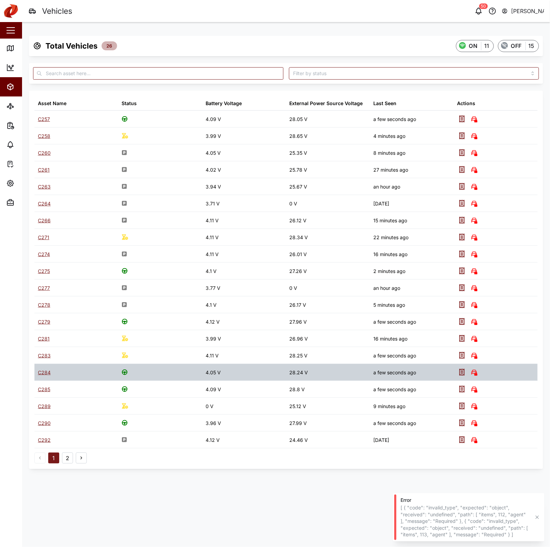
click at [44, 374] on div "C284" at bounding box center [44, 373] width 13 height 8
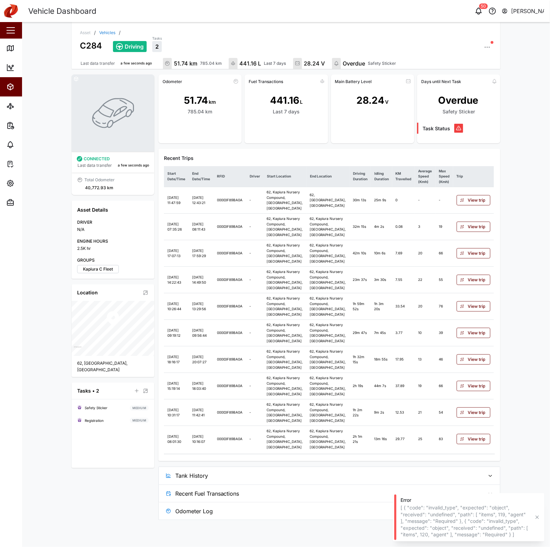
scroll to position [86, 0]
click at [296, 437] on span "Tank History" at bounding box center [327, 475] width 305 height 17
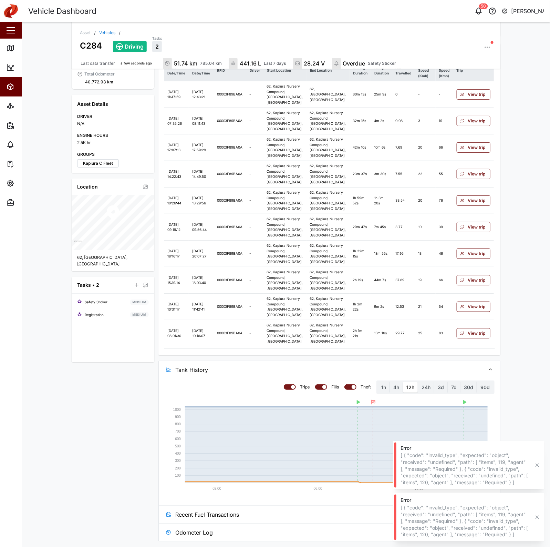
scroll to position [0, 0]
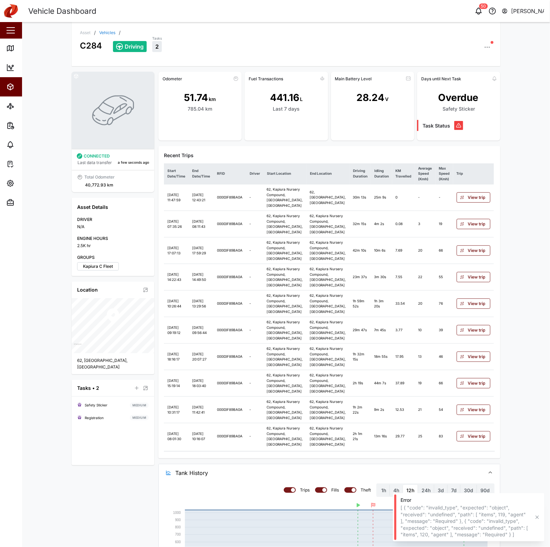
click at [101, 34] on link "Vehicles" at bounding box center [107, 33] width 16 height 4
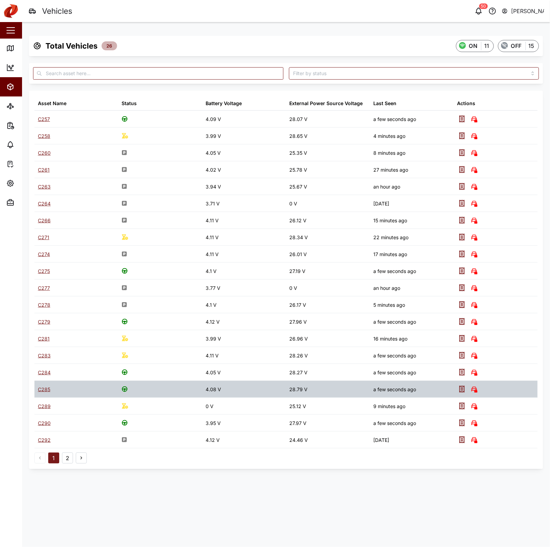
click at [44, 391] on div "C285" at bounding box center [44, 389] width 12 height 8
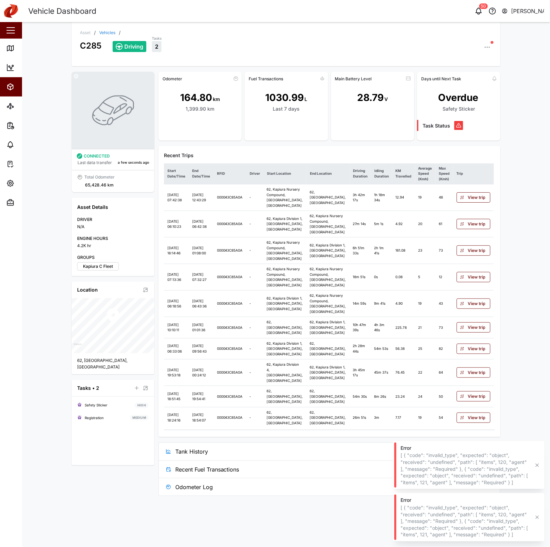
click at [320, 437] on span "Tank History" at bounding box center [327, 451] width 305 height 17
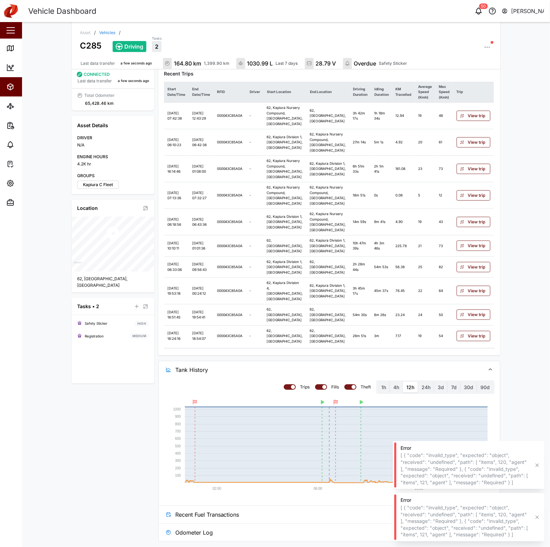
scroll to position [165, 0]
click at [102, 36] on div "C285 Driving Tasks 2" at bounding box center [286, 43] width 413 height 17
click at [104, 32] on link "Vehicles" at bounding box center [107, 33] width 16 height 4
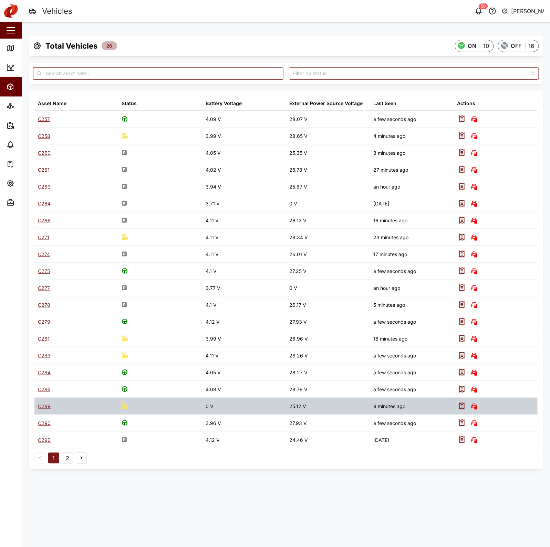
click at [46, 412] on div "C289" at bounding box center [76, 406] width 84 height 17
click at [47, 405] on div "C289" at bounding box center [44, 406] width 13 height 8
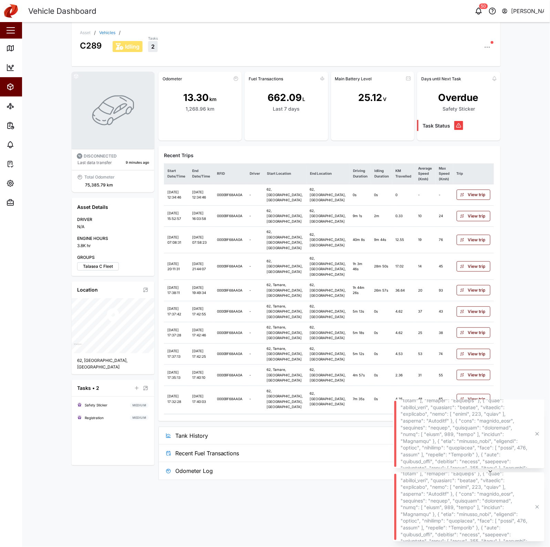
click at [305, 437] on span "Tank History" at bounding box center [327, 435] width 305 height 17
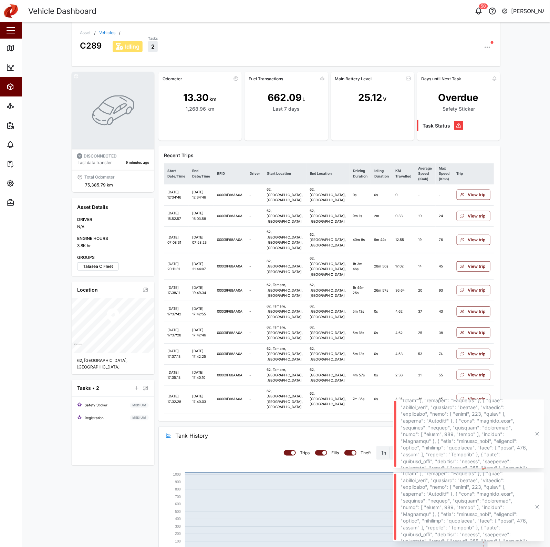
click at [108, 31] on link "Vehicles" at bounding box center [107, 33] width 16 height 4
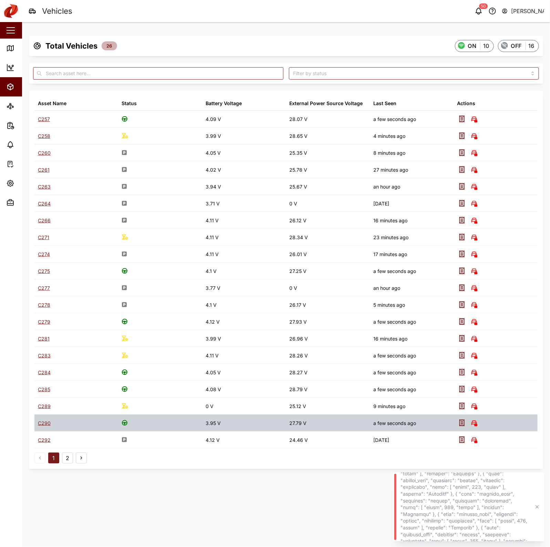
drag, startPoint x: 43, startPoint y: 418, endPoint x: 41, endPoint y: 422, distance: 5.2
click at [43, 418] on div "C290" at bounding box center [76, 422] width 84 height 17
click at [41, 422] on div "C290" at bounding box center [44, 423] width 13 height 8
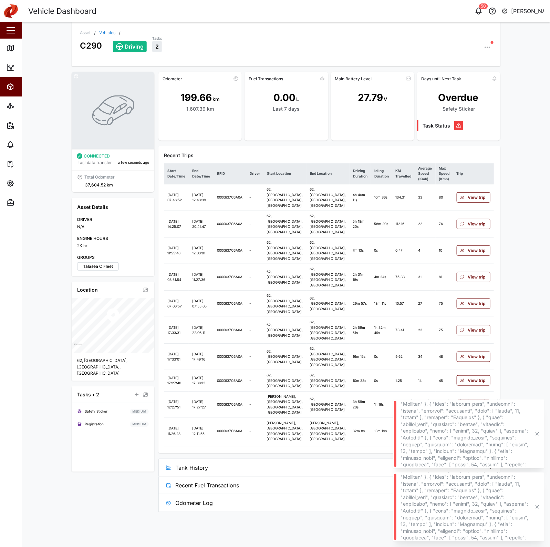
click at [260, 437] on span "Tank History" at bounding box center [327, 467] width 305 height 17
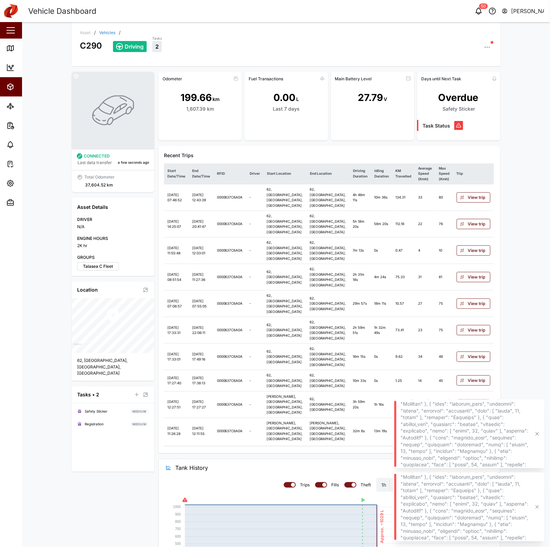
click at [101, 34] on link "Vehicles" at bounding box center [107, 33] width 16 height 4
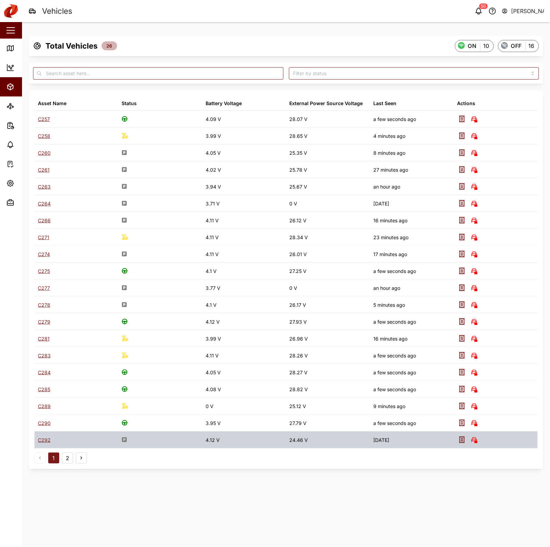
click at [41, 437] on div "C292" at bounding box center [44, 440] width 13 height 8
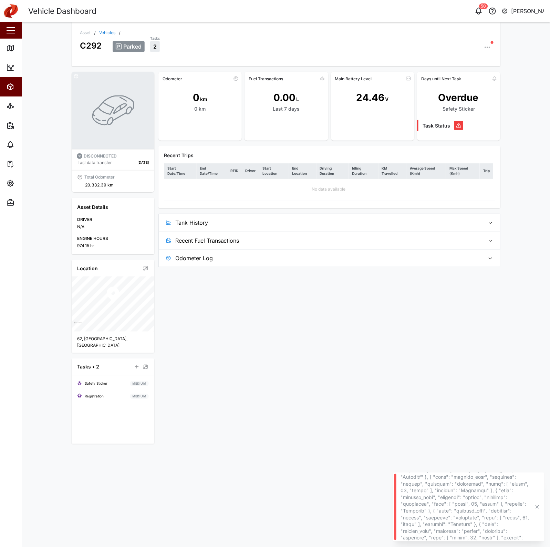
click at [240, 228] on span "Tank History" at bounding box center [327, 222] width 305 height 17
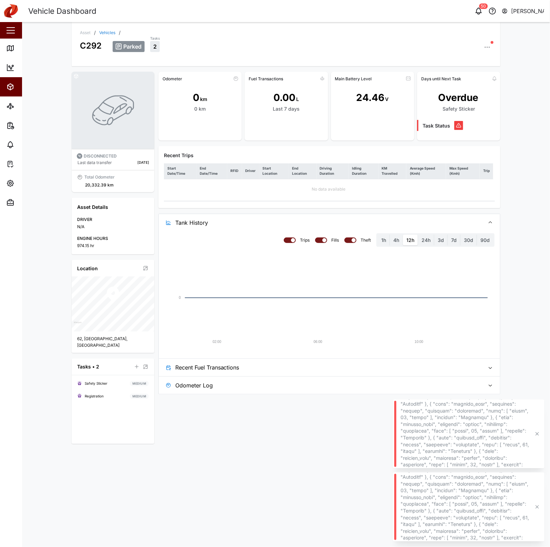
click at [107, 35] on div "C292 Parked Tasks 2" at bounding box center [286, 43] width 413 height 17
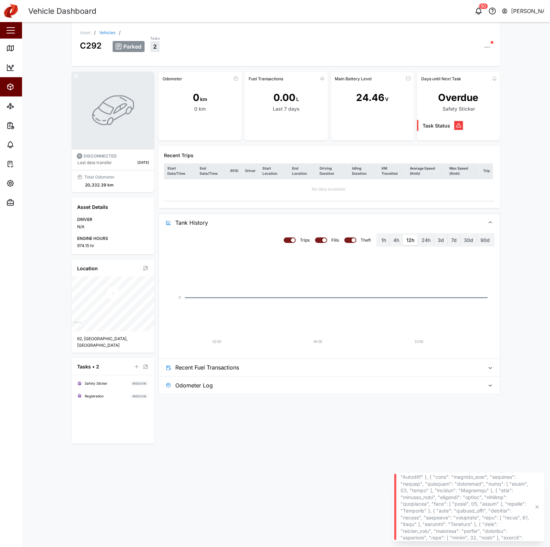
click at [108, 33] on link "Vehicles" at bounding box center [107, 33] width 16 height 4
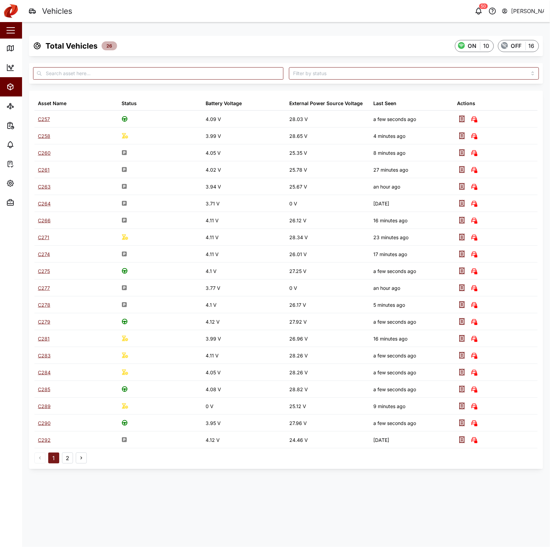
click at [65, 437] on button "2" at bounding box center [67, 457] width 11 height 11
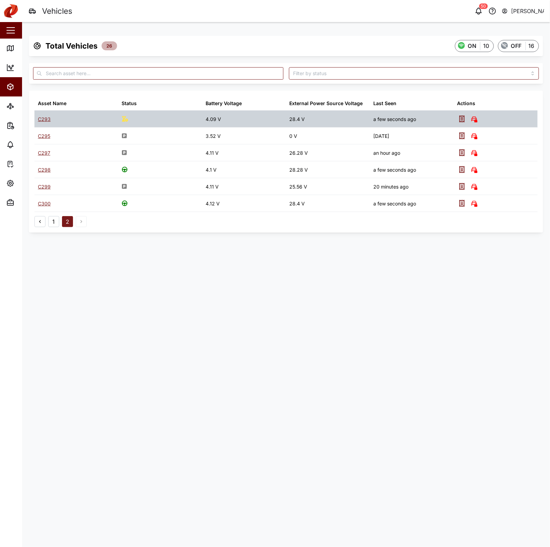
click at [44, 116] on div "C293" at bounding box center [44, 119] width 13 height 8
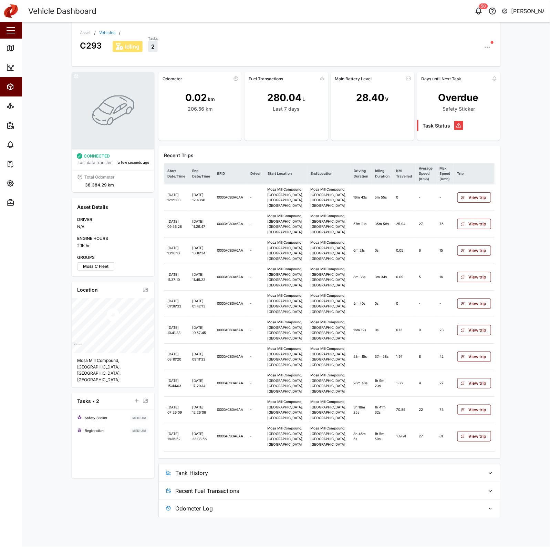
scroll to position [30, 0]
drag, startPoint x: 354, startPoint y: 484, endPoint x: 356, endPoint y: 490, distance: 5.8
click at [356, 437] on div "Odometer 0.02 km 206.56 km Fuel Transactions 280.04 L Last 7 days Main Battery …" at bounding box center [329, 294] width 342 height 445
click at [356, 437] on span "Tank History" at bounding box center [327, 472] width 305 height 17
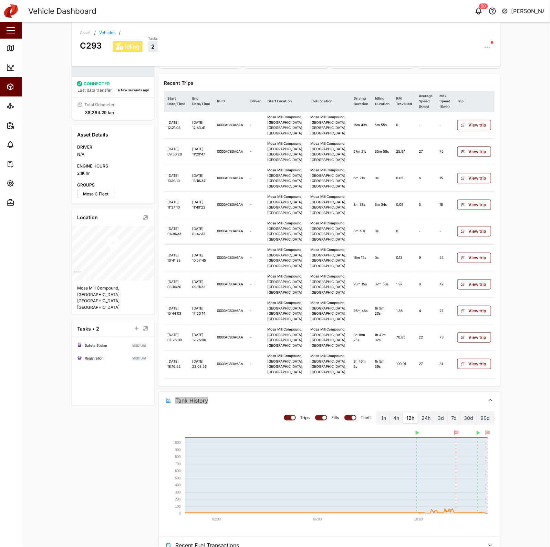
scroll to position [71, 0]
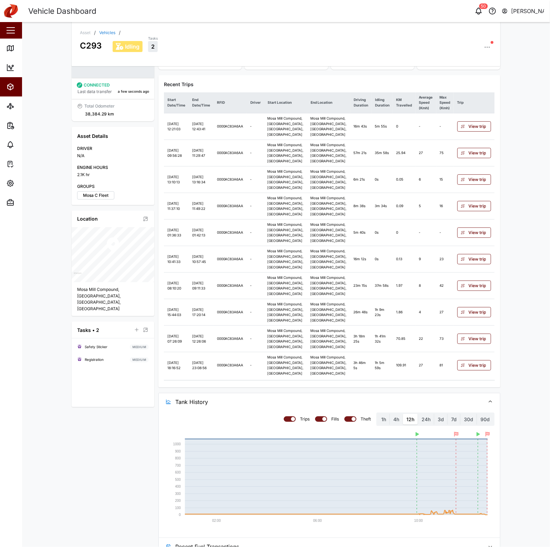
click at [109, 28] on div "Asset / Vehicles / C293 Idling Tasks 2" at bounding box center [286, 44] width 429 height 44
click at [104, 38] on div "C293 Idling Tasks 2" at bounding box center [286, 43] width 413 height 17
click at [106, 32] on link "Vehicles" at bounding box center [107, 33] width 16 height 4
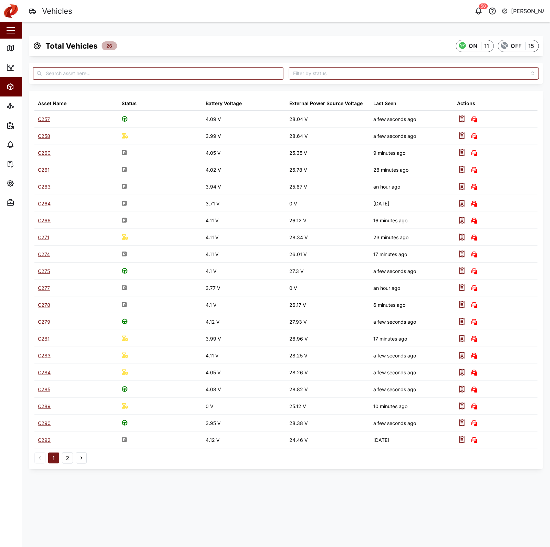
click at [71, 437] on button "2" at bounding box center [67, 457] width 11 height 11
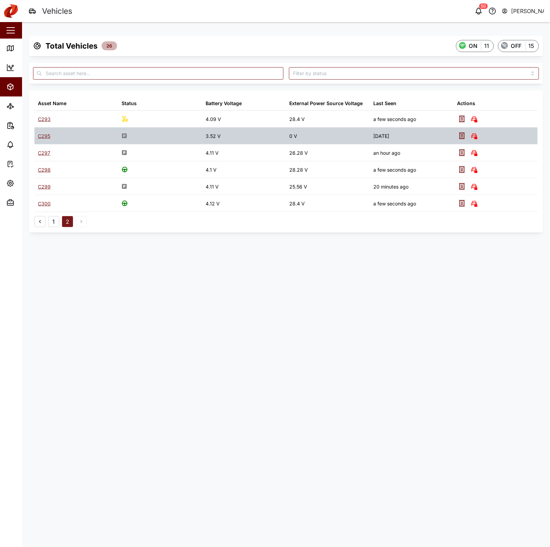
click at [42, 134] on div "C295" at bounding box center [44, 136] width 12 height 8
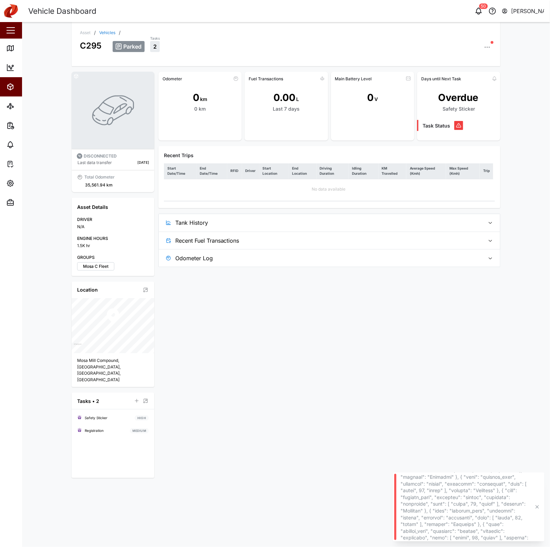
click at [351, 228] on span "Tank History" at bounding box center [327, 222] width 305 height 17
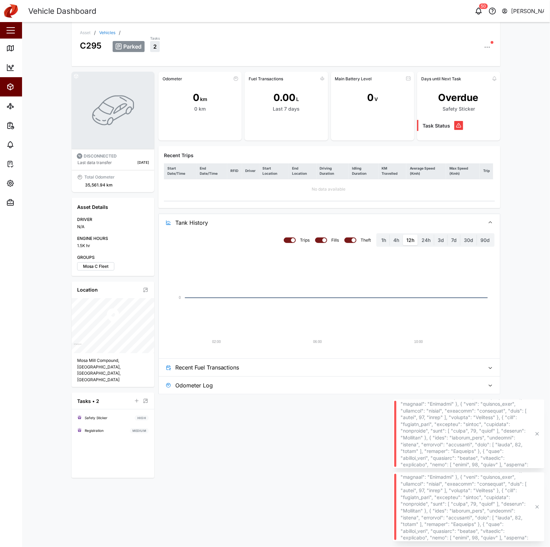
click at [112, 31] on link "Vehicles" at bounding box center [107, 33] width 16 height 4
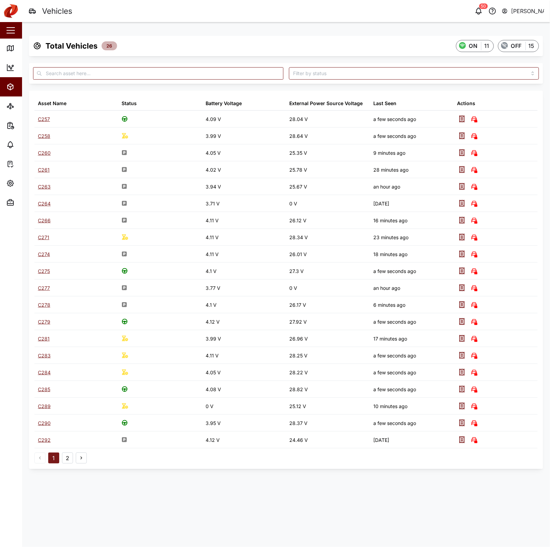
click at [68, 437] on button "2" at bounding box center [67, 457] width 11 height 11
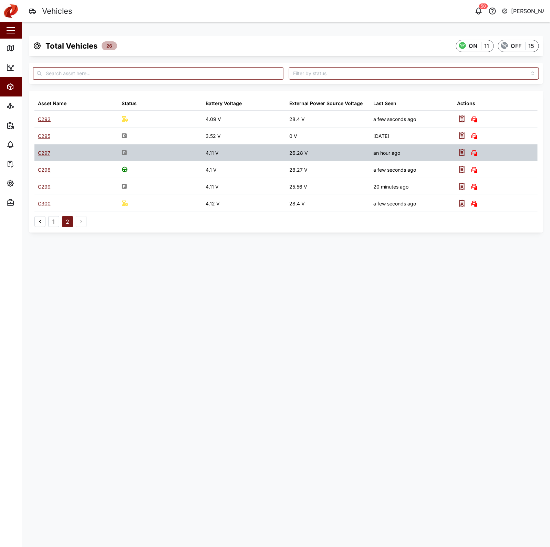
click at [42, 149] on div "C297" at bounding box center [76, 152] width 84 height 17
click at [43, 152] on div "C297" at bounding box center [44, 153] width 12 height 8
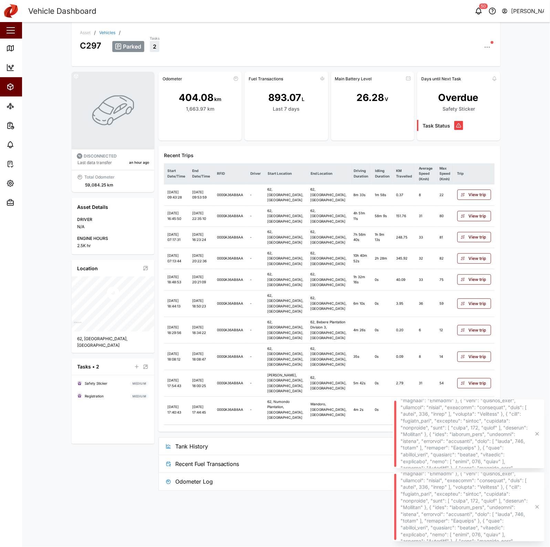
click at [268, 437] on span "Tank History" at bounding box center [327, 445] width 305 height 17
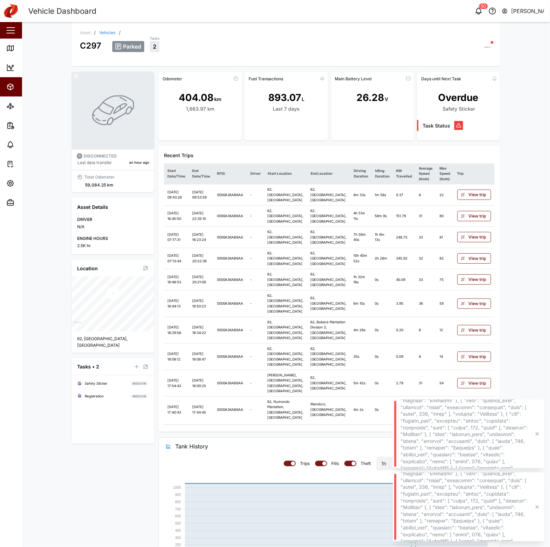
click at [99, 34] on link "Vehicles" at bounding box center [107, 33] width 16 height 4
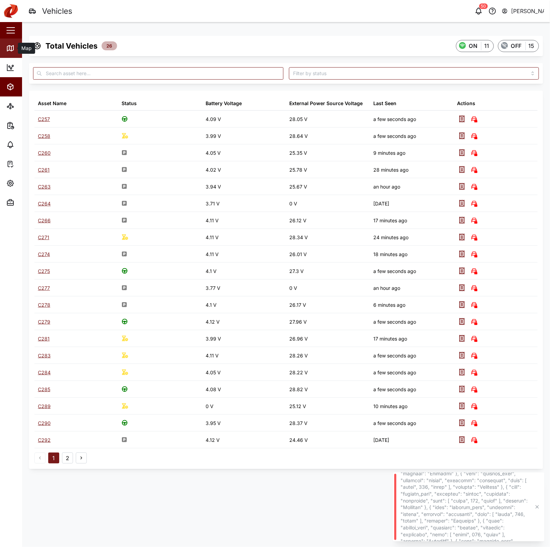
click at [6, 42] on link "Map" at bounding box center [45, 48] width 90 height 19
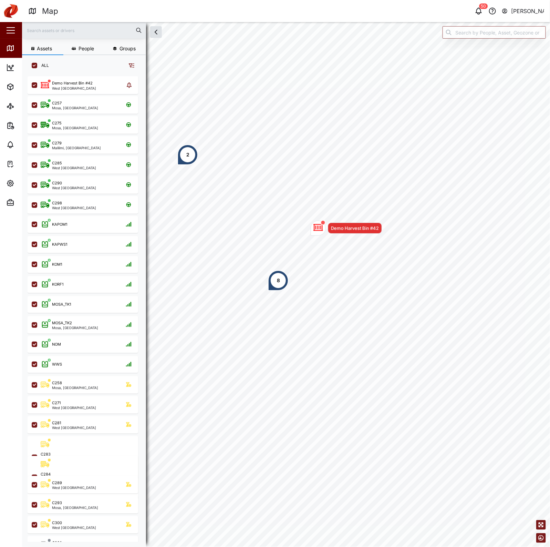
scroll to position [461, 107]
drag, startPoint x: 330, startPoint y: 234, endPoint x: 365, endPoint y: 158, distance: 83.7
click at [365, 220] on div "Demo Harvest Bin #42" at bounding box center [346, 227] width 71 height 15
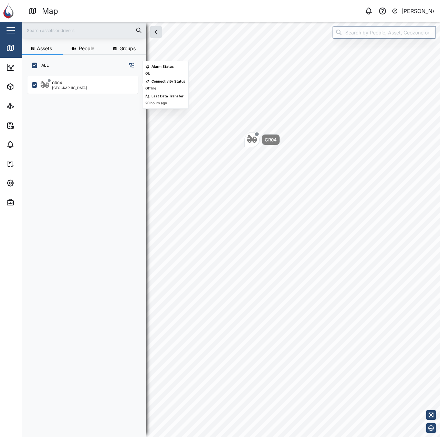
click at [85, 82] on div "CR04 [GEOGRAPHIC_DATA]" at bounding box center [87, 84] width 93 height 9
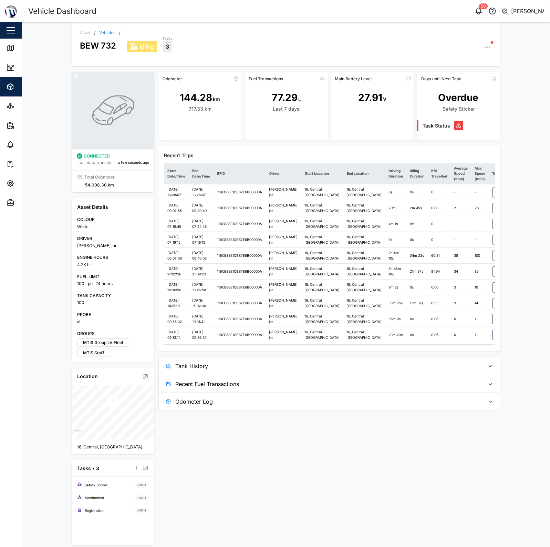
scroll to position [3, 0]
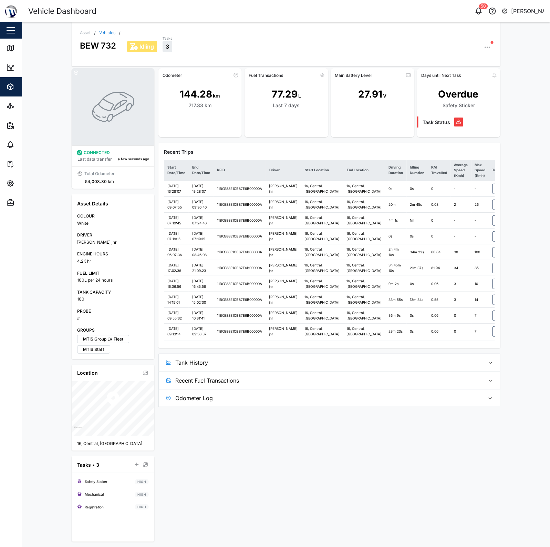
click at [370, 371] on span "Tank History" at bounding box center [327, 362] width 305 height 17
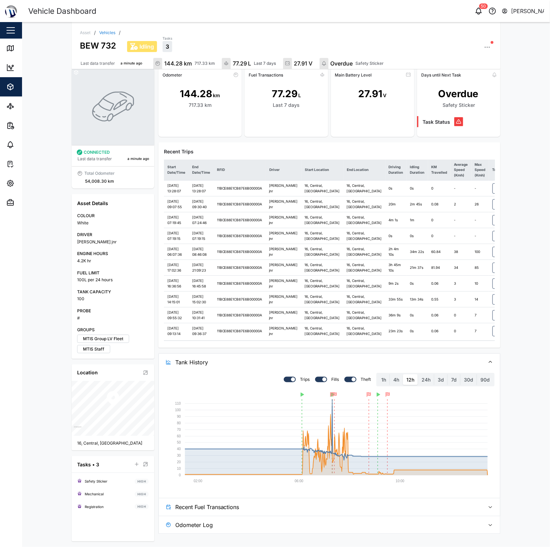
scroll to position [106, 0]
click at [391, 385] on label "4h" at bounding box center [396, 379] width 13 height 11
click at [390, 374] on hours "4h" at bounding box center [390, 374] width 0 height 0
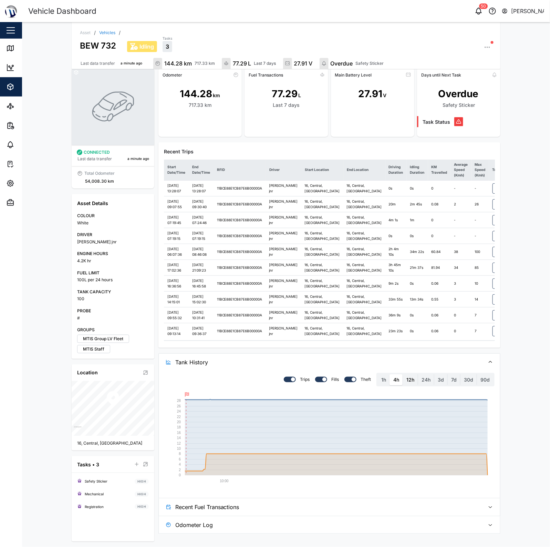
click at [407, 385] on label "12h" at bounding box center [410, 379] width 15 height 11
click at [403, 374] on hours "12h" at bounding box center [403, 374] width 0 height 0
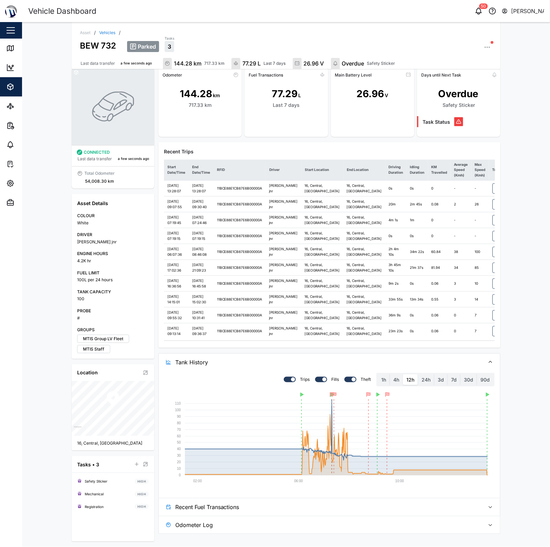
scroll to position [0, 0]
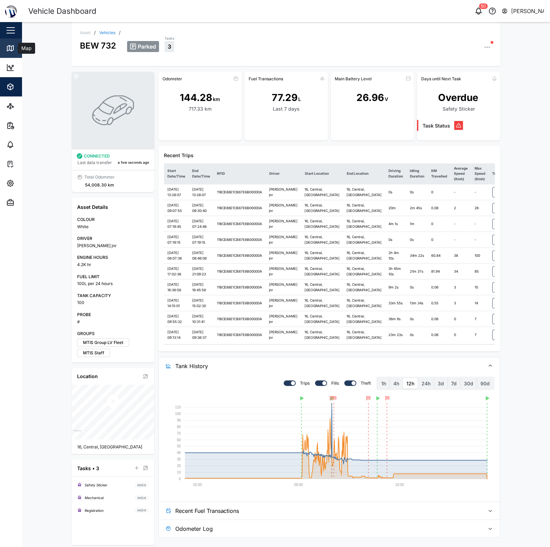
click at [1, 45] on link "Map" at bounding box center [45, 48] width 90 height 19
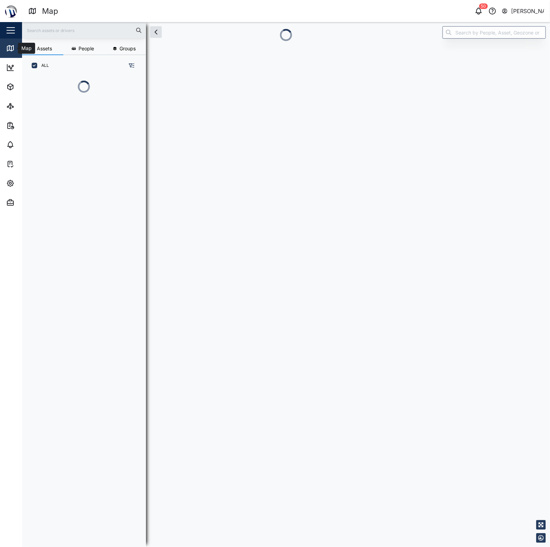
scroll to position [7, 7]
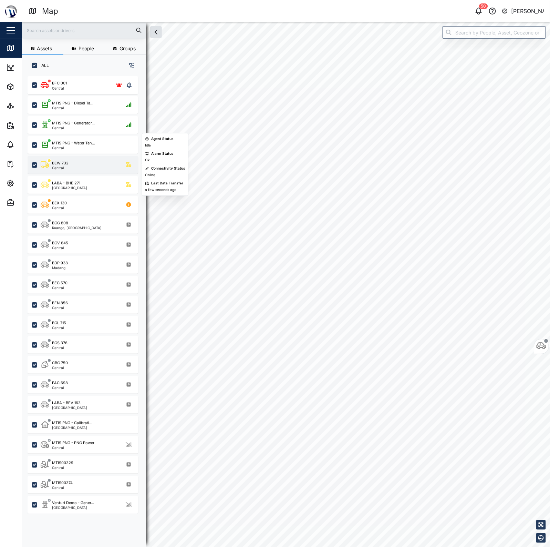
click at [55, 164] on div "BEW 732" at bounding box center [60, 163] width 17 height 6
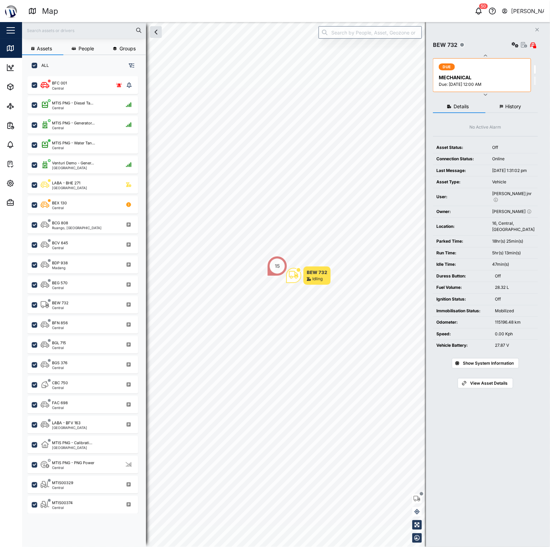
click at [461, 185] on div "Asset Type:" at bounding box center [460, 182] width 49 height 7
click at [519, 109] on button "History" at bounding box center [512, 107] width 53 height 12
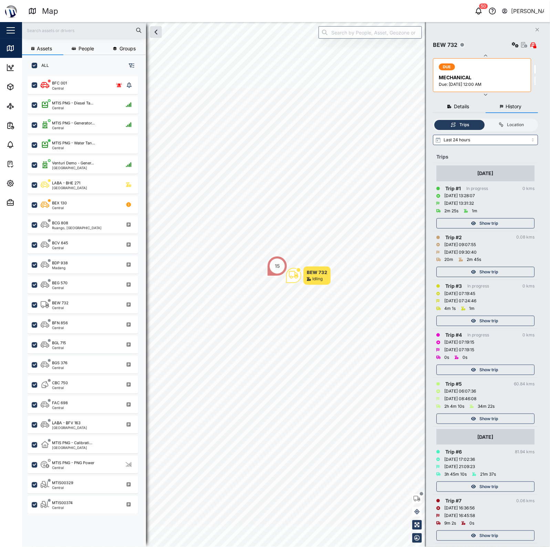
click at [452, 107] on button "Details" at bounding box center [459, 107] width 53 height 12
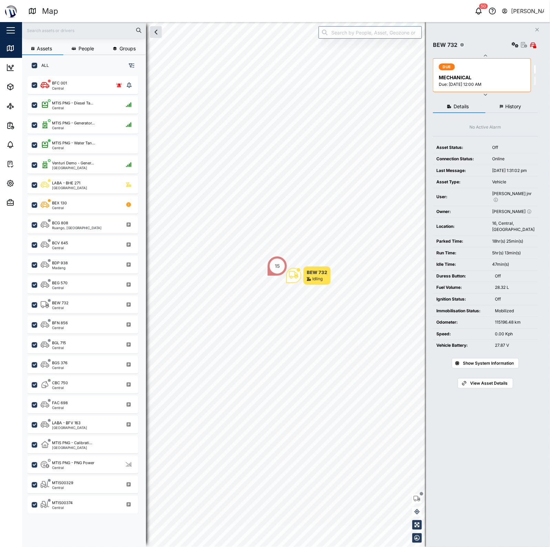
click at [524, 40] on div "View Asset Immobilise" at bounding box center [525, 45] width 28 height 10
click at [522, 44] on icon "button" at bounding box center [524, 45] width 6 height 6
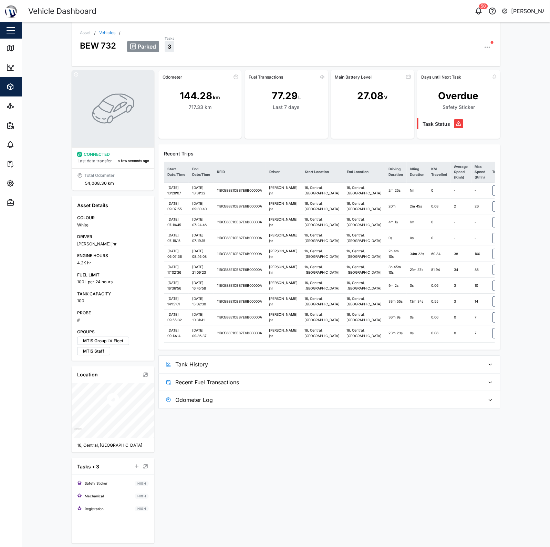
scroll to position [3, 0]
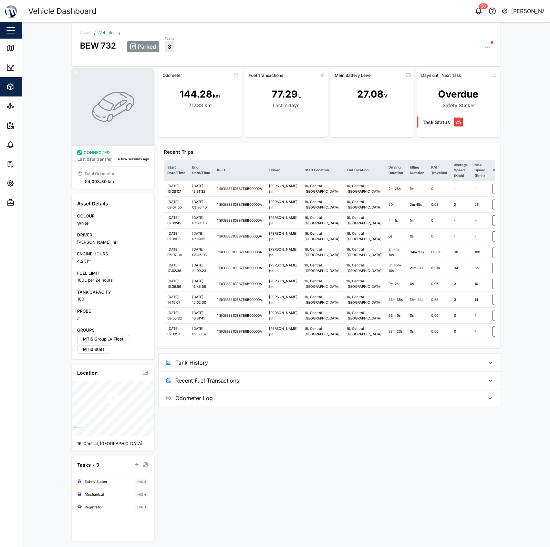
click at [235, 371] on span "Tank History" at bounding box center [327, 362] width 305 height 17
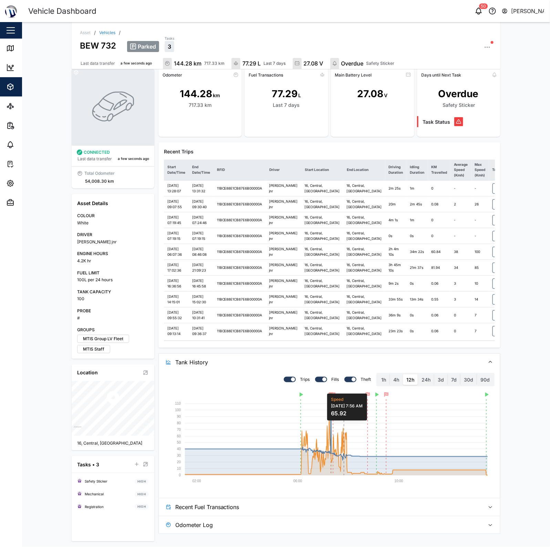
scroll to position [0, 0]
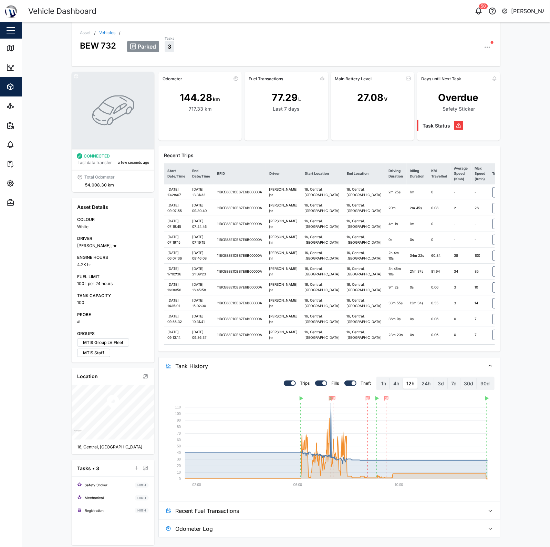
click at [484, 47] on icon "button" at bounding box center [487, 47] width 7 height 7
click at [285, 51] on div "Parked Tasks 3" at bounding box center [309, 43] width 365 height 17
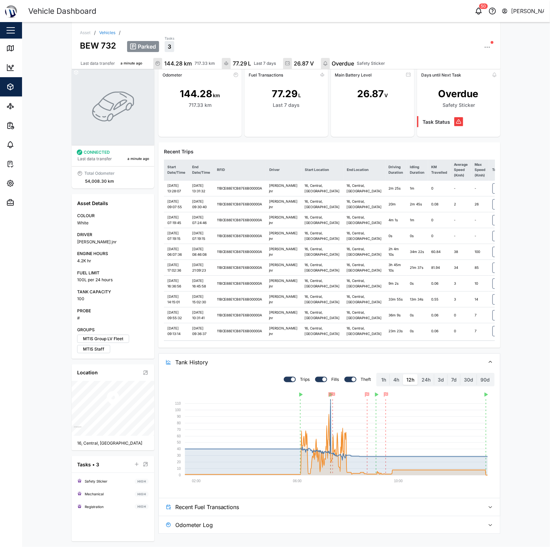
scroll to position [106, 0]
click at [420, 385] on label "24h" at bounding box center [426, 379] width 16 height 11
click at [418, 374] on hours "24h" at bounding box center [418, 374] width 0 height 0
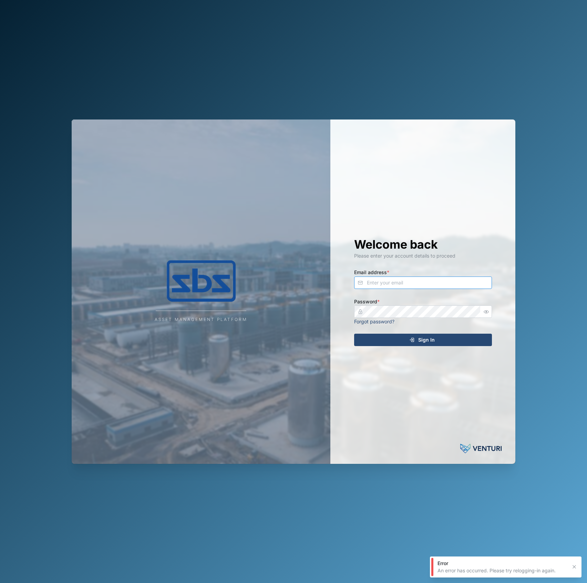
click at [443, 288] on input "Email address *" at bounding box center [423, 283] width 138 height 12
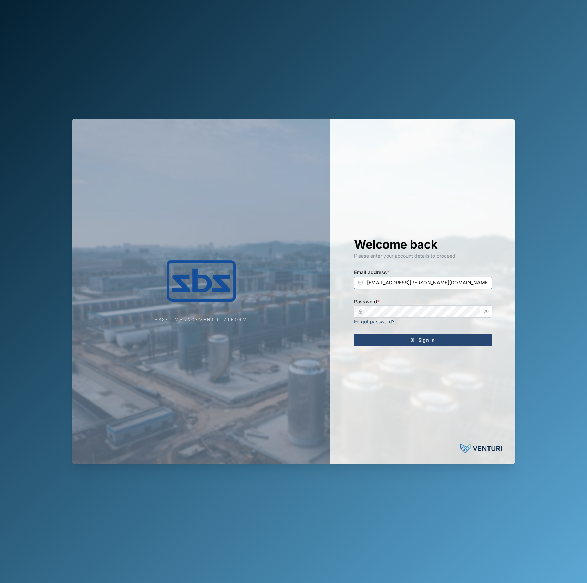
type input "[EMAIL_ADDRESS][PERSON_NAME][DOMAIN_NAME]"
click at [354, 334] on button "Sign In" at bounding box center [423, 340] width 138 height 12
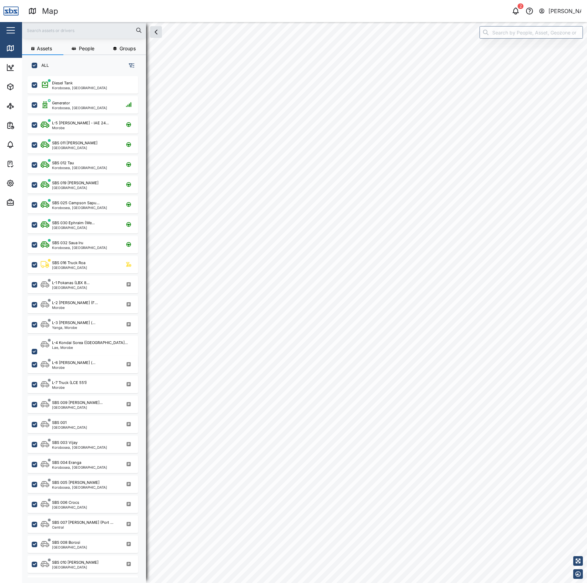
scroll to position [497, 106]
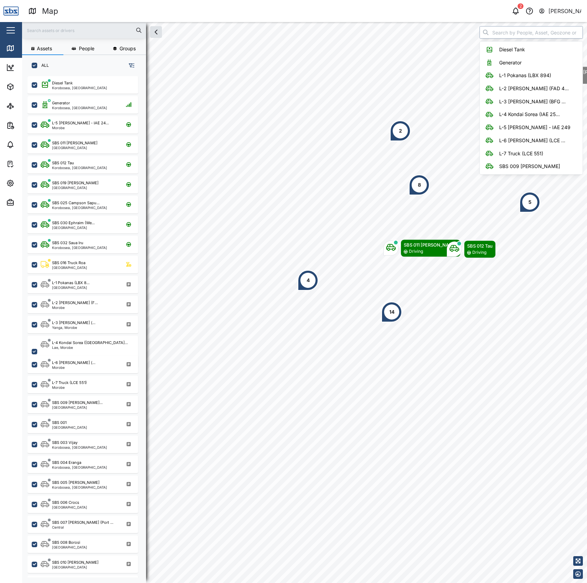
click at [528, 35] on input "search" at bounding box center [531, 32] width 103 height 12
type input "V"
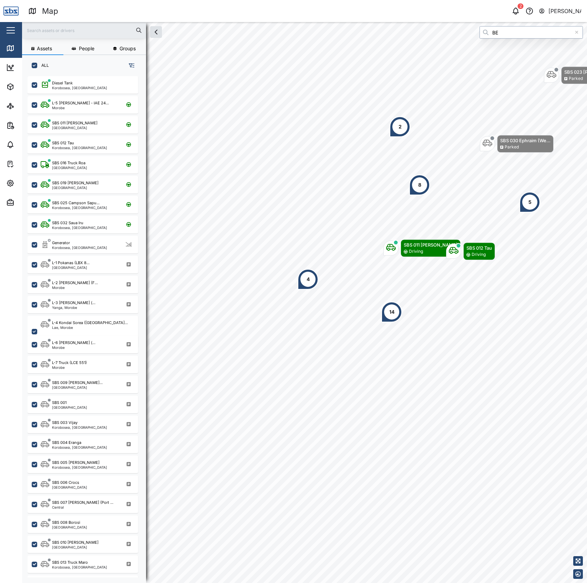
type input "B"
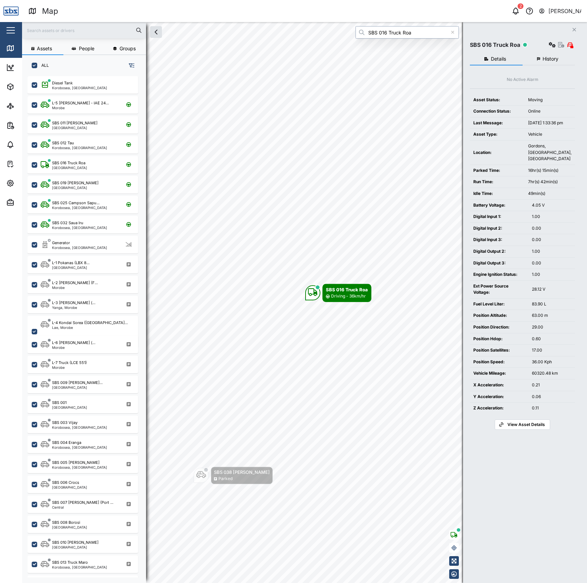
type input "SBS 016 Truck Roa"
click at [558, 43] on icon "button" at bounding box center [561, 45] width 6 height 6
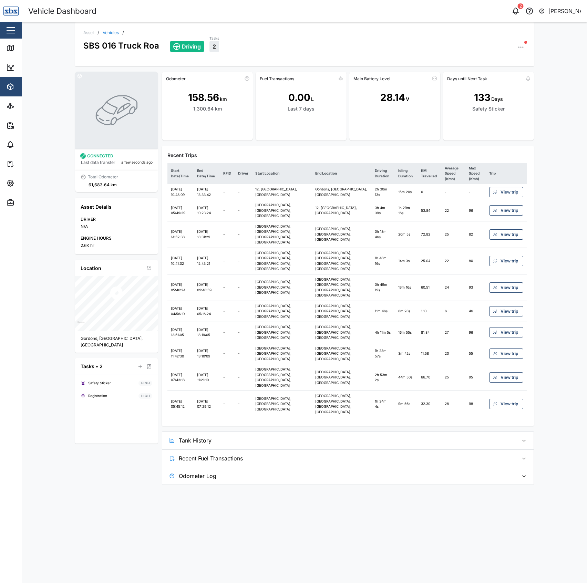
click at [437, 432] on span "Tank History" at bounding box center [346, 440] width 334 height 17
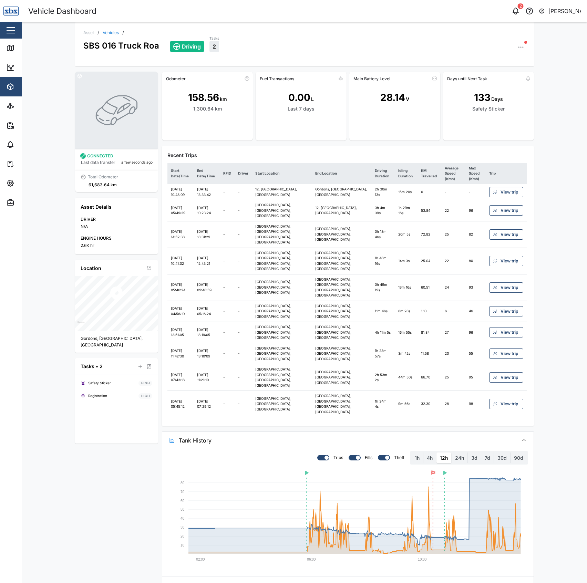
click at [546, 388] on div "Asset / Vehicles / SBS 016 Truck Roa Driving Tasks 2 CONNECTED Last data transf…" at bounding box center [304, 302] width 565 height 561
click at [551, 469] on div "Asset / Vehicles / SBS 016 Truck Roa Idling Tasks 2 CONNECTED Last data transfe…" at bounding box center [304, 302] width 565 height 561
click at [553, 411] on div "Asset / Vehicles / SBS 016 Truck Roa Driving Tasks 2 CONNECTED Last data transf…" at bounding box center [304, 302] width 565 height 561
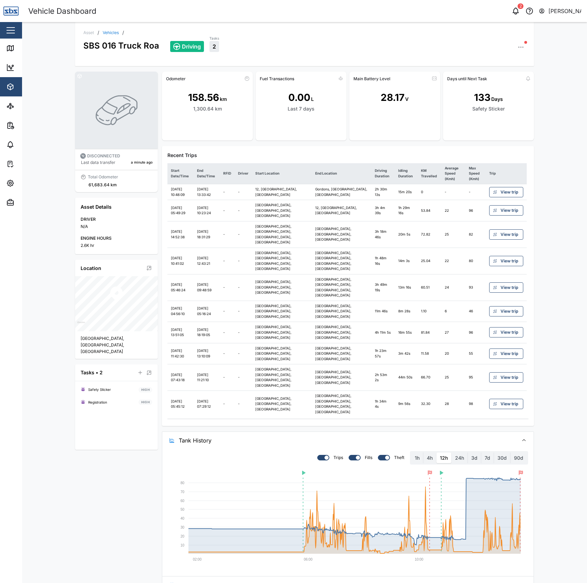
click at [442, 190] on td "-" at bounding box center [453, 192] width 24 height 16
click at [13, 52] on icon at bounding box center [10, 48] width 8 height 8
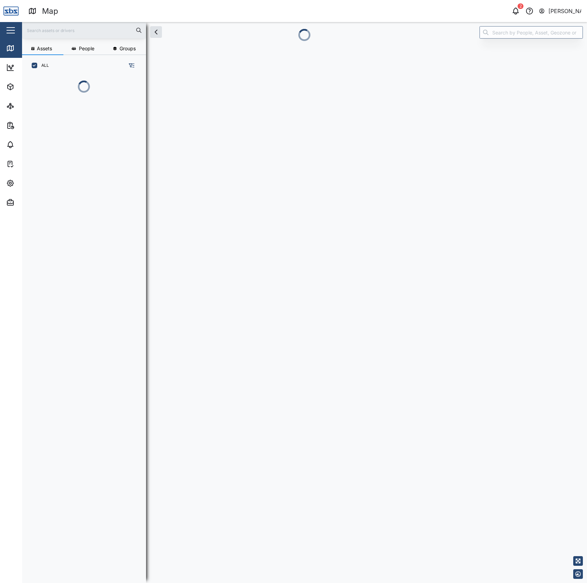
scroll to position [467, 106]
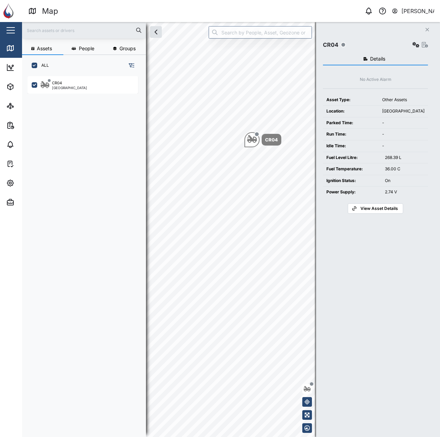
scroll to position [353, 108]
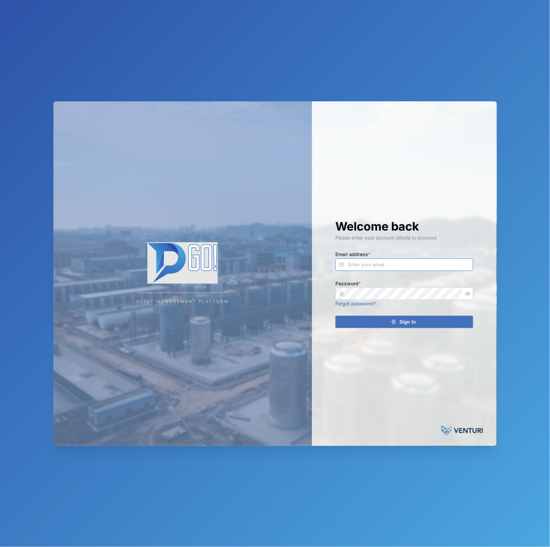
click at [428, 259] on input "Email address *" at bounding box center [405, 264] width 138 height 12
type input "declan.delahunty@venturi.io"
click at [468, 289] on button "button" at bounding box center [467, 293] width 9 height 9
click at [307, 294] on div "Asset Management Platform Welcome back Please enter your account details to pro…" at bounding box center [275, 273] width 444 height 344
click at [336, 316] on button "Sign In" at bounding box center [405, 322] width 138 height 12
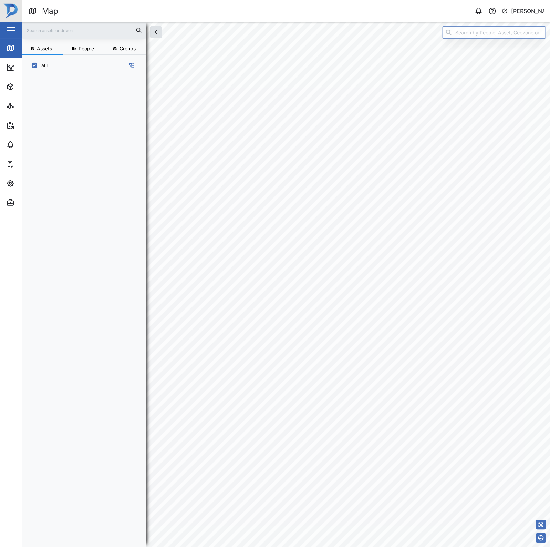
scroll to position [461, 107]
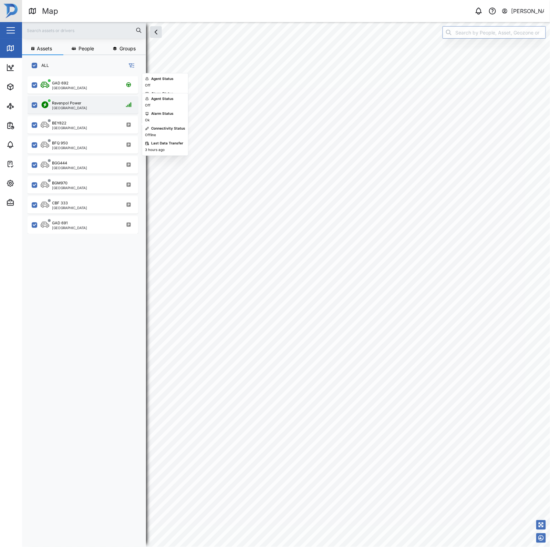
click at [96, 102] on div "Ravenpol Power Port Moresby" at bounding box center [87, 104] width 93 height 9
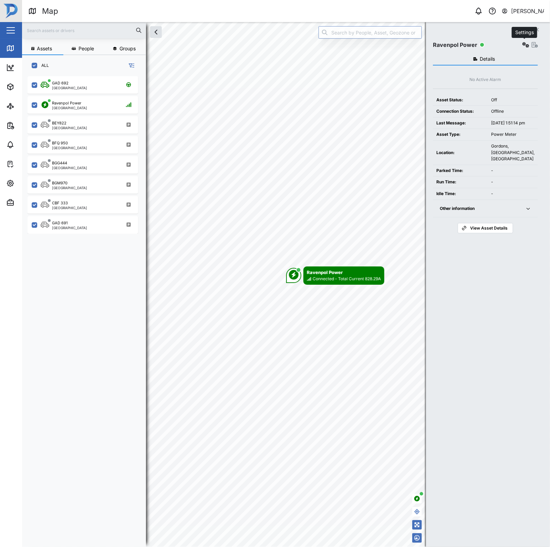
click at [522, 49] on button "button" at bounding box center [526, 45] width 10 height 10
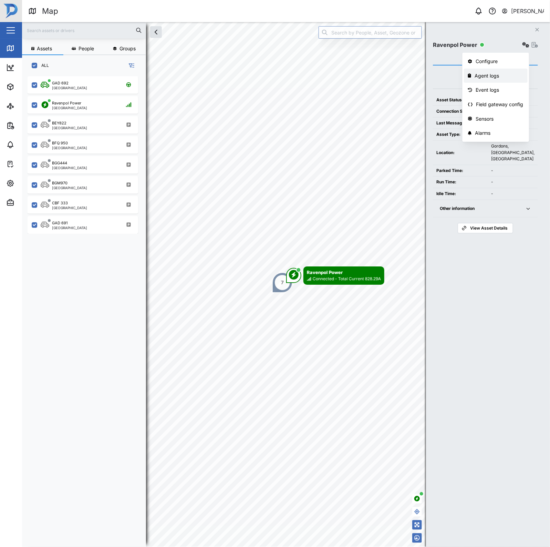
click at [501, 78] on div "Agent logs" at bounding box center [499, 76] width 49 height 8
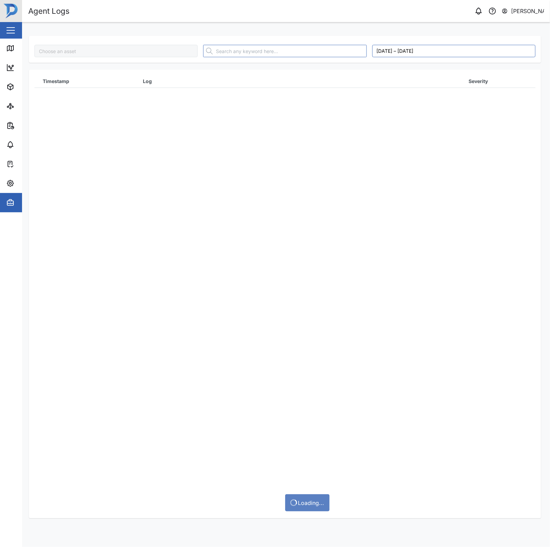
type input "Ravenpol Power"
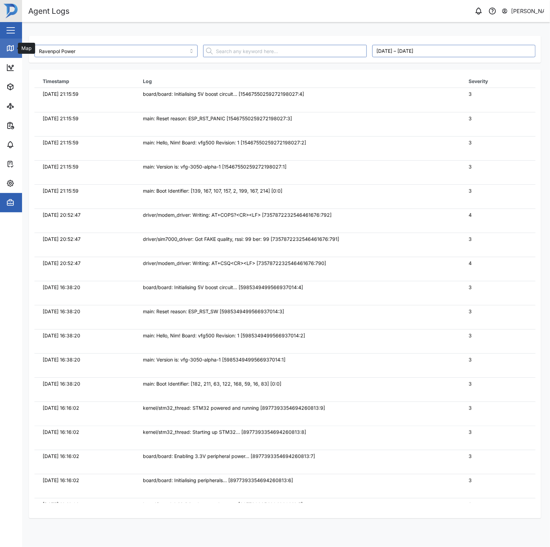
click at [14, 47] on div "Map" at bounding box center [19, 48] width 27 height 8
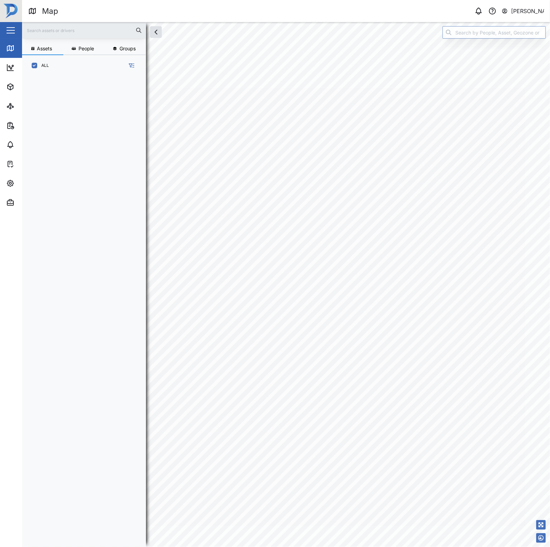
scroll to position [461, 107]
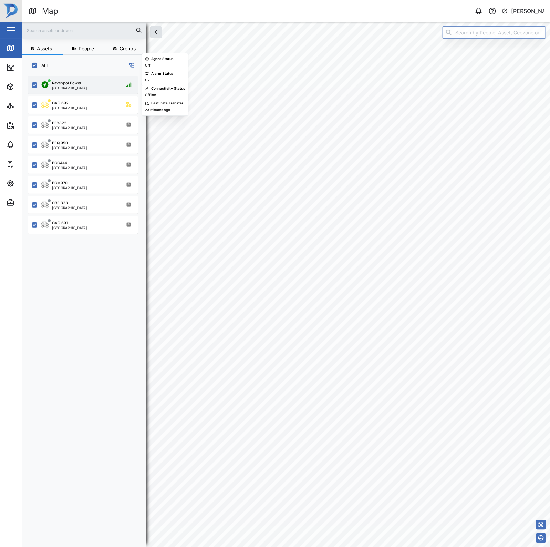
click at [102, 85] on div "Ravenpol Power Port Moresby" at bounding box center [87, 84] width 93 height 9
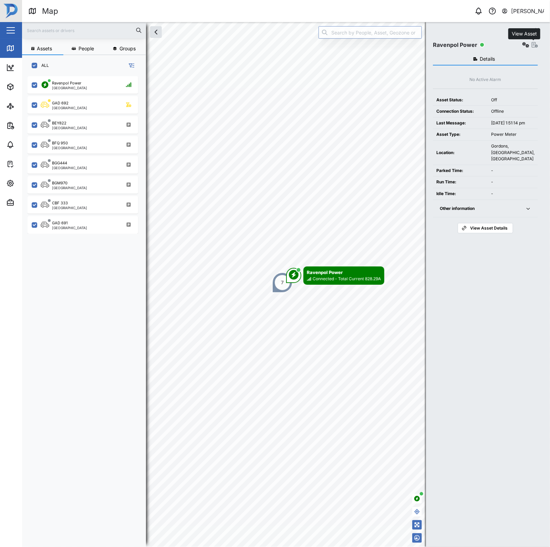
click at [536, 47] on icon "button" at bounding box center [535, 45] width 6 height 6
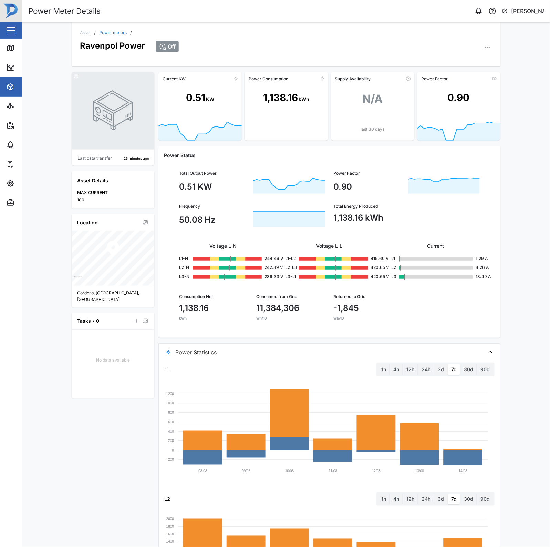
click at [485, 50] on icon "button" at bounding box center [487, 47] width 7 height 7
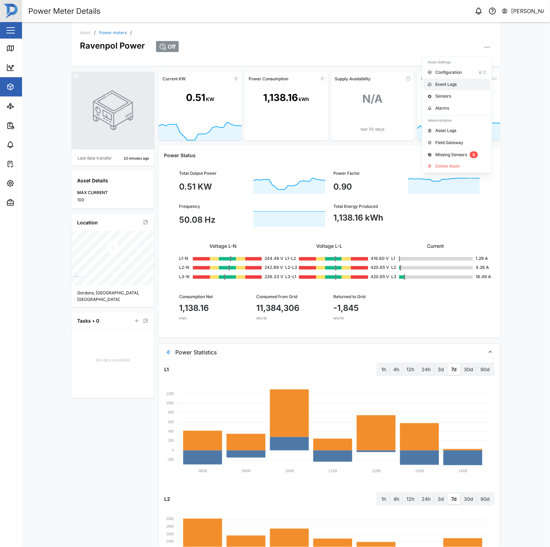
click at [466, 81] on div "Event Logs" at bounding box center [460, 84] width 51 height 7
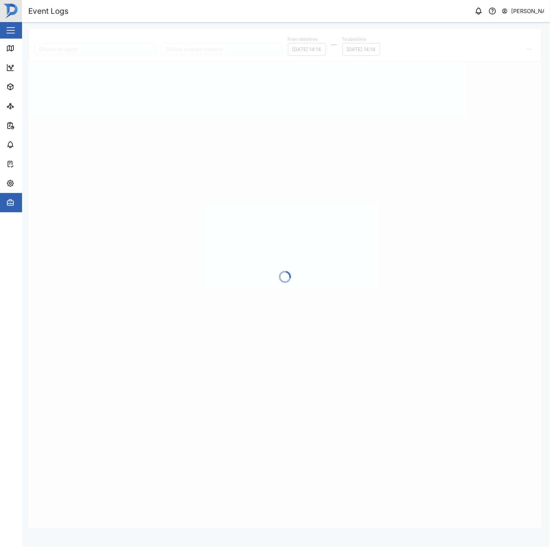
type input "Ravenpol Power"
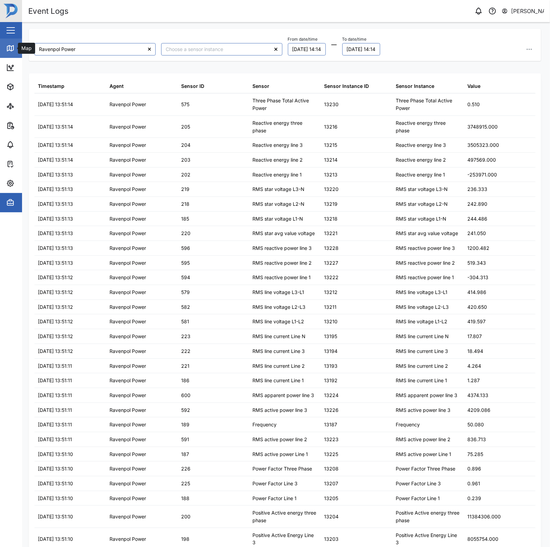
click at [13, 47] on icon at bounding box center [10, 48] width 6 height 6
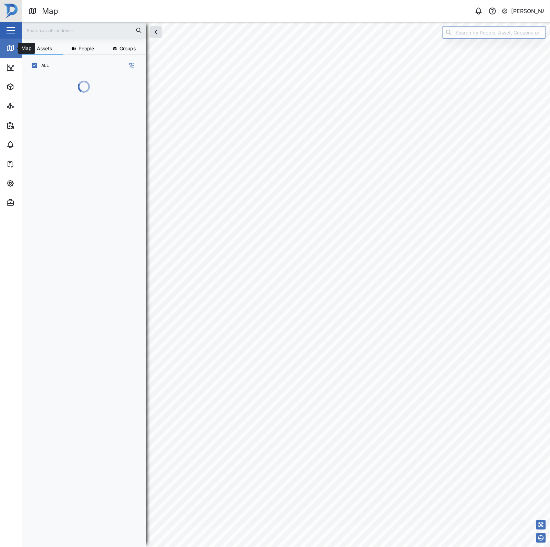
scroll to position [461, 107]
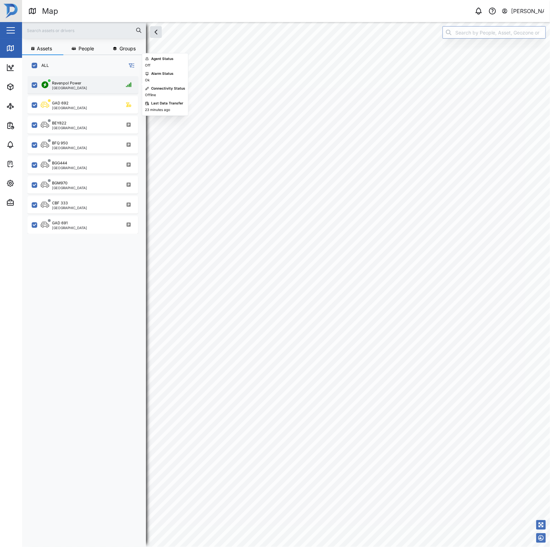
click at [86, 81] on div "Ravenpol Power Port Moresby" at bounding box center [87, 84] width 93 height 9
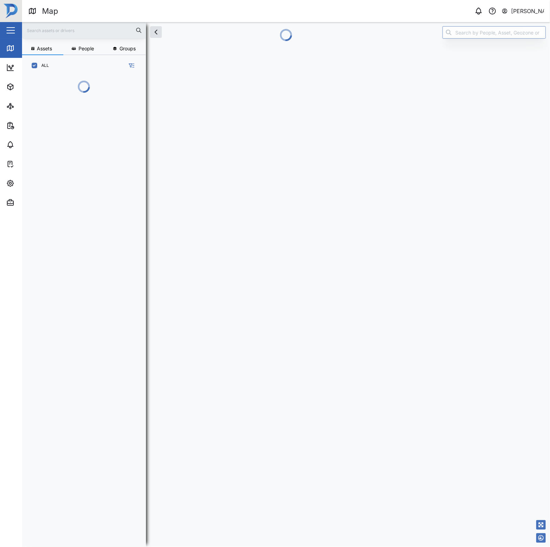
scroll to position [461, 107]
